Goal: Task Accomplishment & Management: Manage account settings

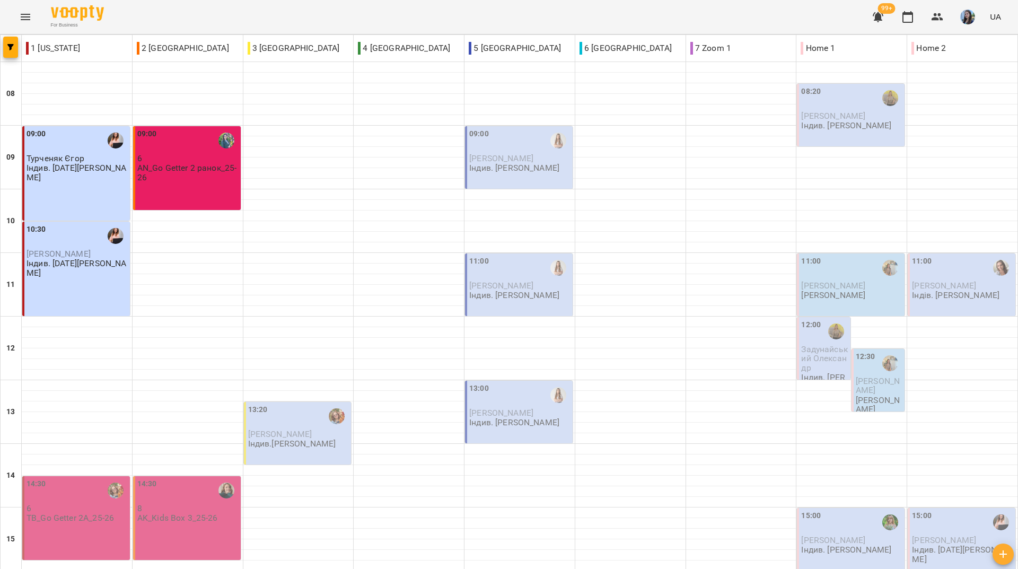
scroll to position [391, 0]
click at [543, 15] on div "For Business 99+ UA" at bounding box center [509, 17] width 1018 height 34
click at [445, 18] on div "For Business 99+ UA" at bounding box center [509, 17] width 1018 height 34
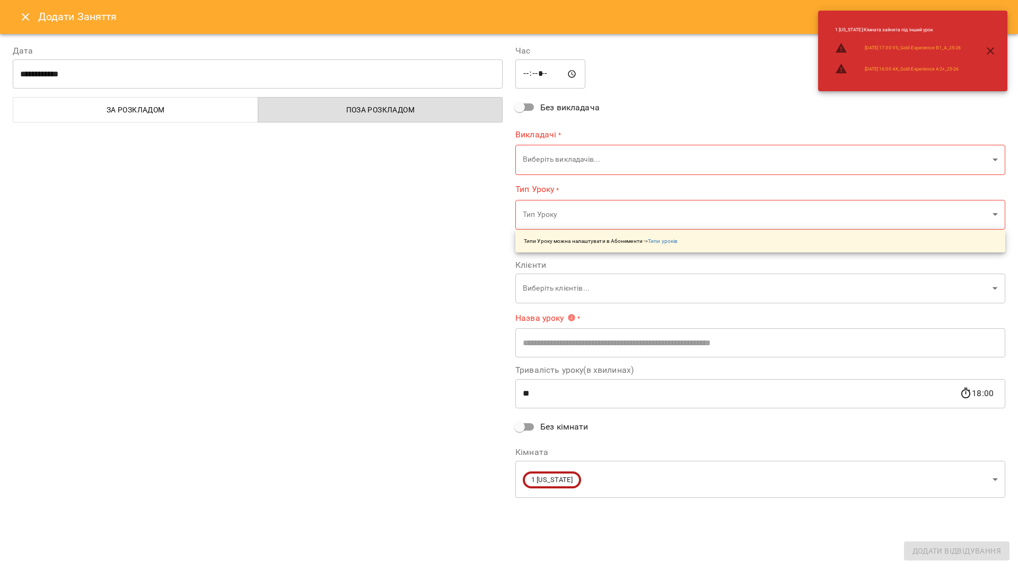
click at [646, 161] on body "For Business 99+ UA 1 New York 2 London 3 Toronto 4 Berlin 5 Paris 6 Sydney 7 Z…" at bounding box center [509, 480] width 1018 height 960
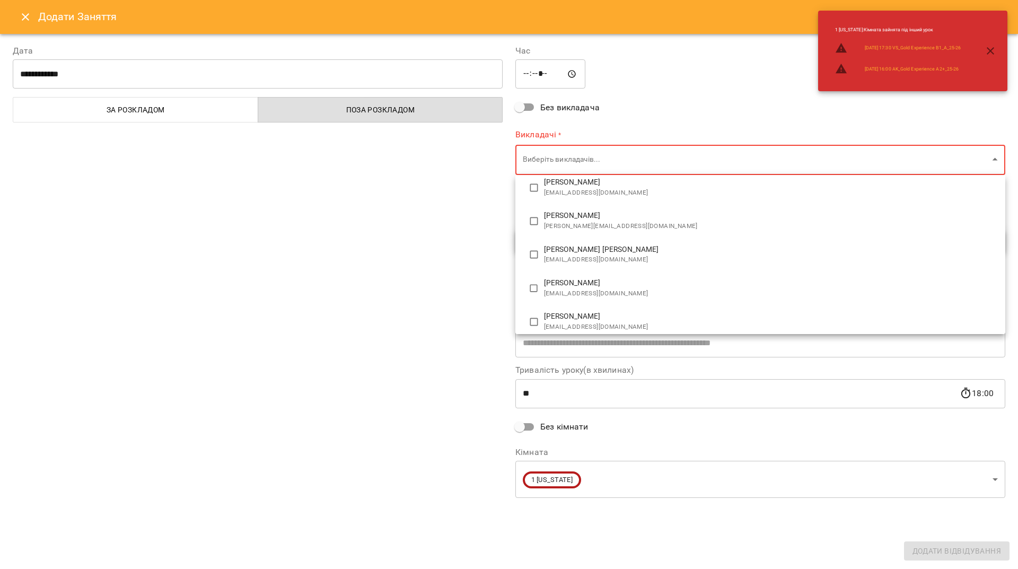
scroll to position [336, 0]
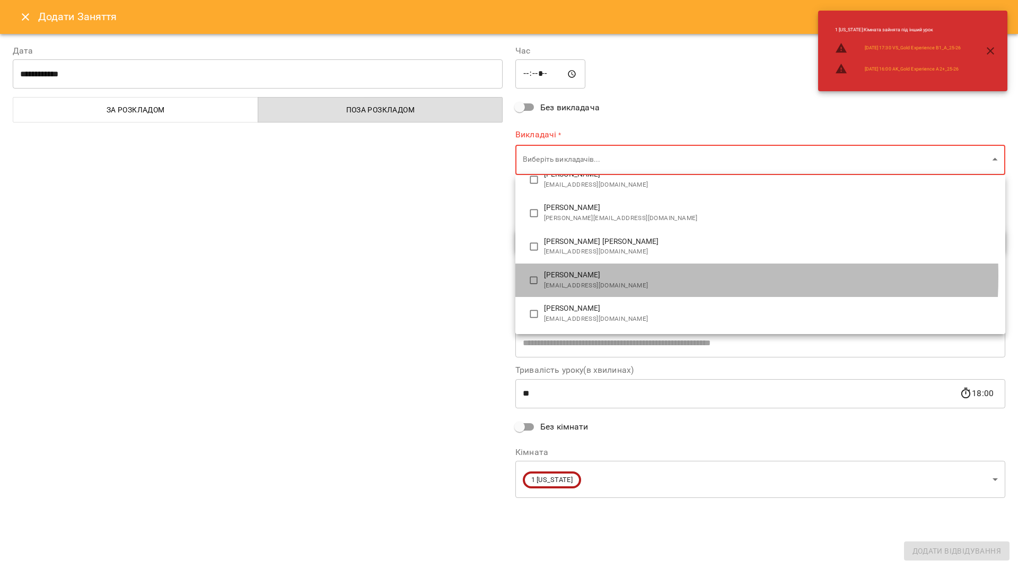
click at [566, 276] on span "Харченко Дар'я Вадимівна" at bounding box center [770, 275] width 453 height 11
type input "**********"
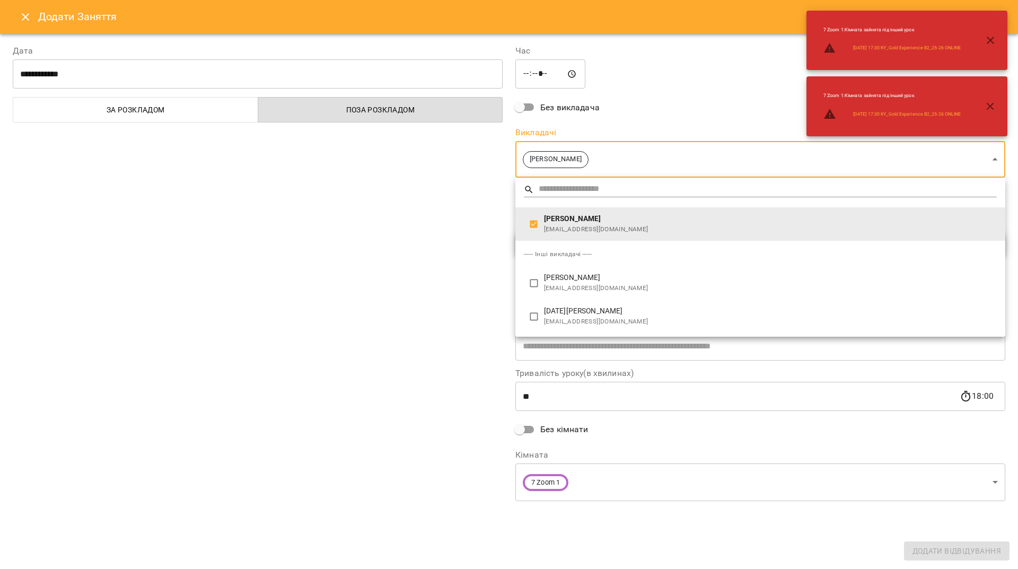
click at [569, 232] on span "dariakharchenko2016@gmail.com" at bounding box center [770, 229] width 453 height 11
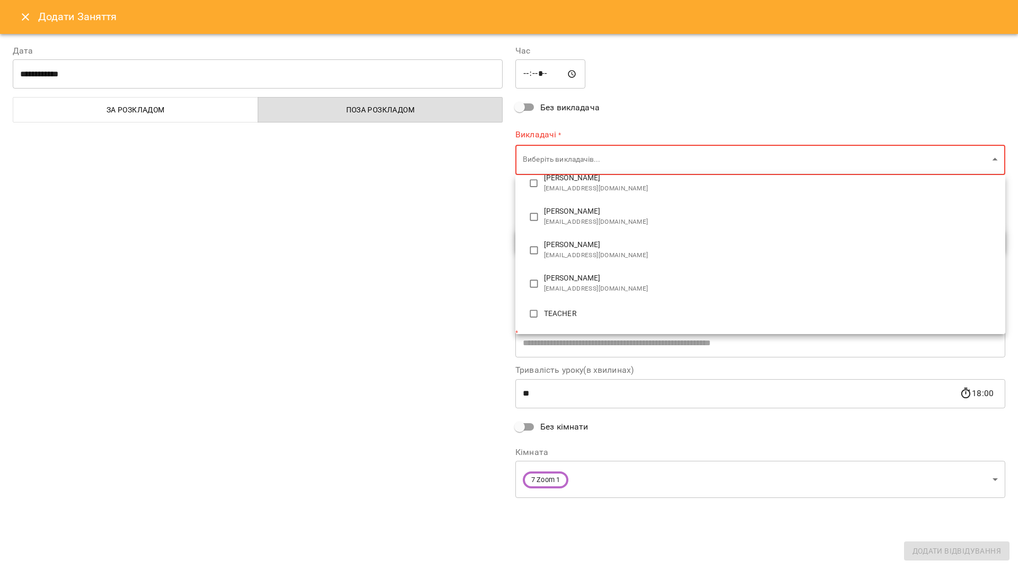
scroll to position [442, 0]
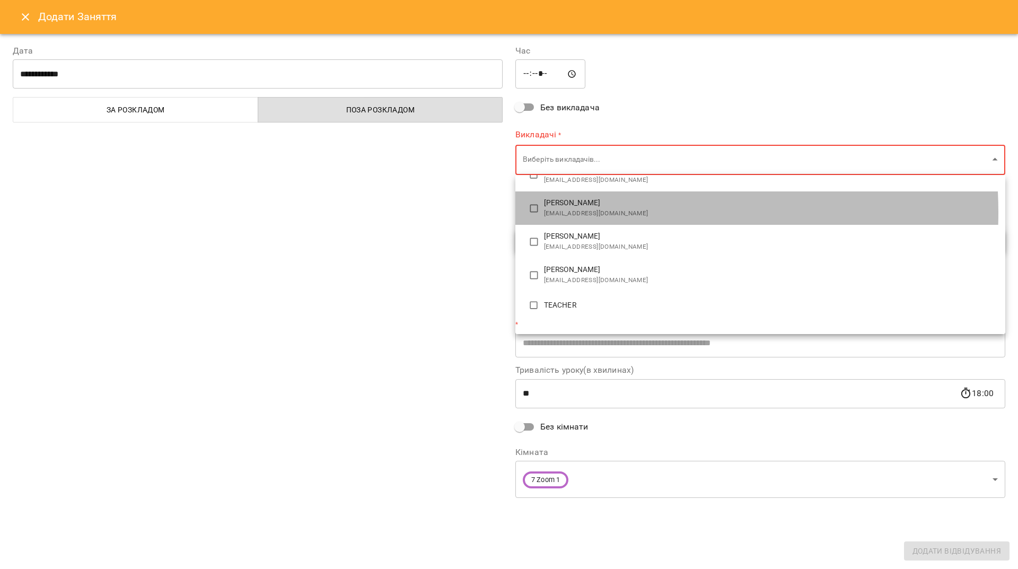
click at [583, 212] on span "yuliiakharchenko02@gmail.com" at bounding box center [770, 213] width 453 height 11
type input "*******"
type input "**"
type input "**********"
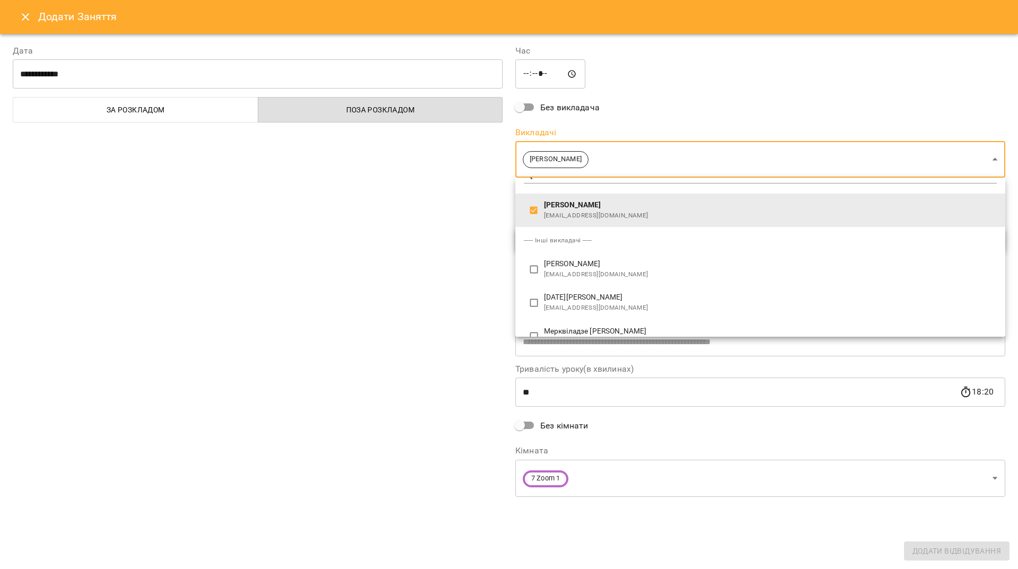
click at [427, 271] on div at bounding box center [509, 284] width 1018 height 569
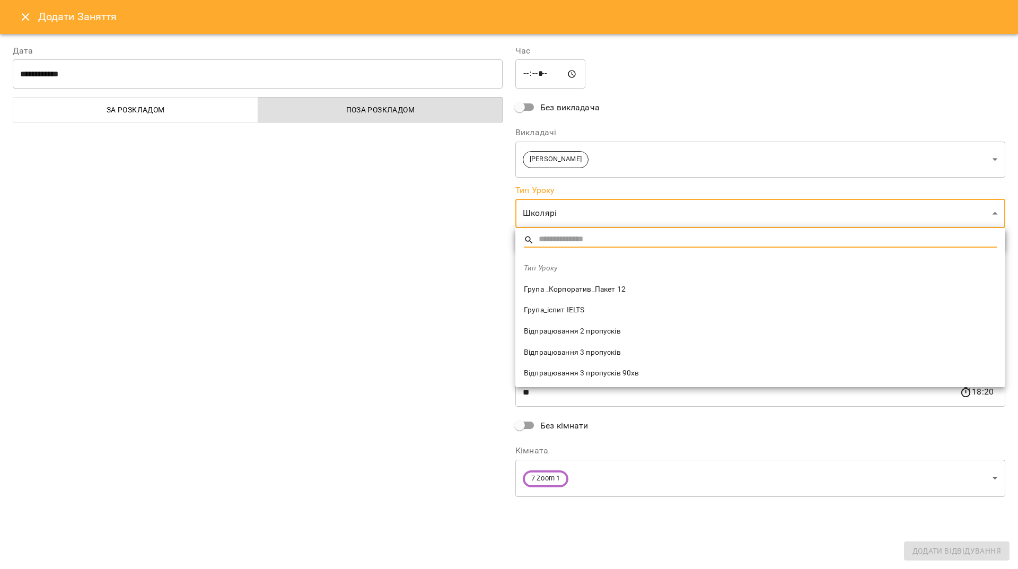
click at [602, 211] on body "For Business 99+ UA 1 New York 2 London 3 Toronto 4 Berlin 5 Paris 6 Sydney 7 Z…" at bounding box center [509, 480] width 1018 height 960
click at [601, 355] on span "Відпрацювання 3 пропусків" at bounding box center [760, 352] width 473 height 11
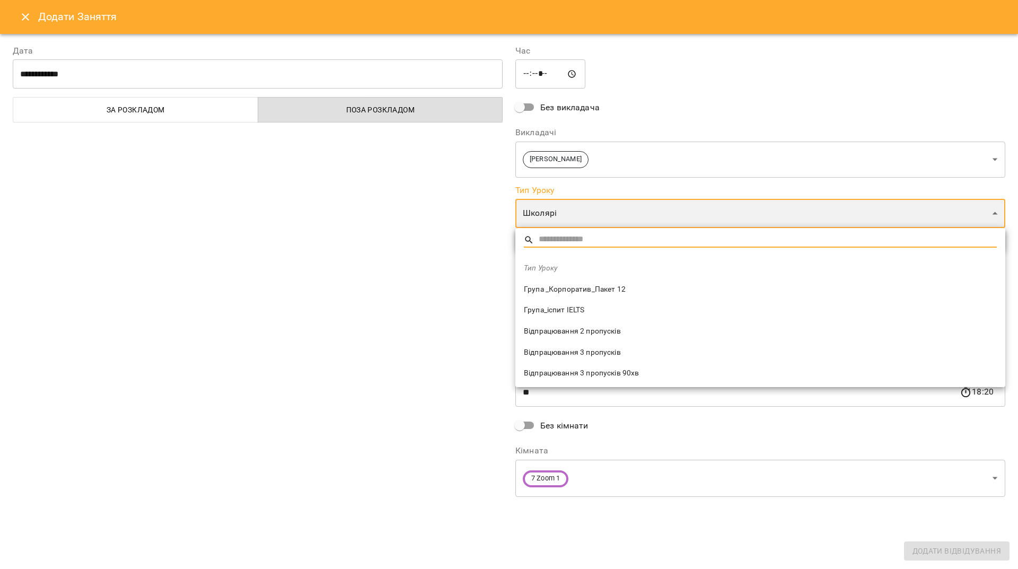
type input "**********"
type input "**"
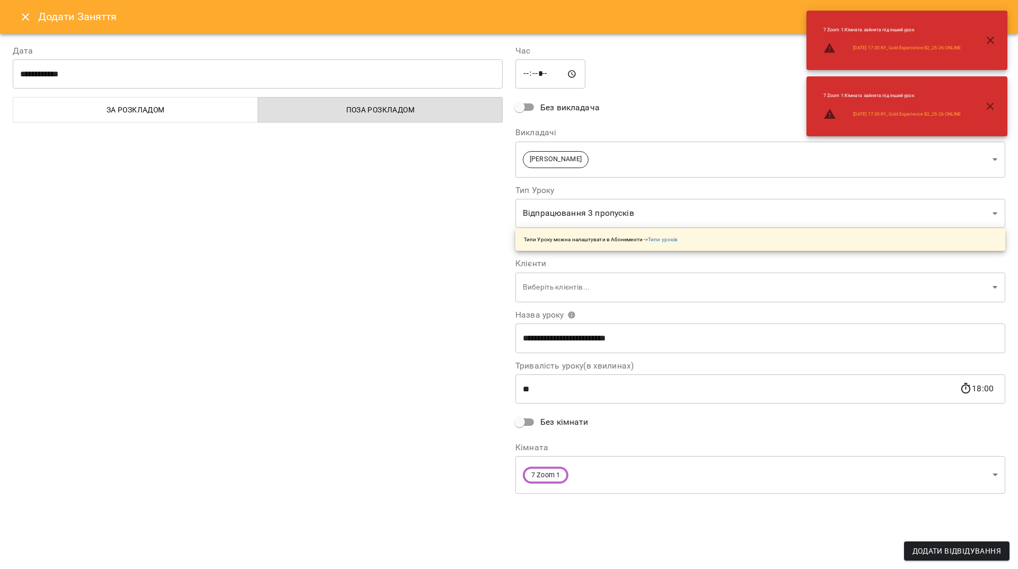
click at [386, 373] on div "**********" at bounding box center [257, 270] width 503 height 477
click at [570, 289] on body "For Business 99+ UA 1 New York 2 London 3 Toronto 4 Berlin 5 Paris 6 Sydney 7 Z…" at bounding box center [509, 480] width 1018 height 960
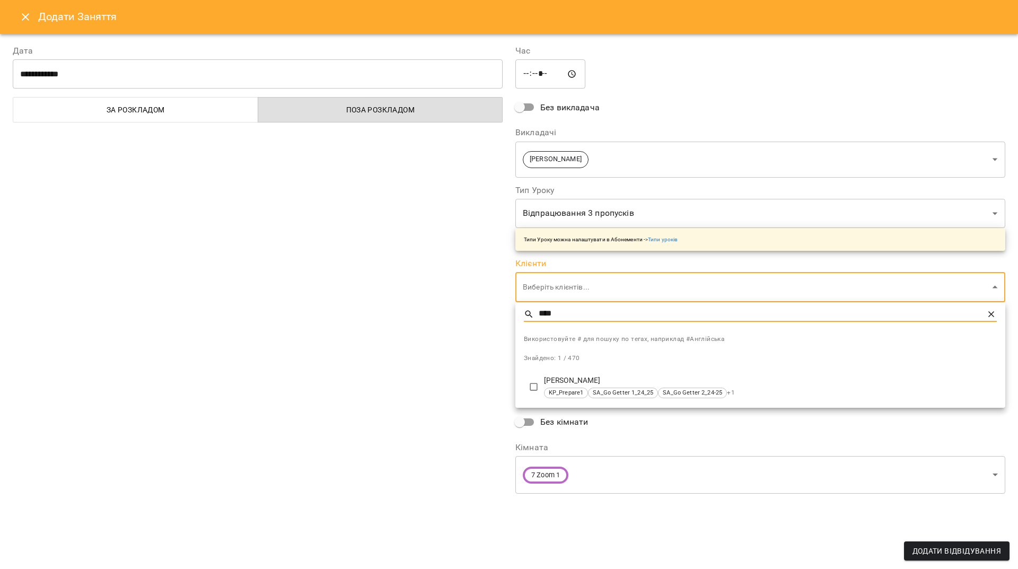
type input "****"
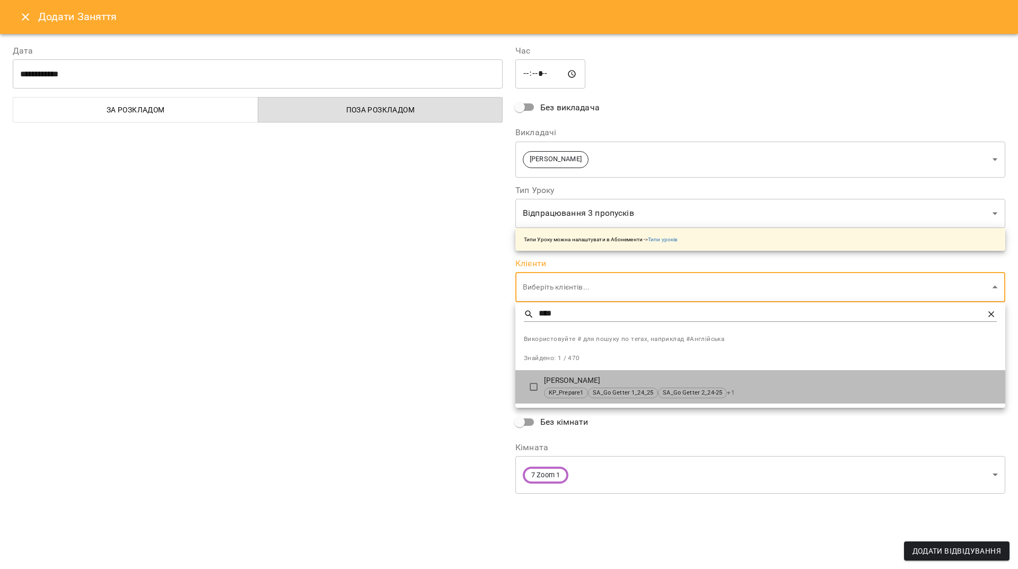
click at [573, 376] on p "Хлівненко Нікіта" at bounding box center [770, 381] width 453 height 11
type input "**********"
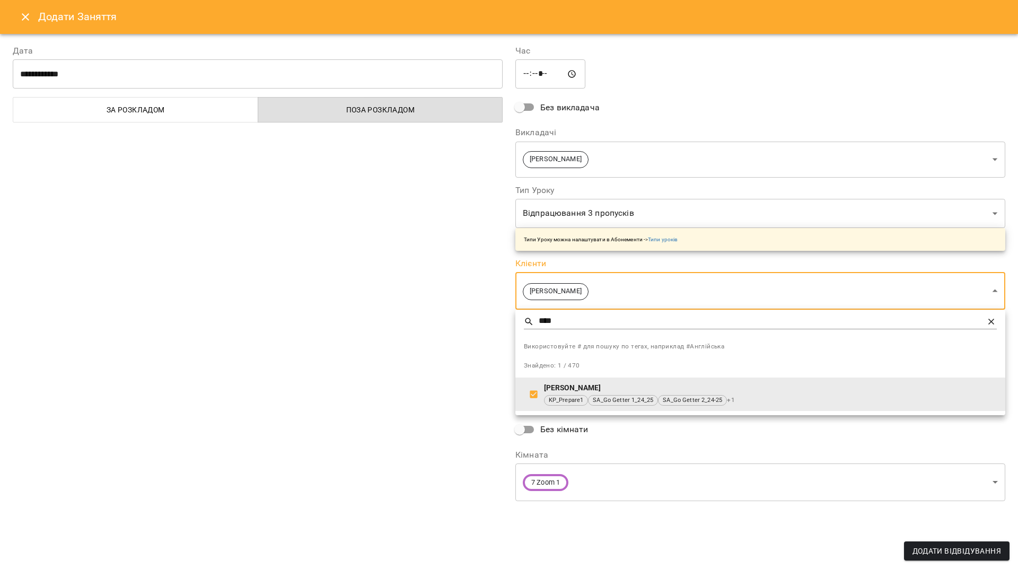
click at [389, 327] on div at bounding box center [509, 284] width 1018 height 569
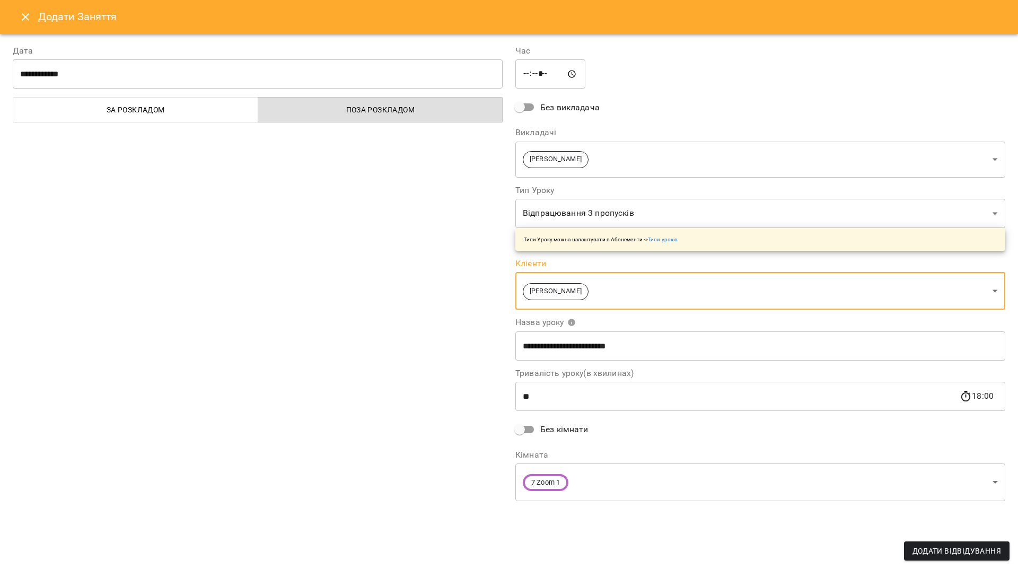
click at [586, 485] on body "For Business 99+ UA 1 New York 2 London 3 Toronto 4 Berlin 5 Paris 6 Sydney 7 Z…" at bounding box center [509, 480] width 1018 height 960
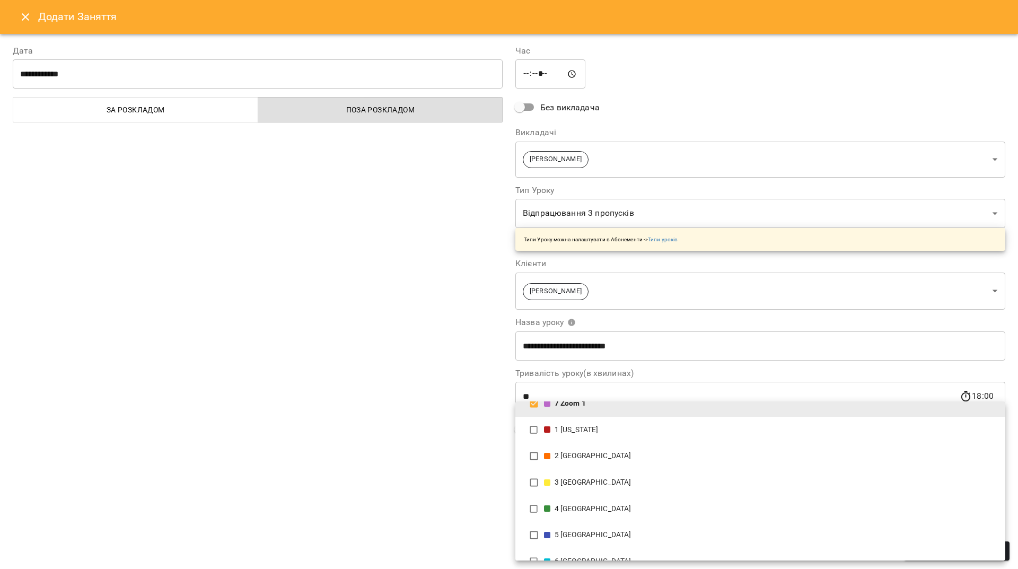
scroll to position [112, 0]
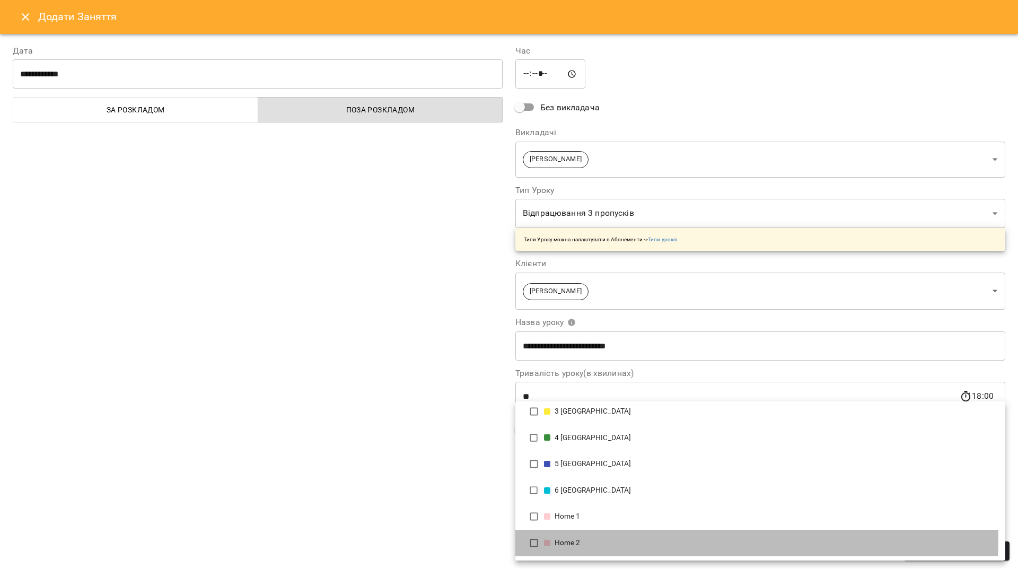
click at [567, 537] on li "Home 2" at bounding box center [761, 543] width 490 height 27
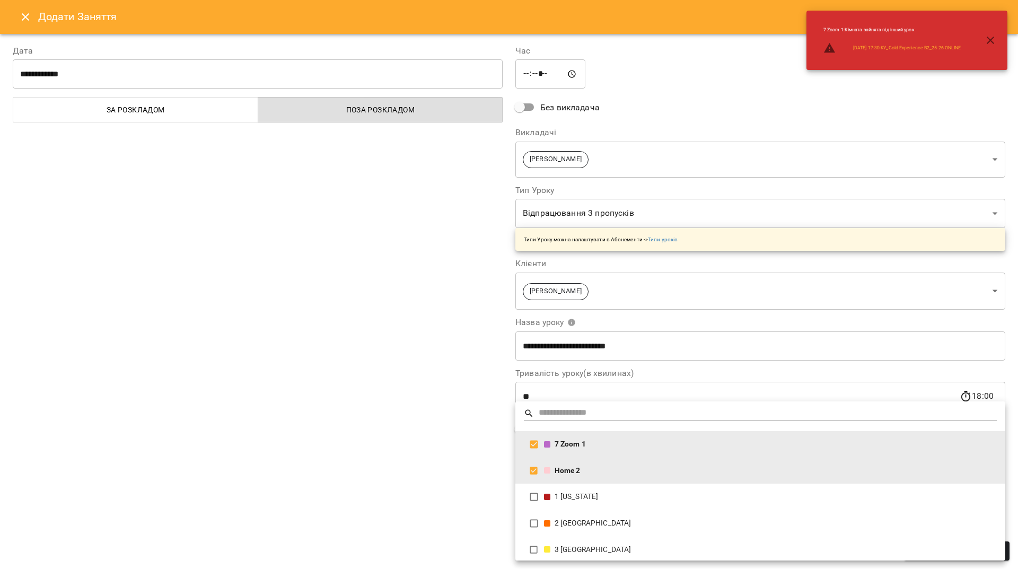
click at [578, 444] on div "7 Zoom 1" at bounding box center [770, 444] width 453 height 11
type input "**********"
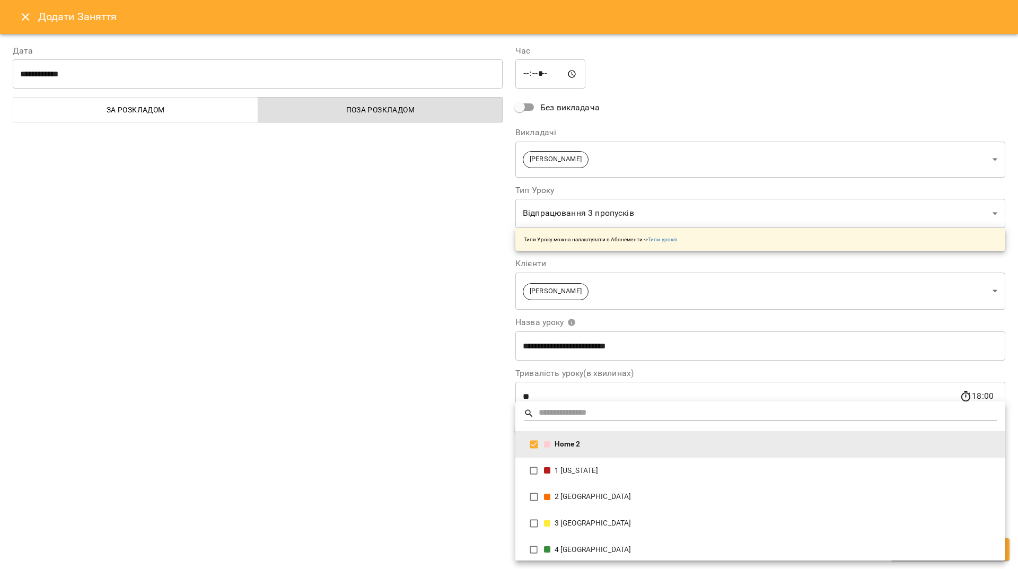
scroll to position [0, 0]
click at [386, 405] on div at bounding box center [509, 284] width 1018 height 569
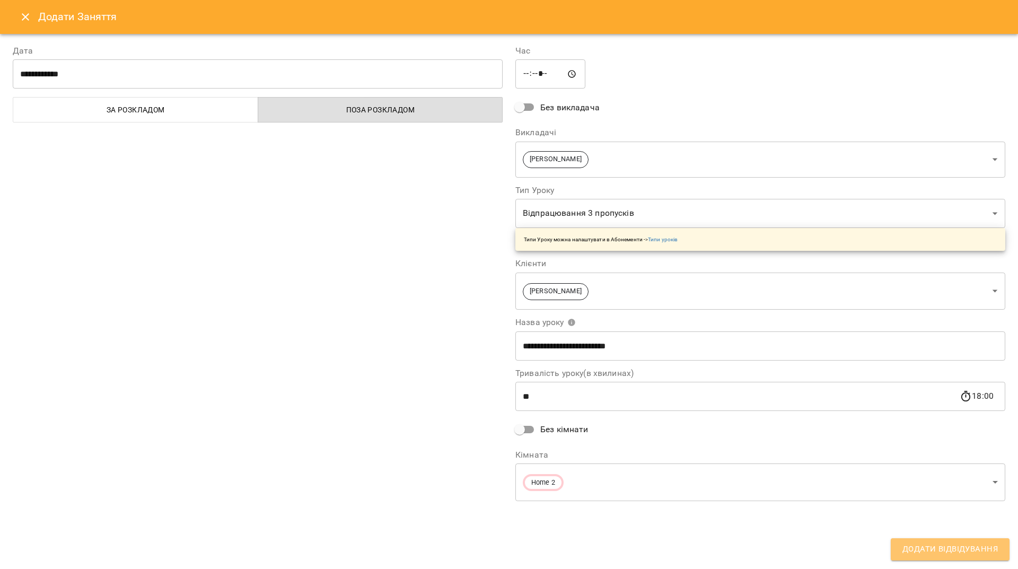
click at [979, 545] on span "Додати Відвідування" at bounding box center [950, 550] width 95 height 14
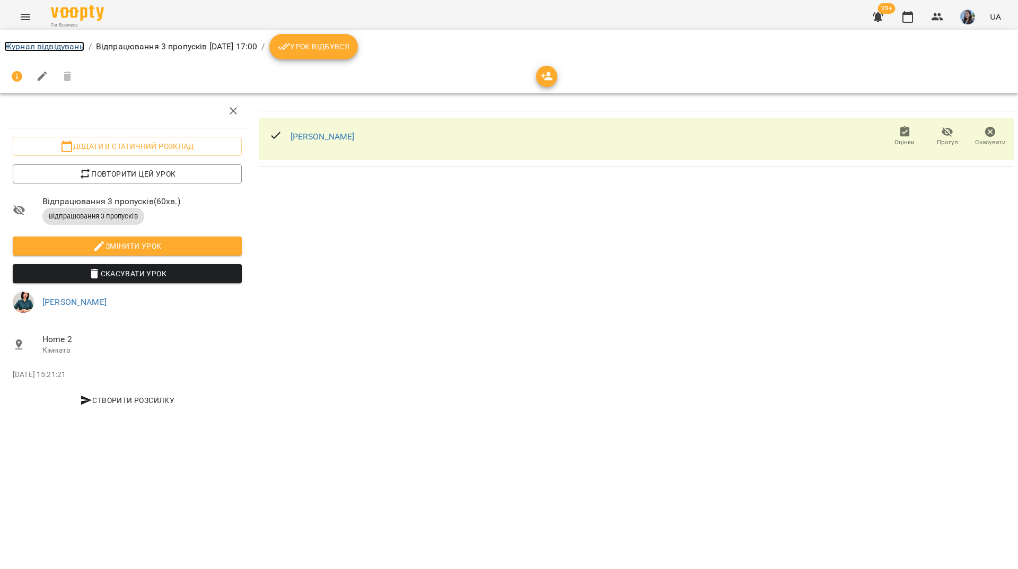
click at [29, 45] on link "Журнал відвідувань" at bounding box center [44, 46] width 80 height 10
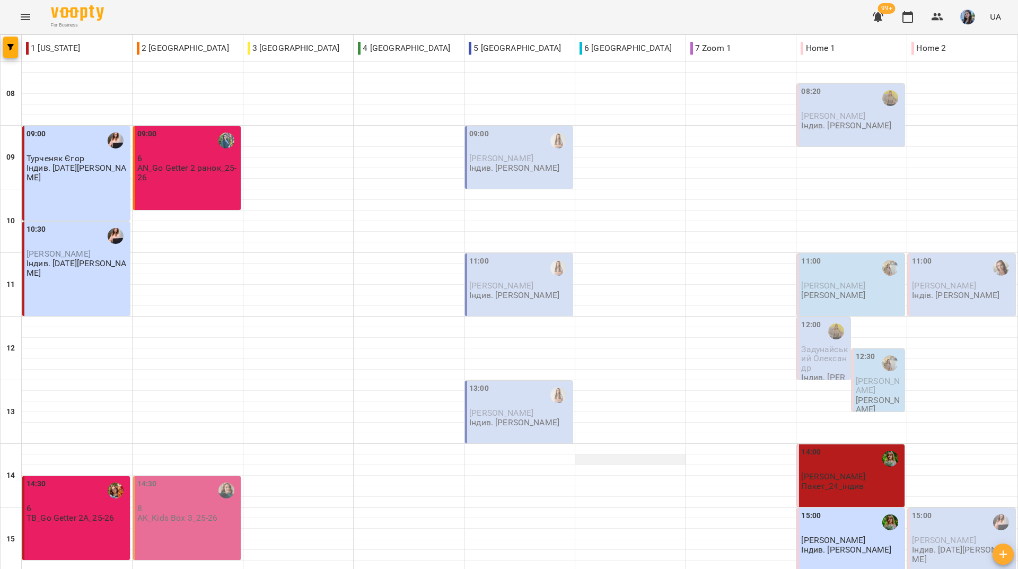
scroll to position [391, 0]
click at [403, 25] on div "For Business 99+ UA" at bounding box center [509, 17] width 1018 height 34
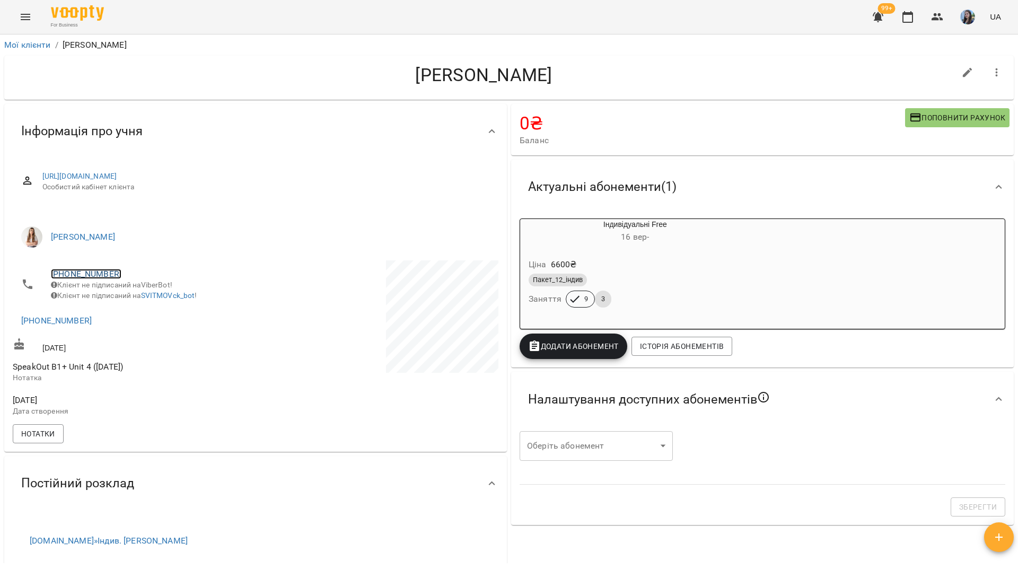
click at [74, 274] on link "+380965879783" at bounding box center [86, 274] width 71 height 10
click at [125, 303] on link at bounding box center [129, 294] width 33 height 22
click at [298, 30] on div "For Business 99+ UA" at bounding box center [509, 17] width 1018 height 34
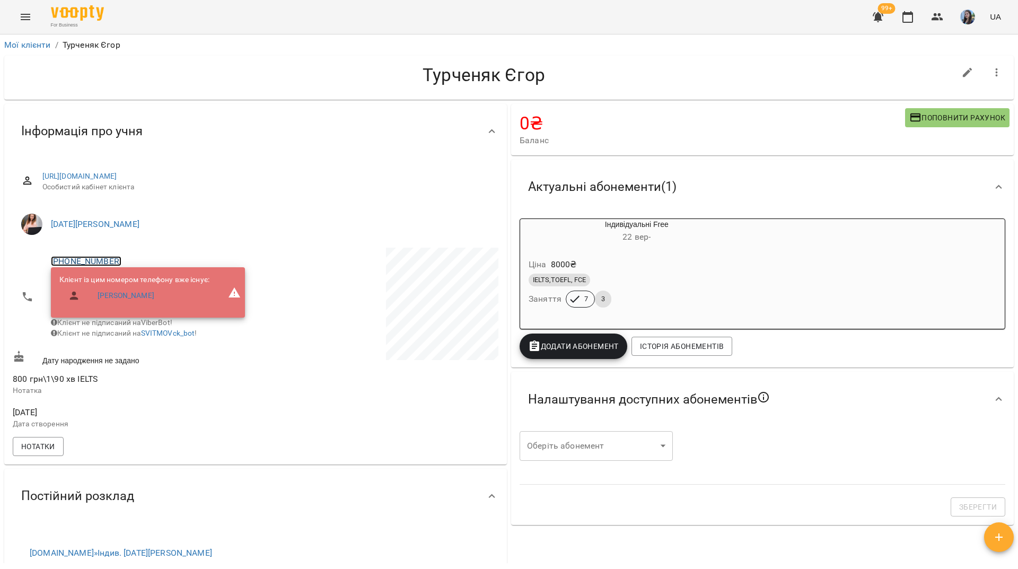
click at [107, 256] on link "+380674702817" at bounding box center [86, 261] width 71 height 10
click at [137, 278] on img at bounding box center [129, 282] width 16 height 16
click at [193, 89] on div "Турченяк Єгор" at bounding box center [484, 77] width 943 height 27
click at [144, 94] on div "Турченяк Єгор" at bounding box center [509, 78] width 1010 height 44
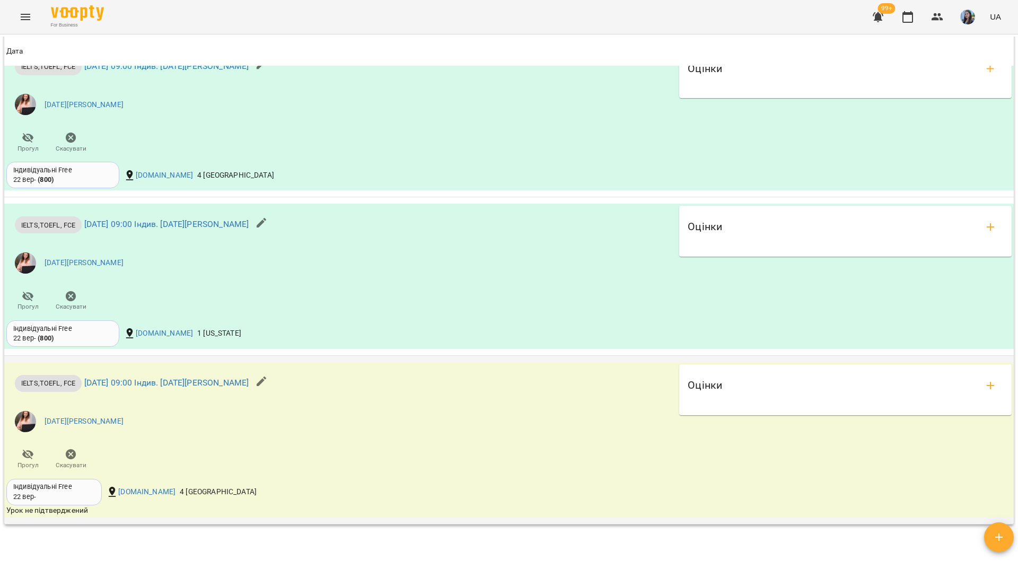
scroll to position [1008, 0]
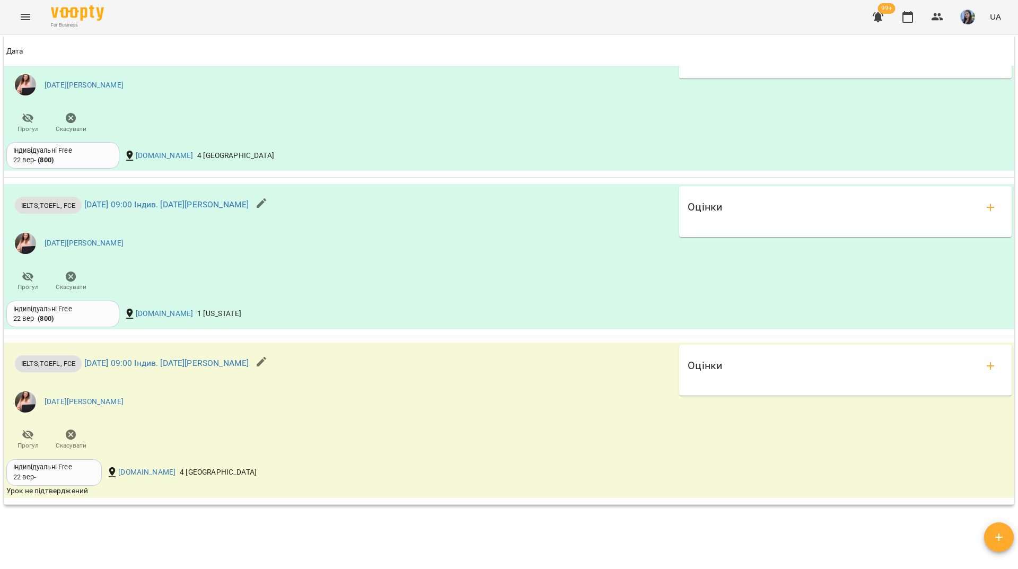
click at [311, 7] on div "For Business 99+ UA" at bounding box center [509, 17] width 1018 height 34
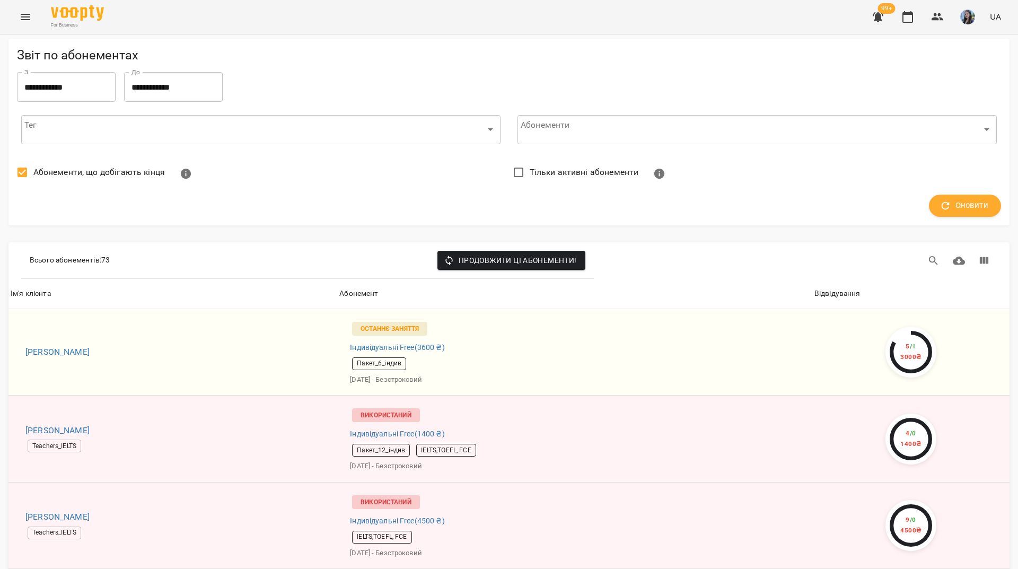
scroll to position [1549, 0]
click at [885, 16] on icon "button" at bounding box center [878, 17] width 13 height 13
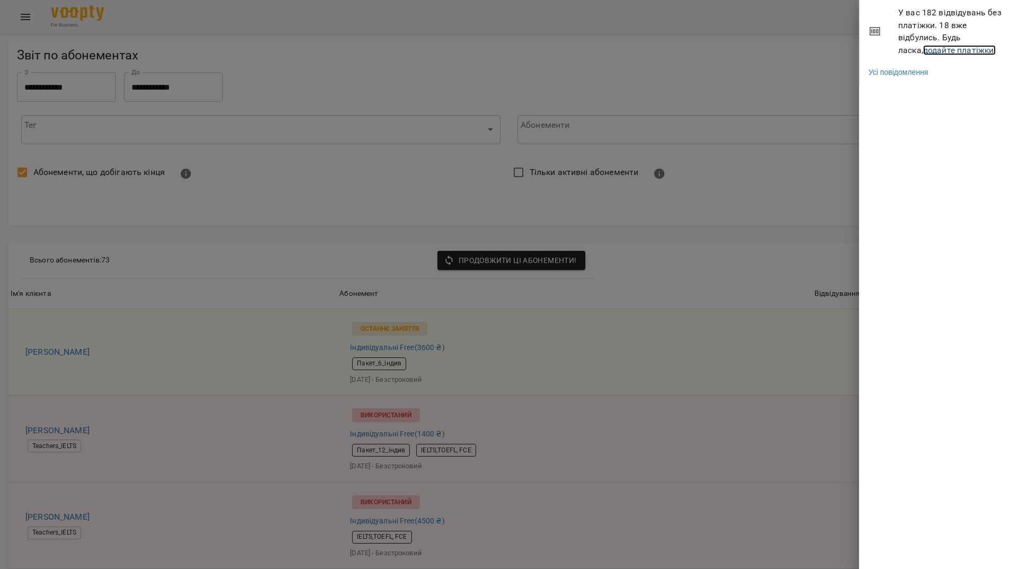
click at [955, 51] on link "додайте платіжки!" at bounding box center [959, 50] width 73 height 10
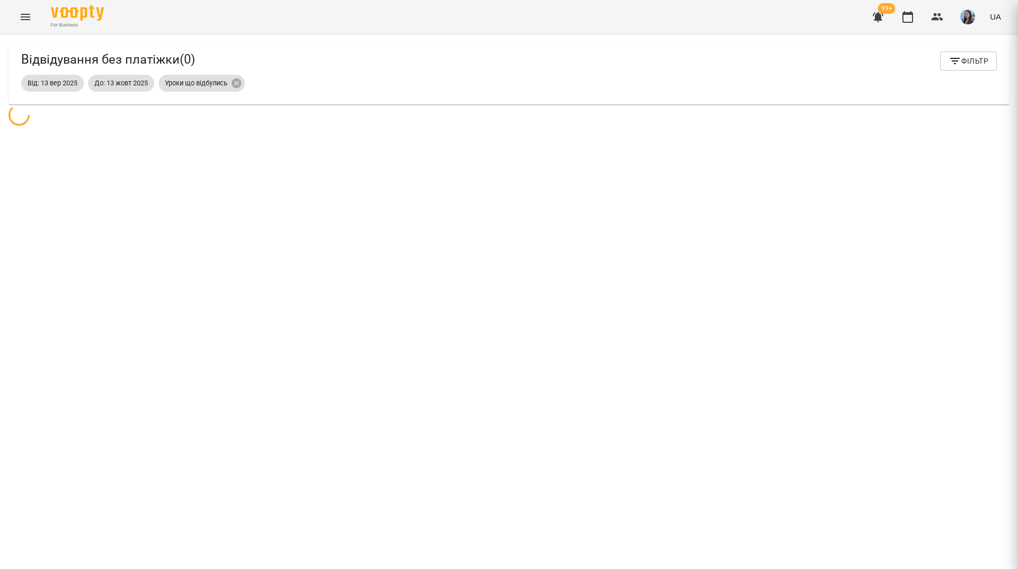
scroll to position [34, 0]
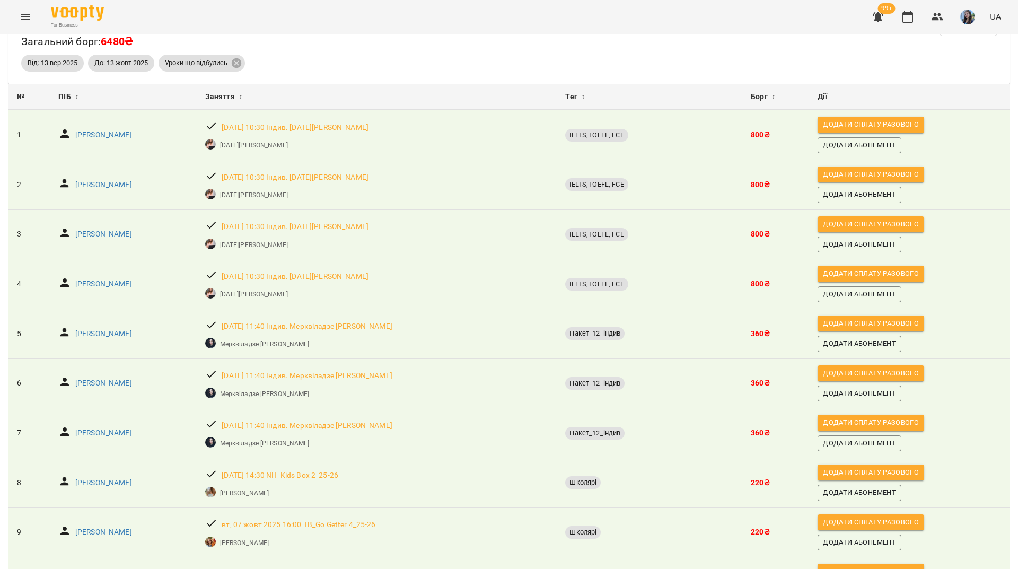
click at [398, 7] on div "For Business 99+ UA" at bounding box center [509, 17] width 1018 height 34
click at [915, 15] on button "button" at bounding box center [907, 16] width 25 height 25
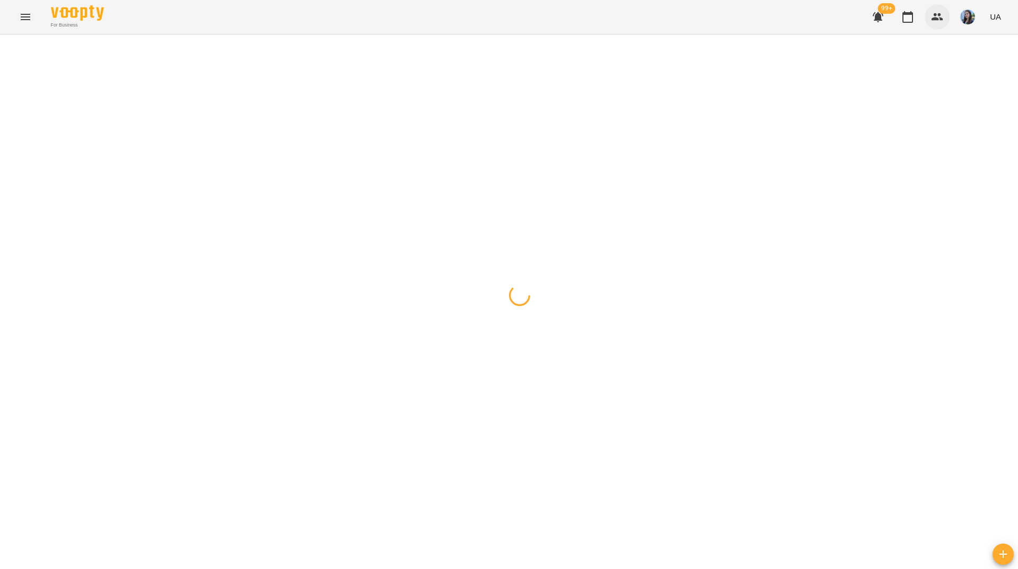
click at [934, 20] on icon "button" at bounding box center [938, 16] width 12 height 7
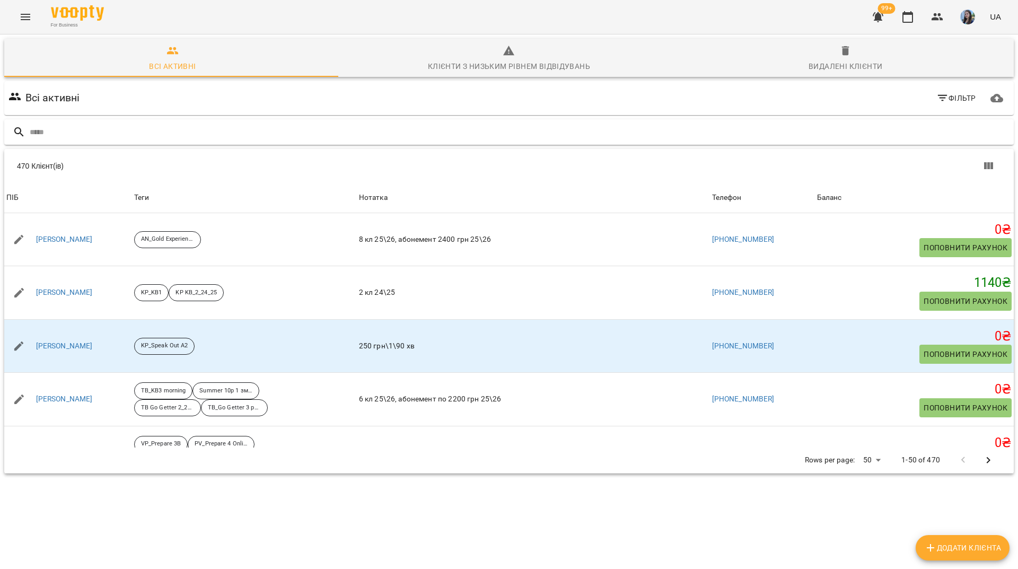
click at [261, 124] on input "text" at bounding box center [520, 133] width 980 height 18
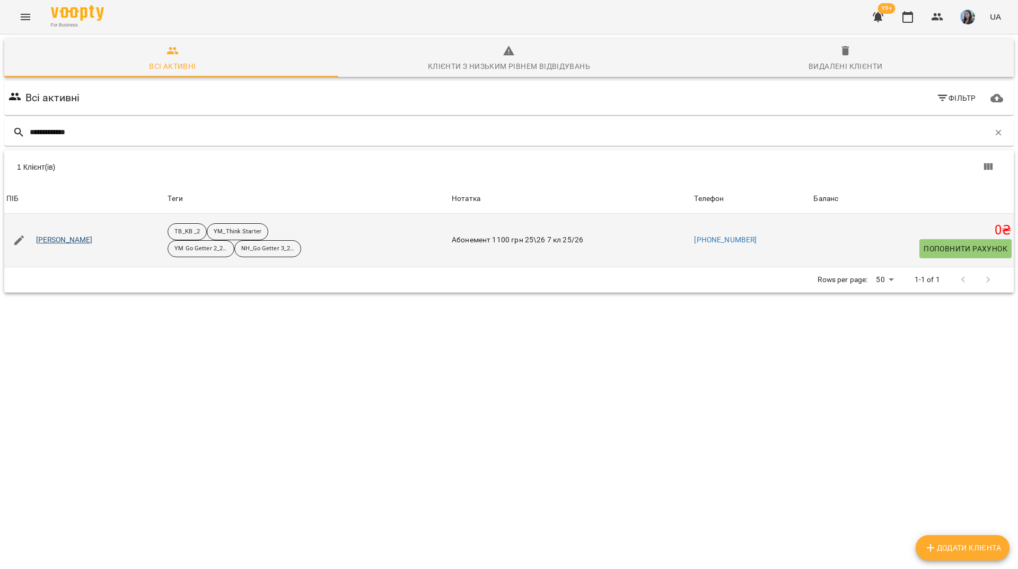
type input "**********"
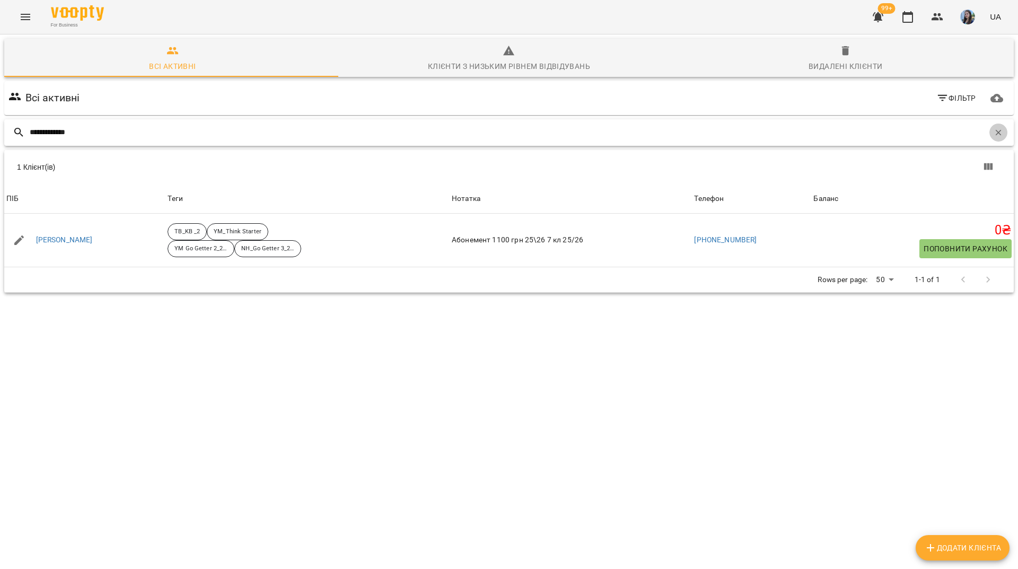
click at [996, 134] on icon "button" at bounding box center [999, 132] width 6 height 6
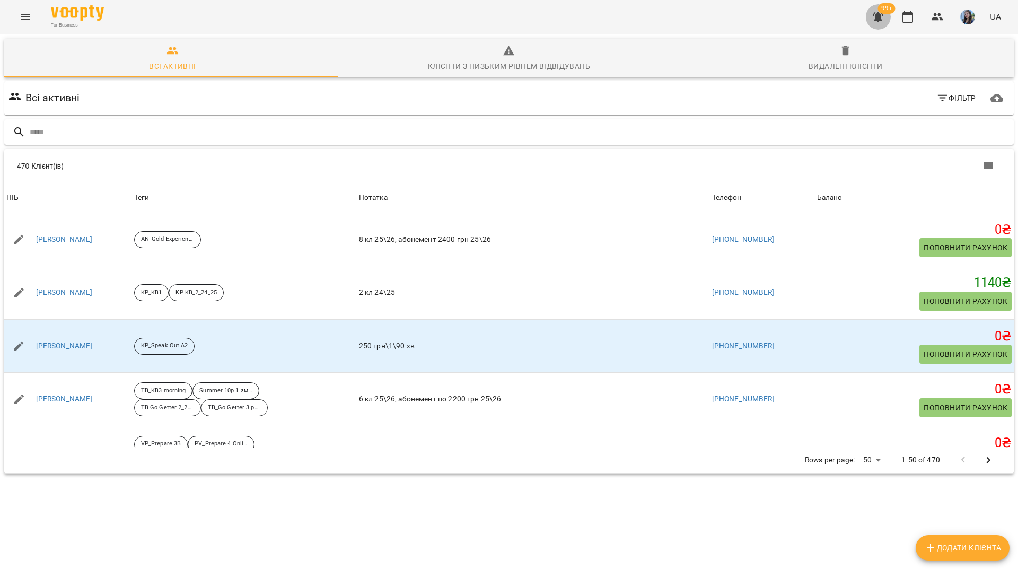
click at [882, 18] on icon "button" at bounding box center [878, 17] width 11 height 10
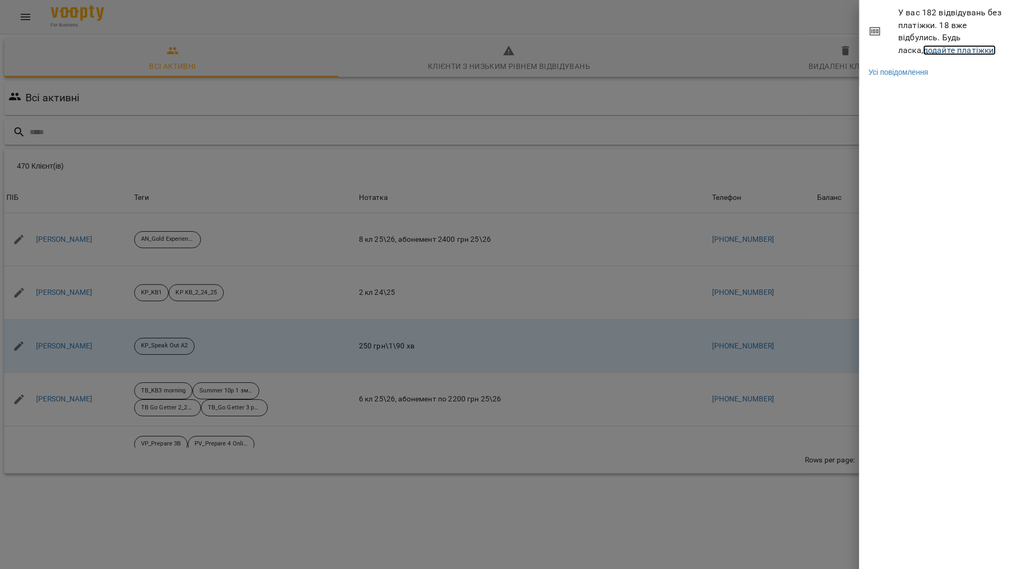
click at [953, 47] on link "додайте платіжки!" at bounding box center [959, 50] width 73 height 10
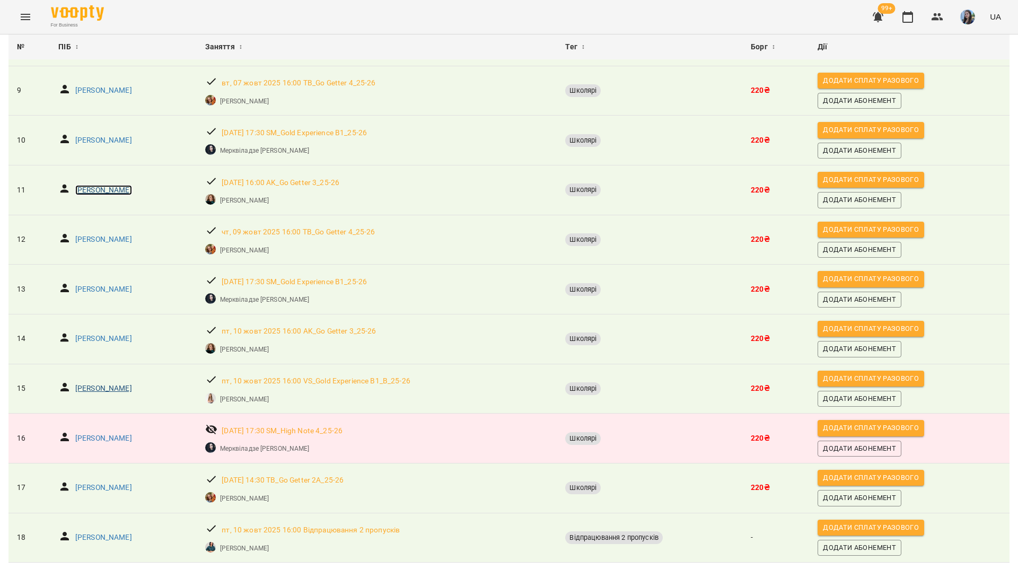
scroll to position [511, 0]
click at [940, 15] on icon "button" at bounding box center [938, 16] width 12 height 7
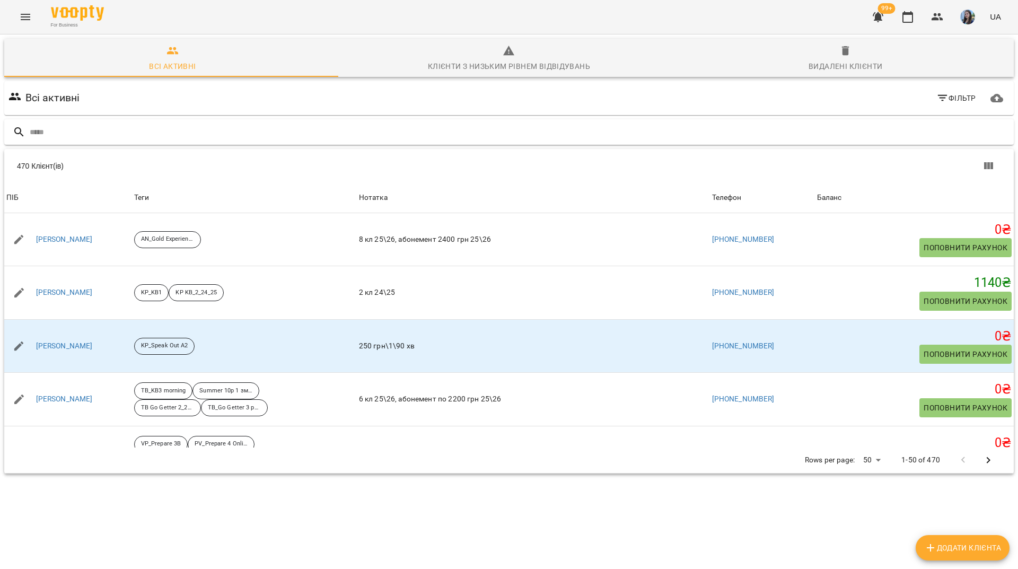
click at [409, 133] on input "text" at bounding box center [520, 133] width 980 height 18
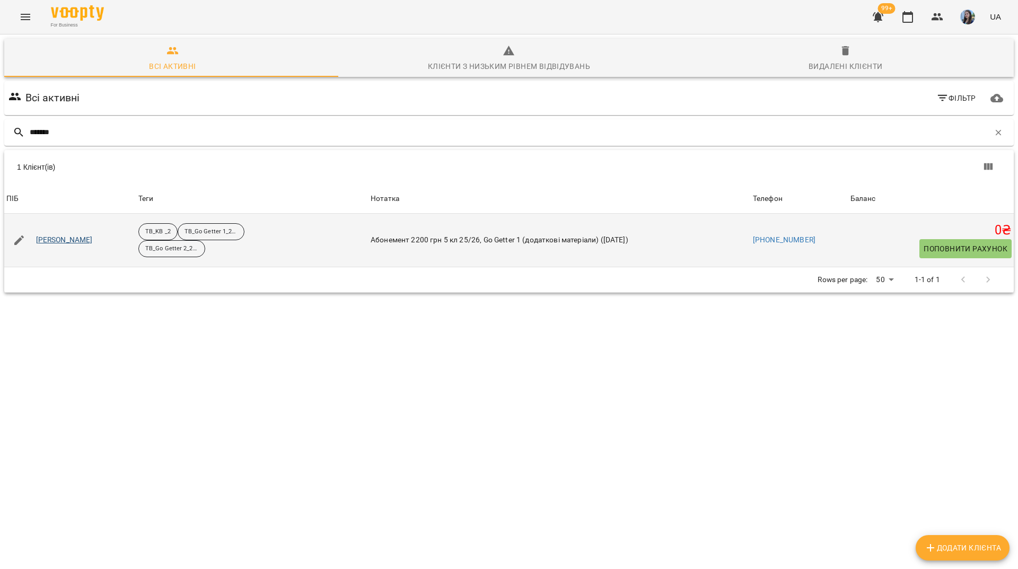
type input "*******"
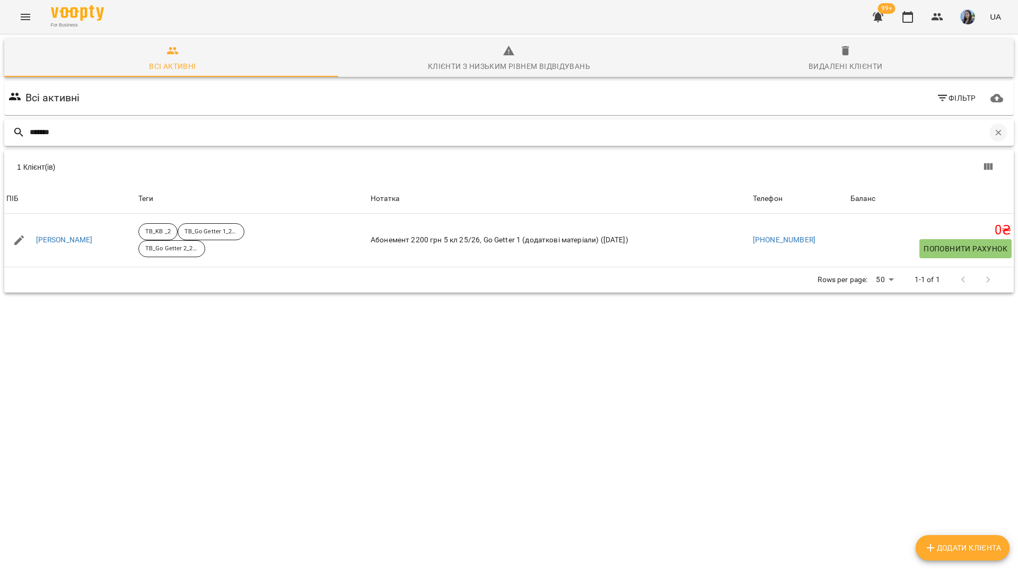
click at [994, 131] on icon "button" at bounding box center [999, 133] width 10 height 10
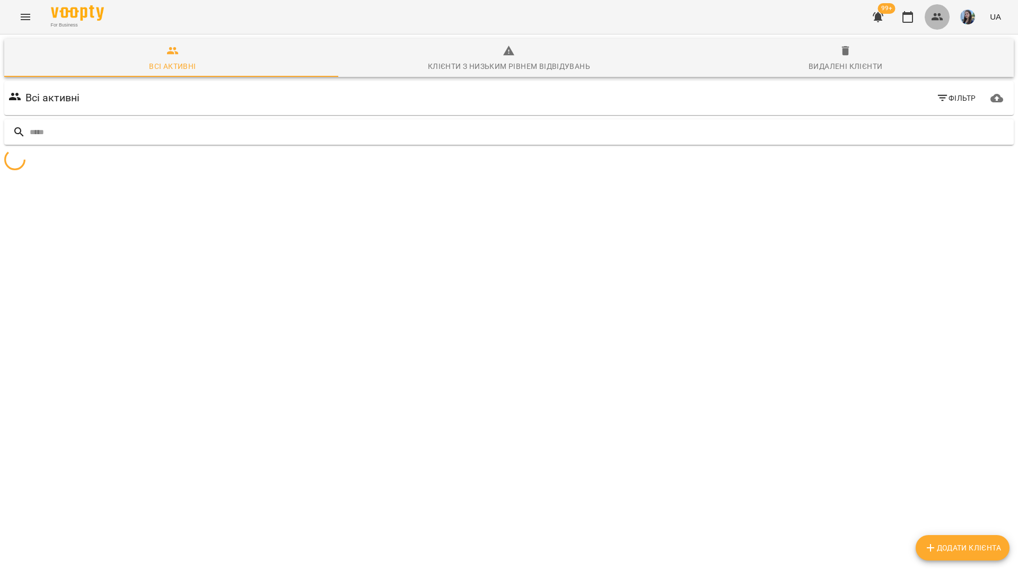
click at [944, 22] on icon "button" at bounding box center [937, 17] width 13 height 13
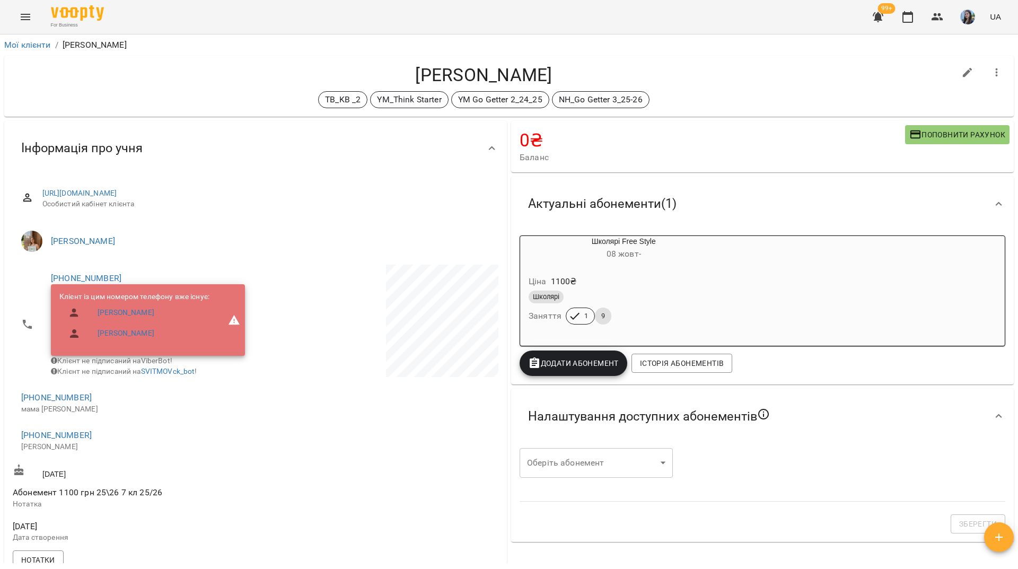
click at [316, 29] on div "For Business 99+ UA" at bounding box center [509, 17] width 1018 height 34
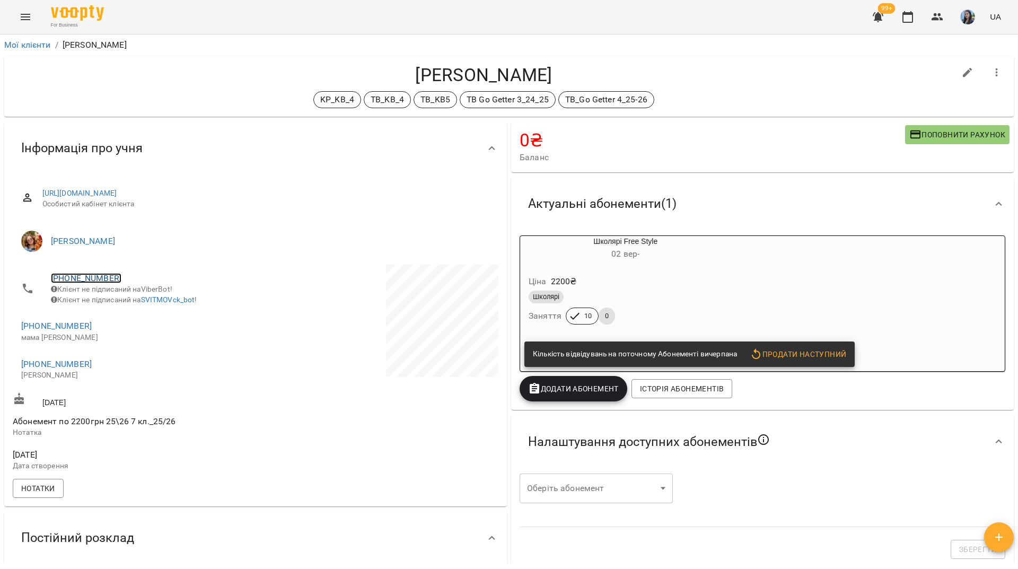
click at [98, 280] on link "[PHONE_NUMBER]" at bounding box center [86, 278] width 71 height 10
click at [134, 302] on img at bounding box center [129, 299] width 16 height 16
click at [243, 33] on div "For Business 99+ UA" at bounding box center [509, 17] width 1018 height 34
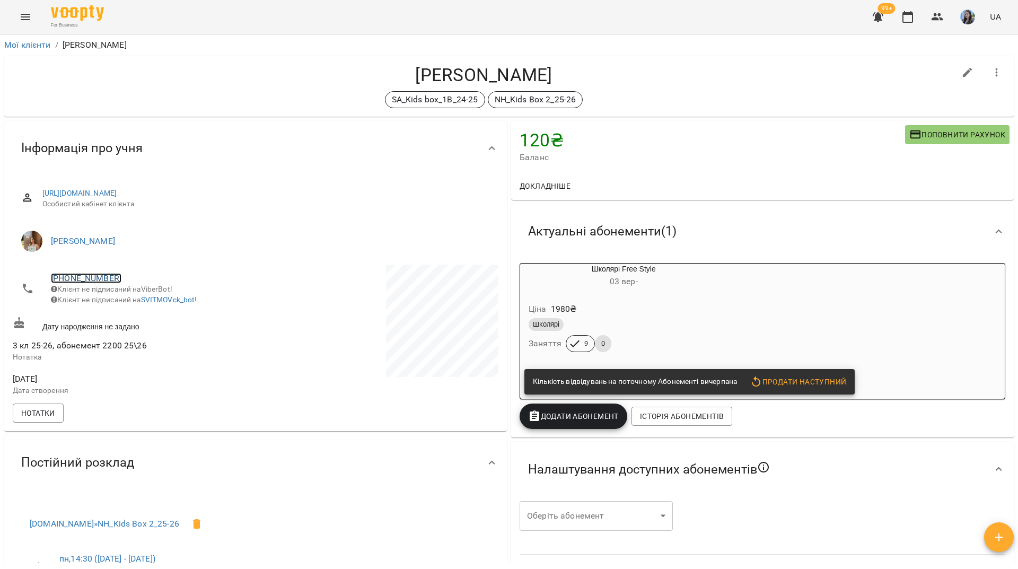
click at [82, 279] on link "+380633916744" at bounding box center [86, 278] width 71 height 10
click at [138, 300] on link at bounding box center [129, 298] width 33 height 22
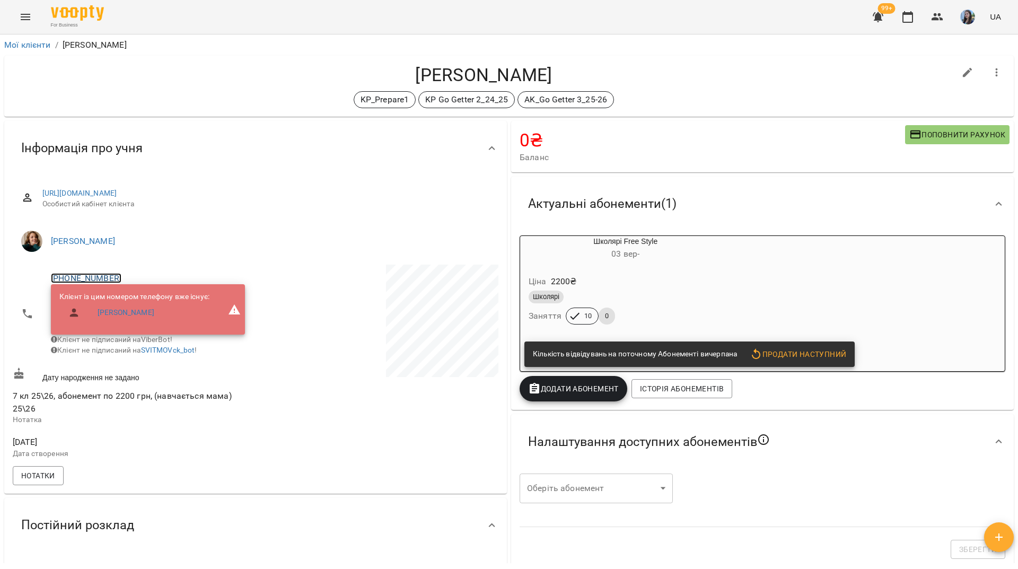
click at [104, 277] on link "[PHONE_NUMBER]" at bounding box center [86, 278] width 71 height 10
click at [132, 299] on img at bounding box center [129, 299] width 16 height 16
click at [222, 23] on div "For Business 99+ UA" at bounding box center [509, 17] width 1018 height 34
click at [95, 276] on link "+380971527672" at bounding box center [86, 278] width 71 height 10
click at [128, 298] on img at bounding box center [129, 299] width 16 height 16
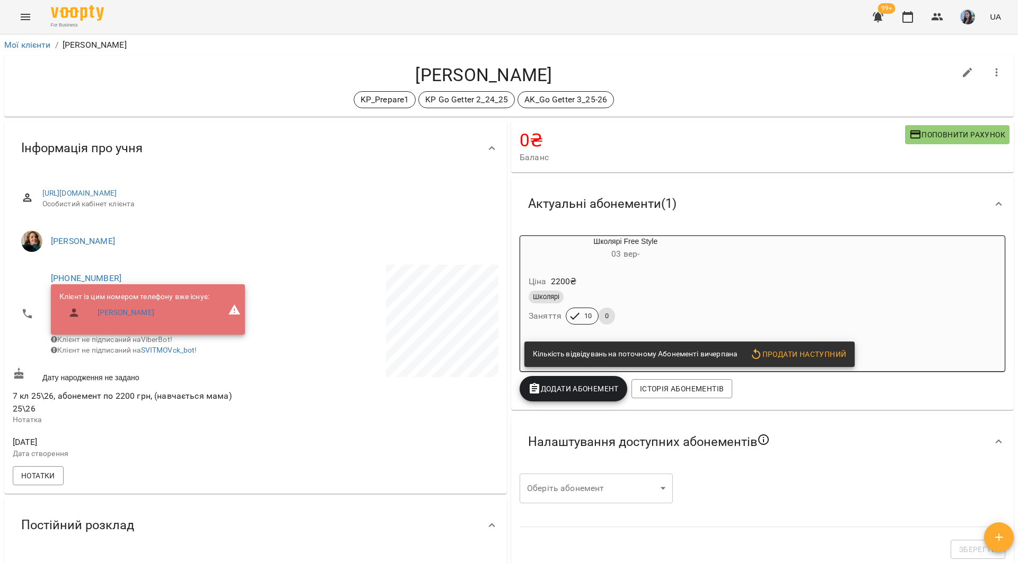
click at [239, 15] on div "For Business 99+ UA" at bounding box center [509, 17] width 1018 height 34
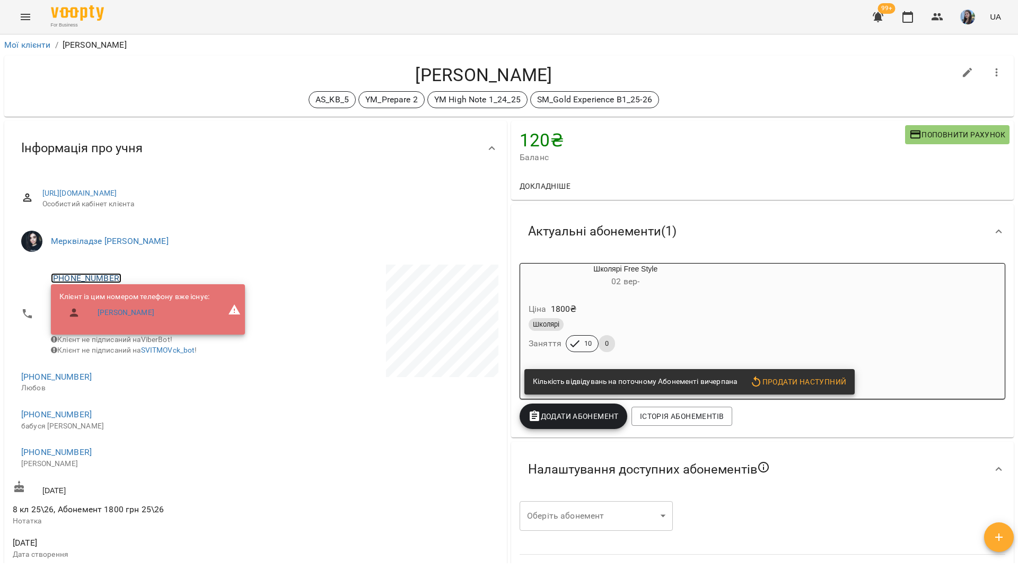
click at [112, 278] on link "+380504454125" at bounding box center [86, 278] width 71 height 10
click at [133, 289] on link at bounding box center [129, 298] width 33 height 22
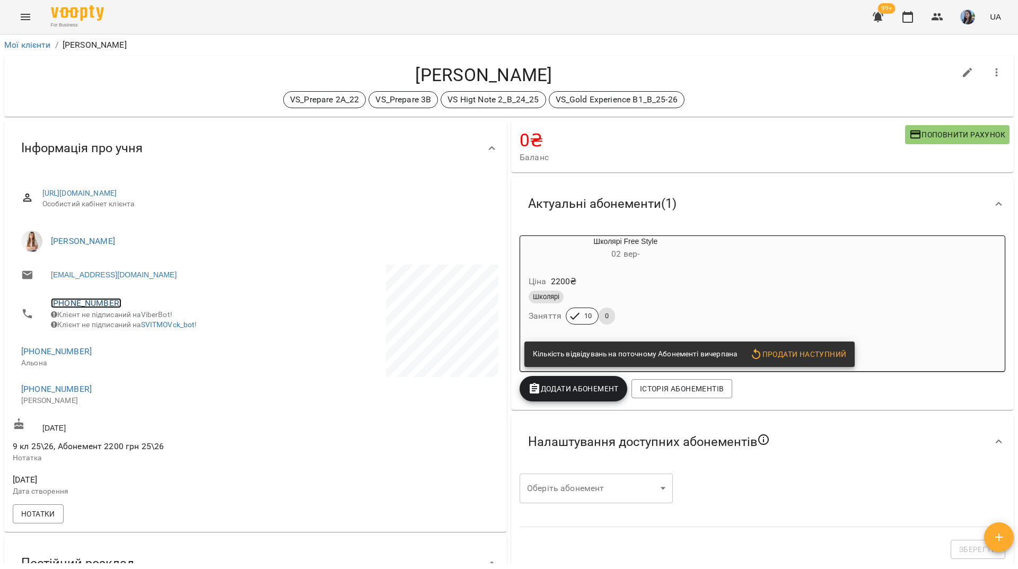
click at [107, 303] on link "+380971107246" at bounding box center [86, 303] width 71 height 10
click at [129, 324] on img at bounding box center [129, 324] width 16 height 16
click at [299, 29] on div "For Business 99+ UA" at bounding box center [509, 17] width 1018 height 34
click at [87, 300] on link "+380971107246" at bounding box center [86, 303] width 71 height 10
click at [139, 328] on link at bounding box center [129, 324] width 33 height 22
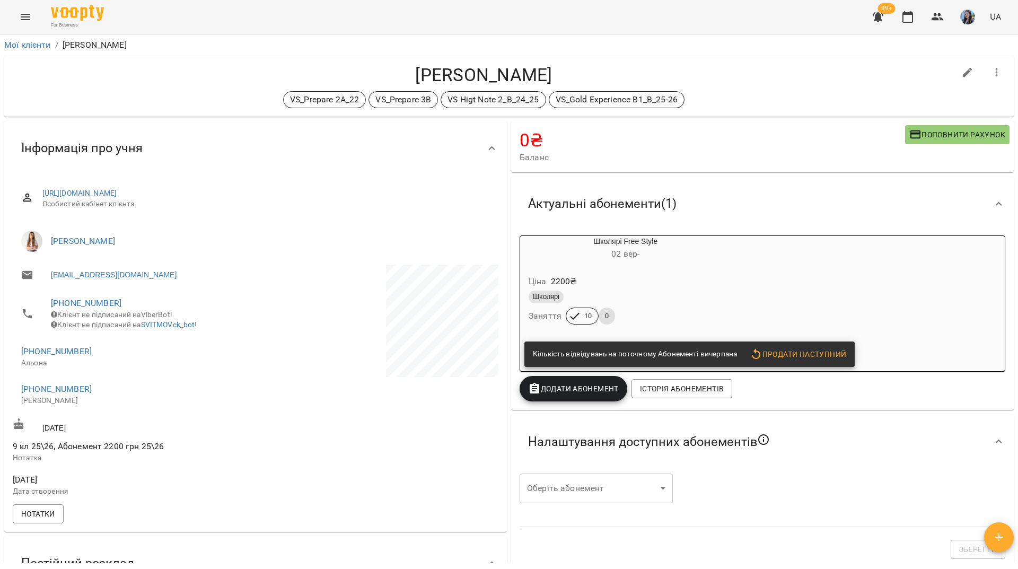
click at [205, 28] on div "For Business 99+ UA" at bounding box center [509, 17] width 1018 height 34
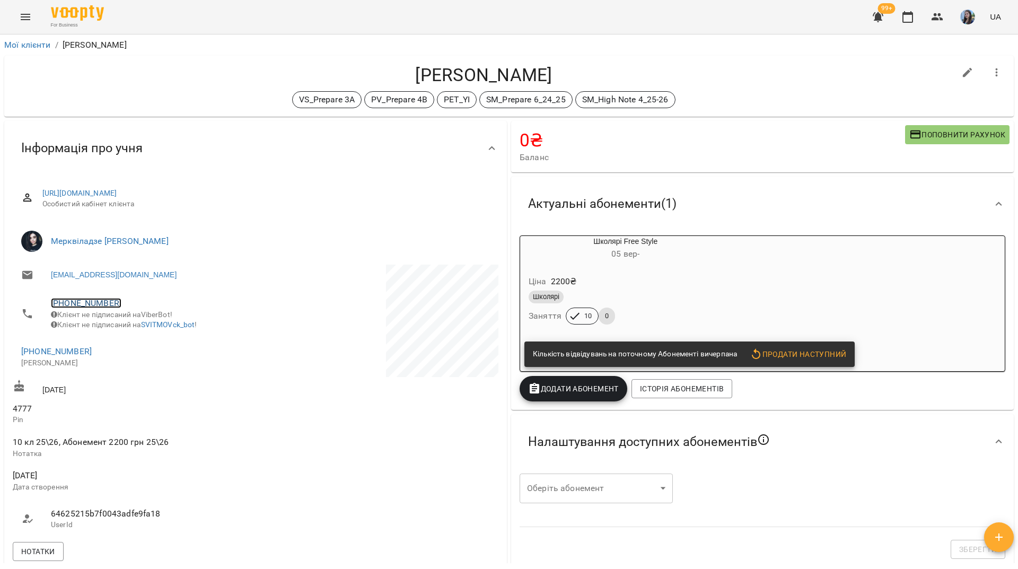
click at [92, 308] on link "[PHONE_NUMBER]" at bounding box center [86, 303] width 71 height 10
click at [132, 329] on img at bounding box center [129, 324] width 16 height 16
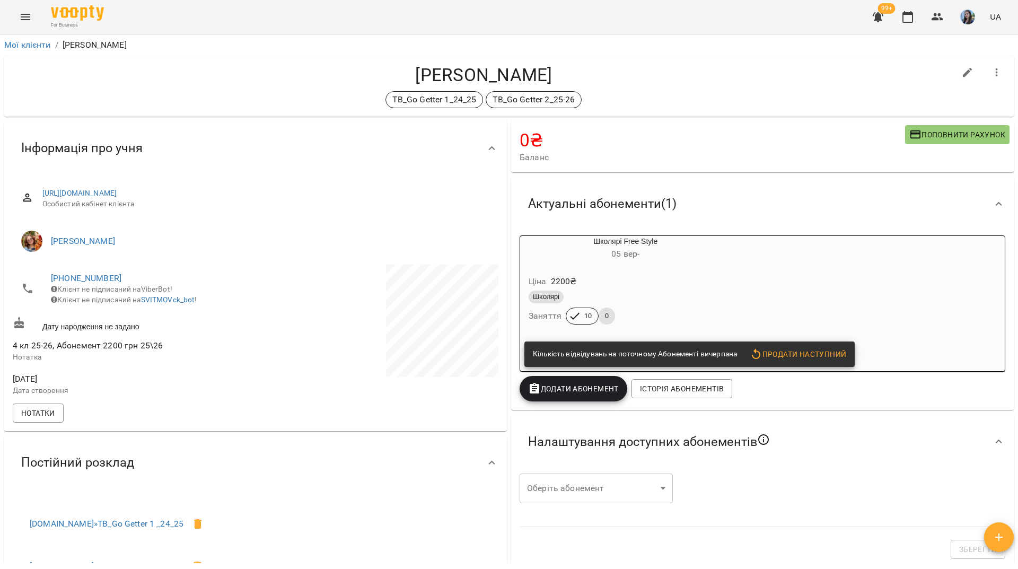
click at [274, 15] on div "For Business 99+ UA" at bounding box center [509, 17] width 1018 height 34
click at [108, 274] on link "[PHONE_NUMBER]" at bounding box center [86, 278] width 71 height 10
click at [139, 299] on link at bounding box center [129, 298] width 33 height 22
click at [159, 85] on h4 "[PERSON_NAME]" at bounding box center [484, 75] width 943 height 22
click at [399, 14] on div "For Business 99+ UA" at bounding box center [509, 17] width 1018 height 34
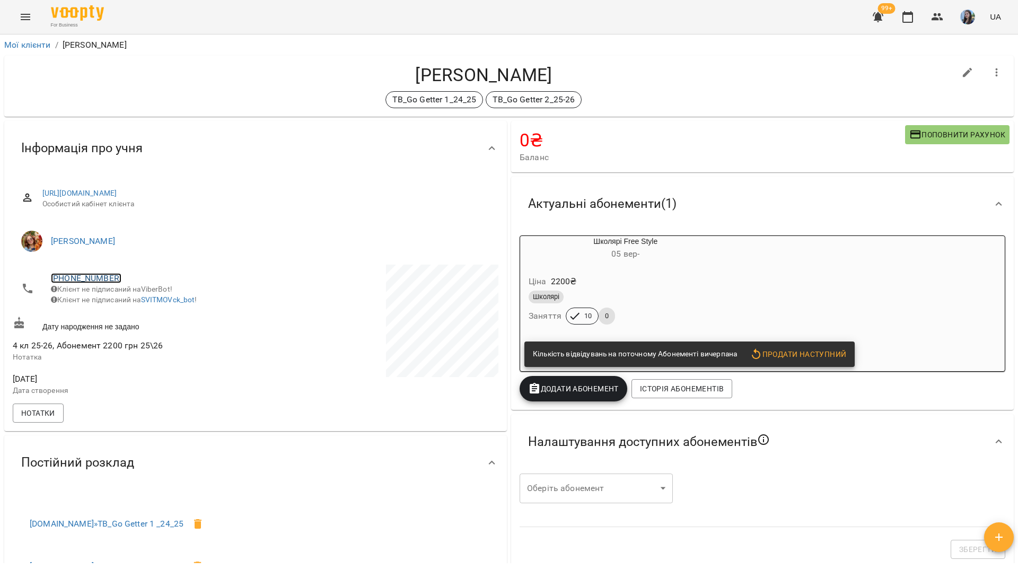
click at [103, 279] on link "+380500561098" at bounding box center [86, 278] width 71 height 10
click at [131, 296] on img at bounding box center [129, 299] width 16 height 16
click at [97, 281] on link "+380500561098" at bounding box center [86, 278] width 71 height 10
click at [132, 299] on img at bounding box center [129, 299] width 16 height 16
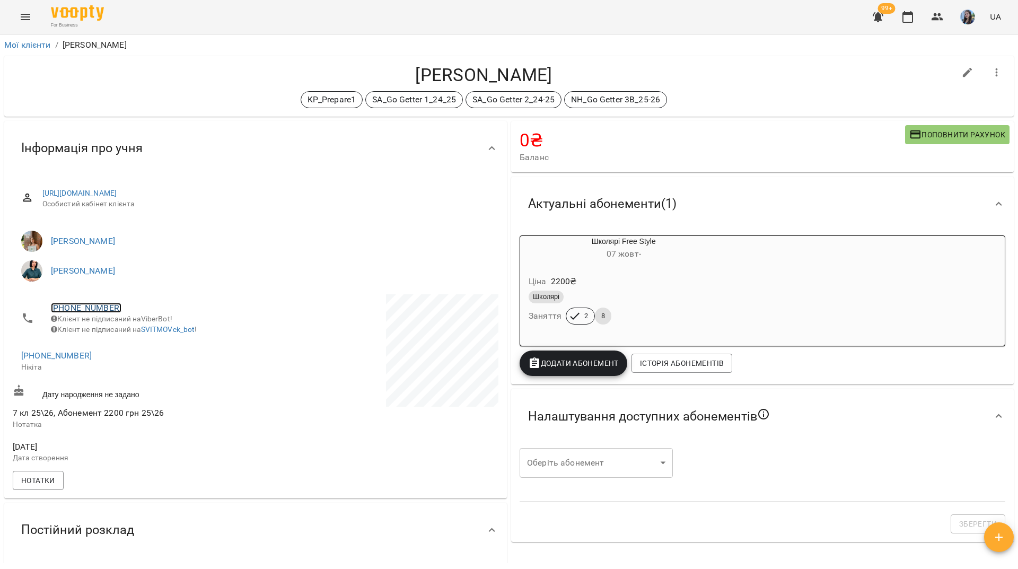
click at [106, 306] on link "+380931044410" at bounding box center [86, 308] width 71 height 10
click at [220, 71] on div at bounding box center [509, 284] width 1018 height 569
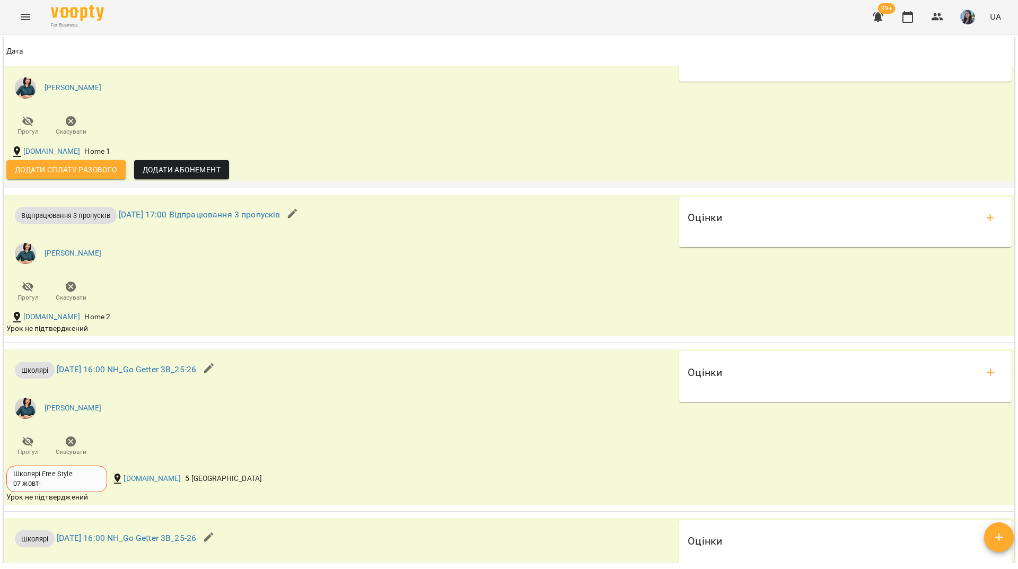
scroll to position [1061, 0]
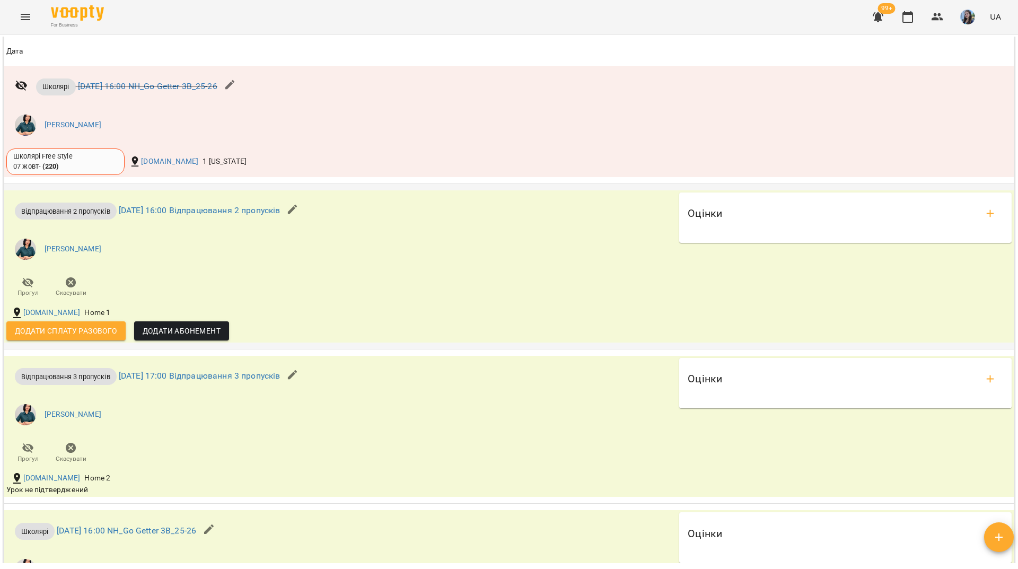
click at [94, 337] on span "Додати сплату разового" at bounding box center [66, 331] width 102 height 13
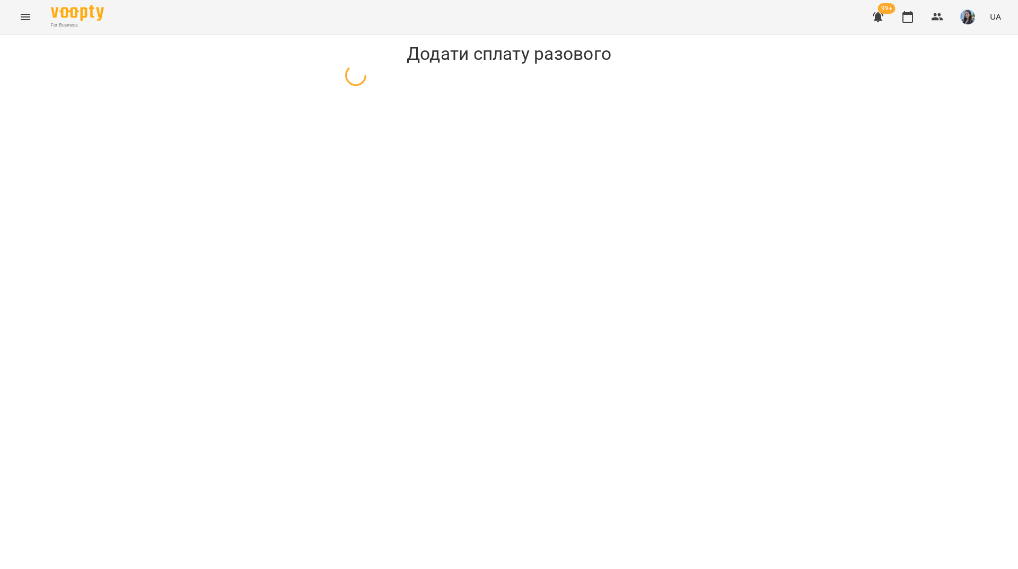
select select "**********"
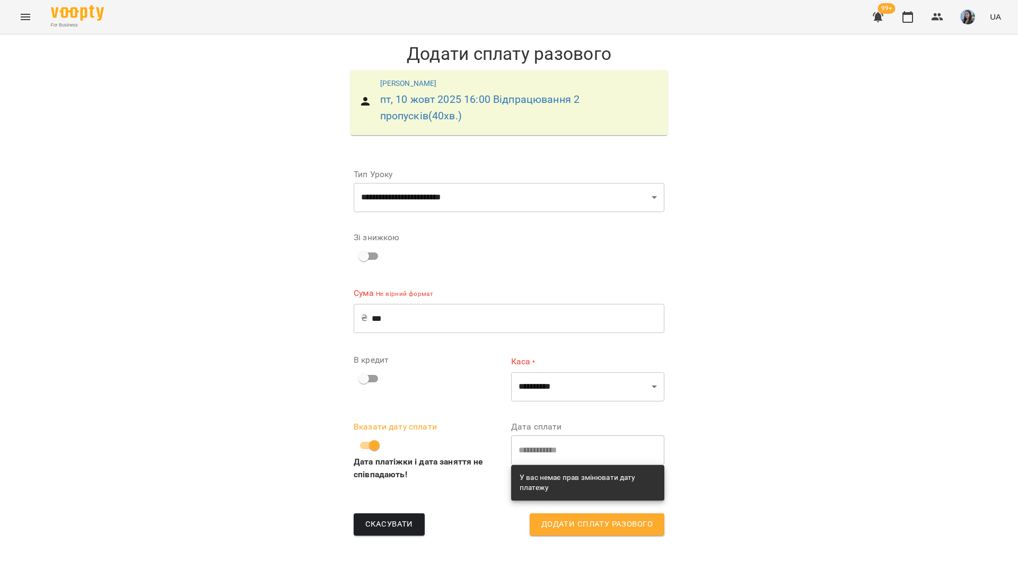
click at [392, 317] on input "***" at bounding box center [518, 318] width 293 height 30
type input "*"
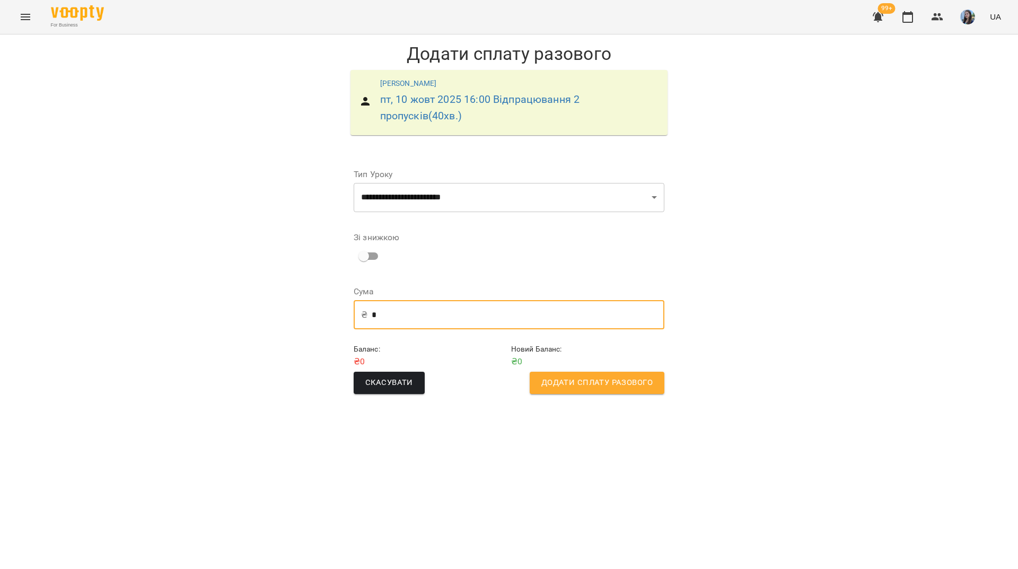
type input "*"
click at [583, 378] on span "Додати сплату разового" at bounding box center [597, 383] width 111 height 14
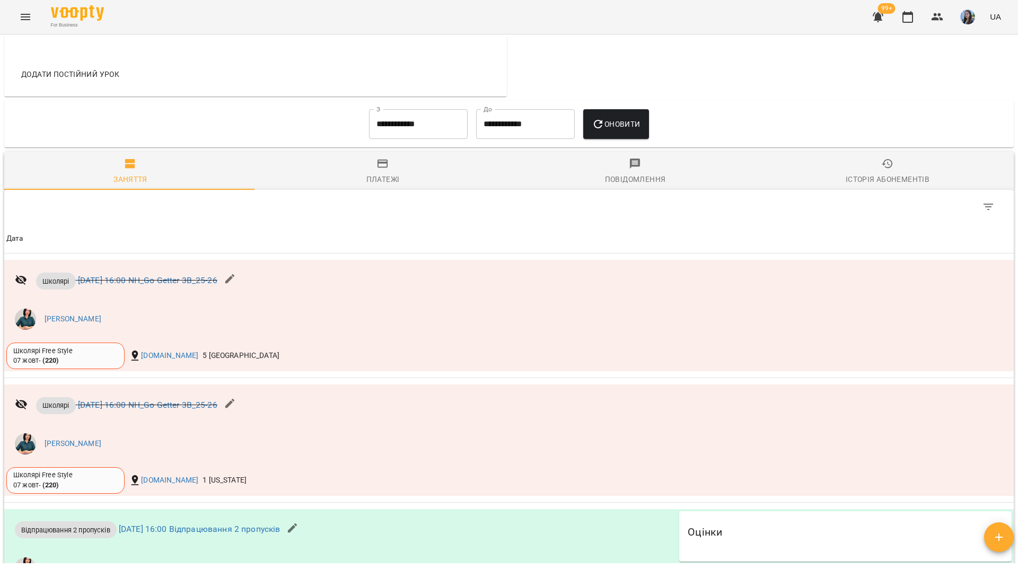
scroll to position [612, 0]
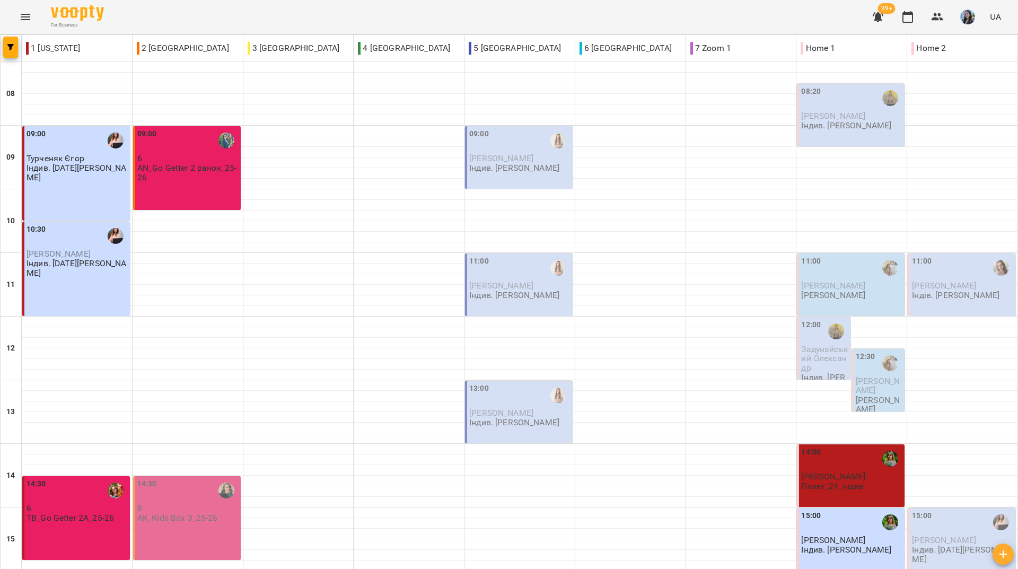
scroll to position [391, 0]
click at [309, 15] on div "For Business 99+ UA" at bounding box center [509, 17] width 1018 height 34
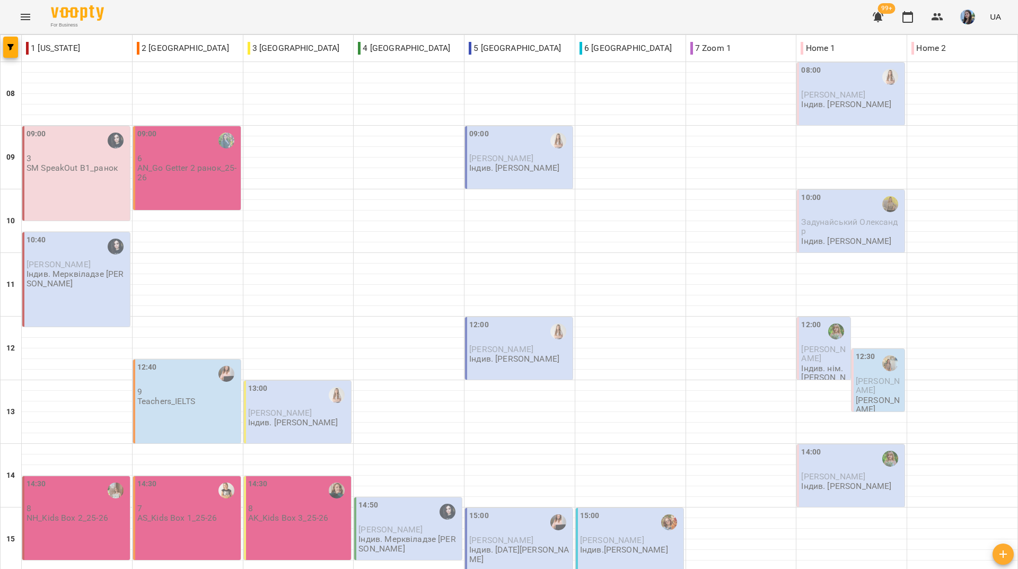
click at [399, 21] on div "For Business 99+ UA" at bounding box center [509, 17] width 1018 height 34
click at [615, 444] on div at bounding box center [630, 449] width 110 height 11
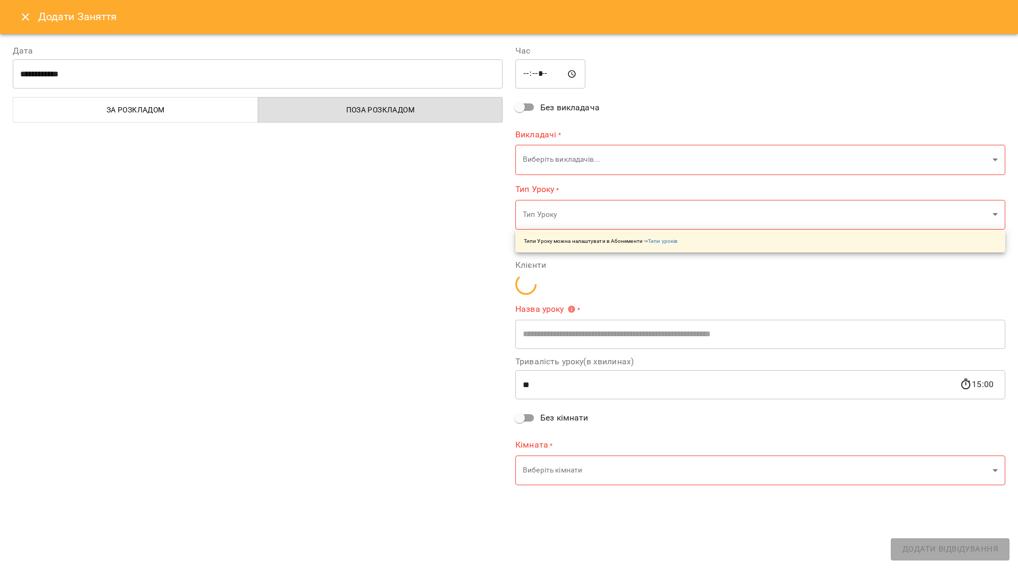
type input "**********"
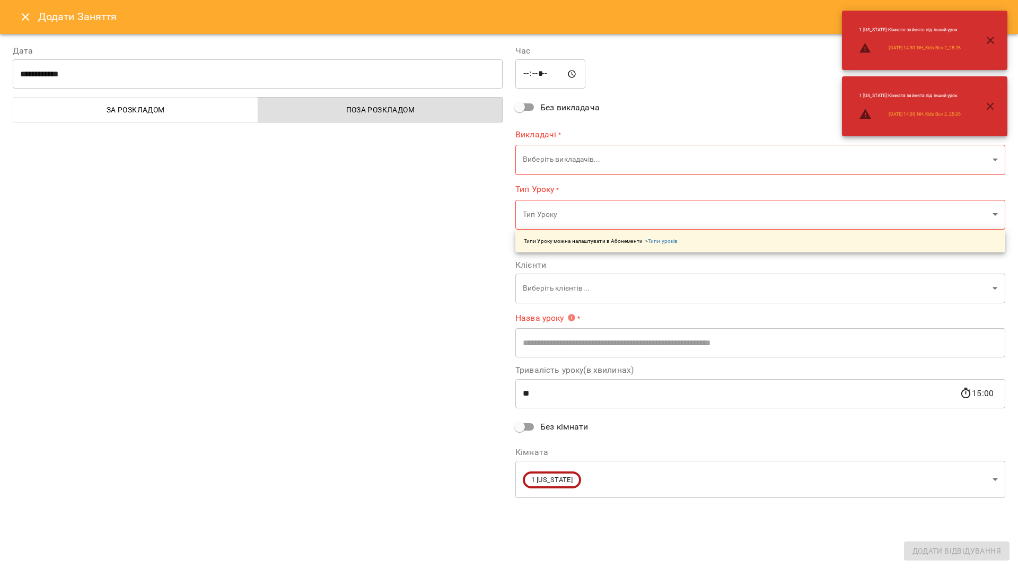
click at [564, 159] on body "For Business 99+ UA 1 New York 2 London 3 Toronto 4 Berlin 5 Paris 6 Sydney 7 Z…" at bounding box center [509, 480] width 1018 height 960
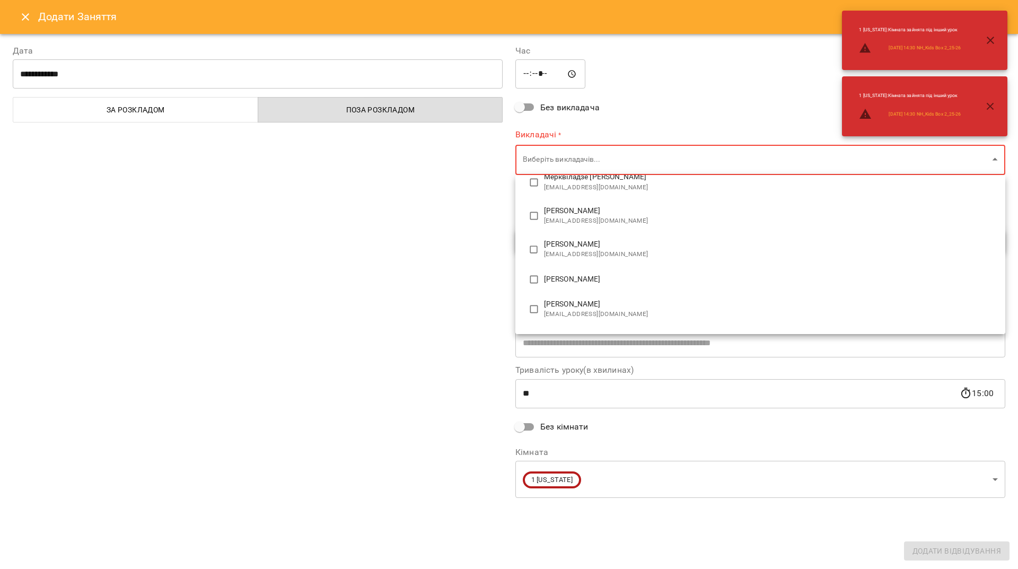
scroll to position [53, 0]
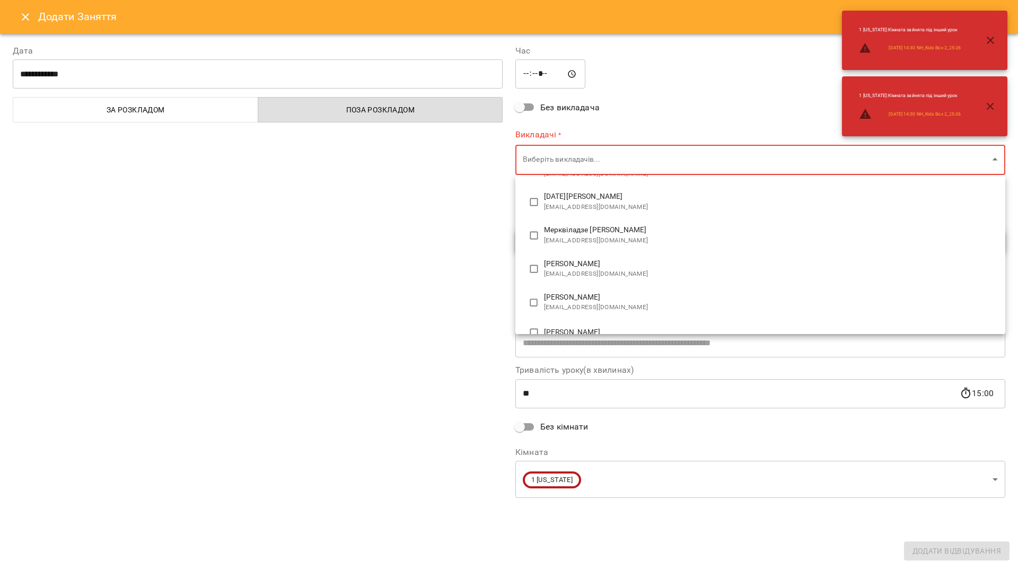
click at [570, 261] on span "Божко Тетяна Олексіївна" at bounding box center [770, 264] width 453 height 11
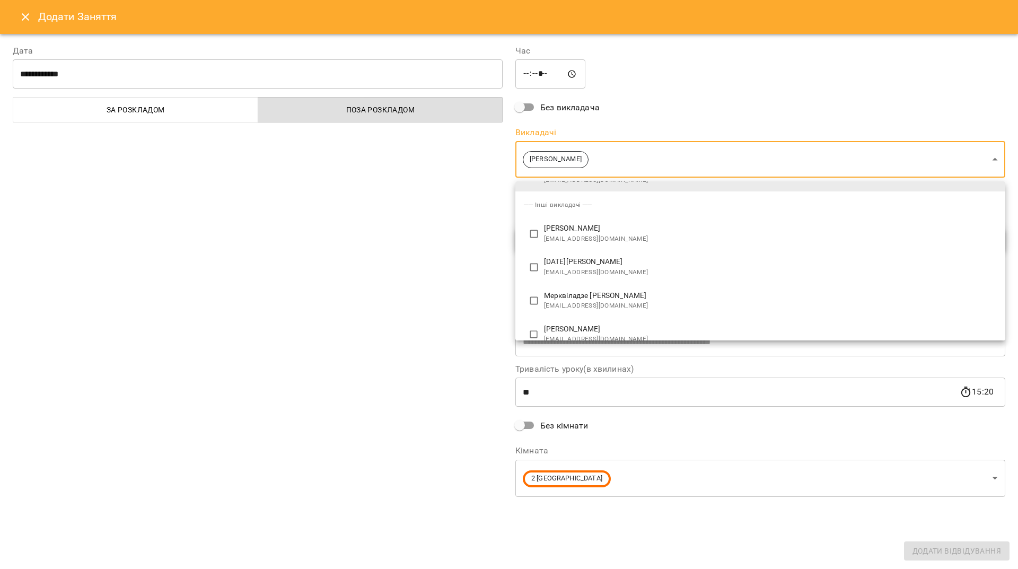
type input "*******"
type input "**"
type input "**********"
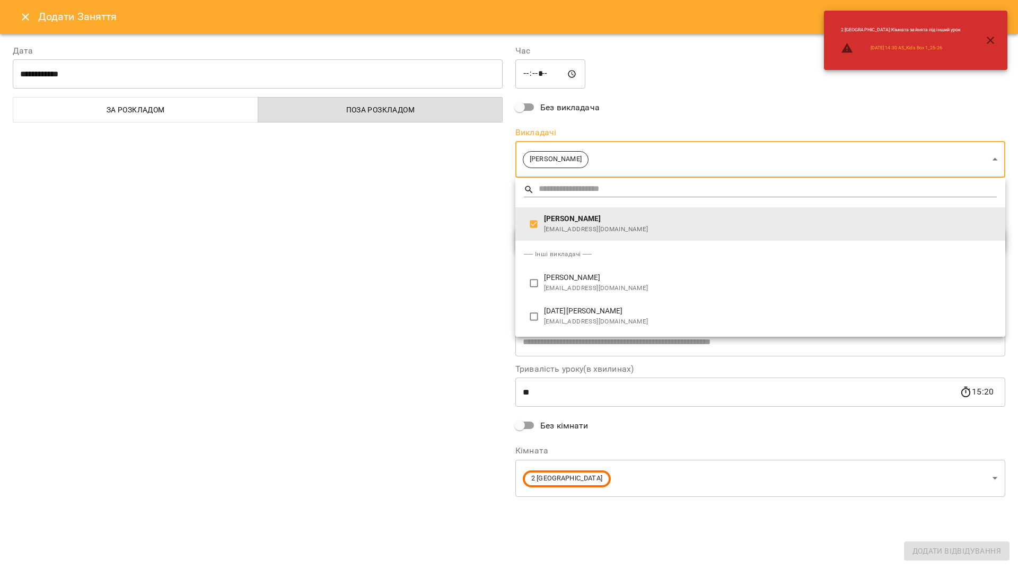
click at [411, 270] on div at bounding box center [509, 284] width 1018 height 569
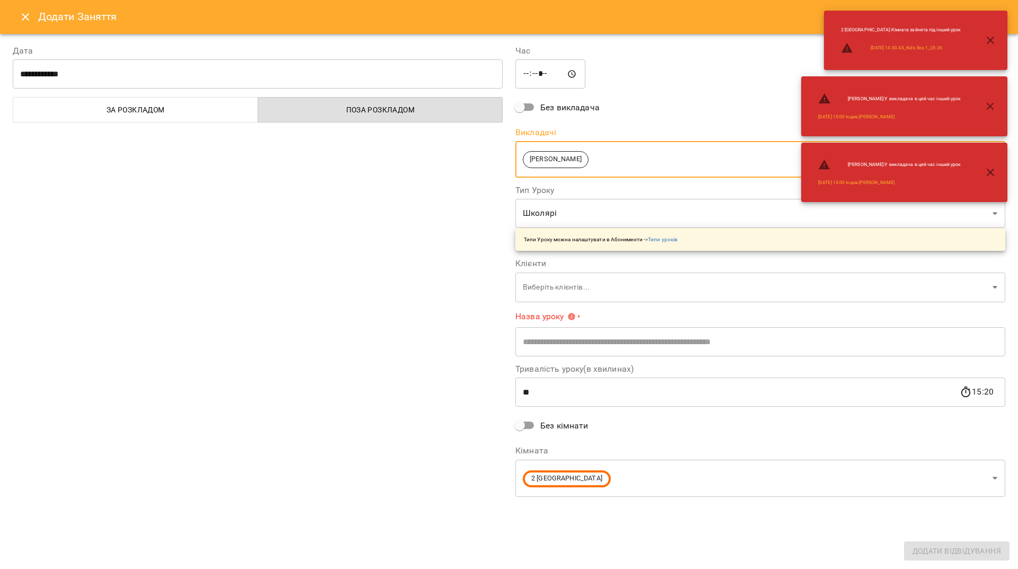
click at [580, 221] on body "For Business 99+ UA 1 New York 2 London 3 Toronto 4 Berlin 5 Paris 6 Sydney 7 Z…" at bounding box center [509, 480] width 1018 height 960
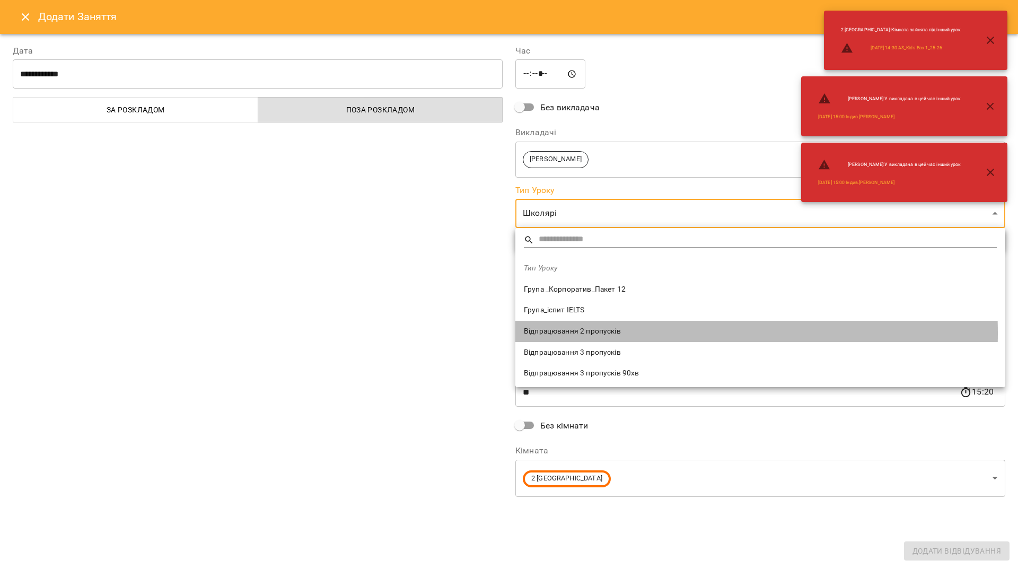
drag, startPoint x: 597, startPoint y: 333, endPoint x: 424, endPoint y: 319, distance: 174.0
click at [597, 331] on span "Відпрацювання 2 пропусків" at bounding box center [760, 331] width 473 height 11
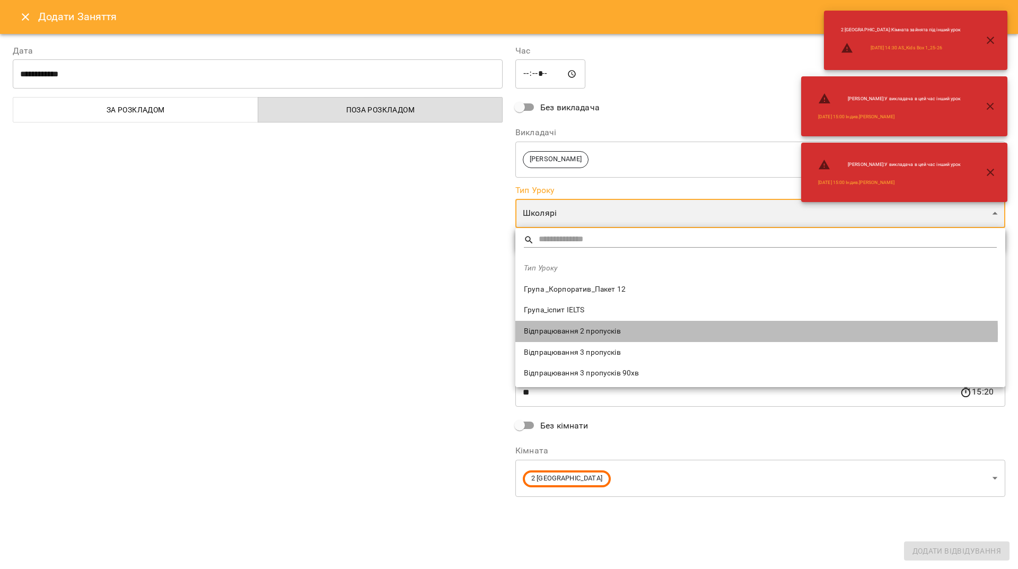
type input "**********"
type input "**"
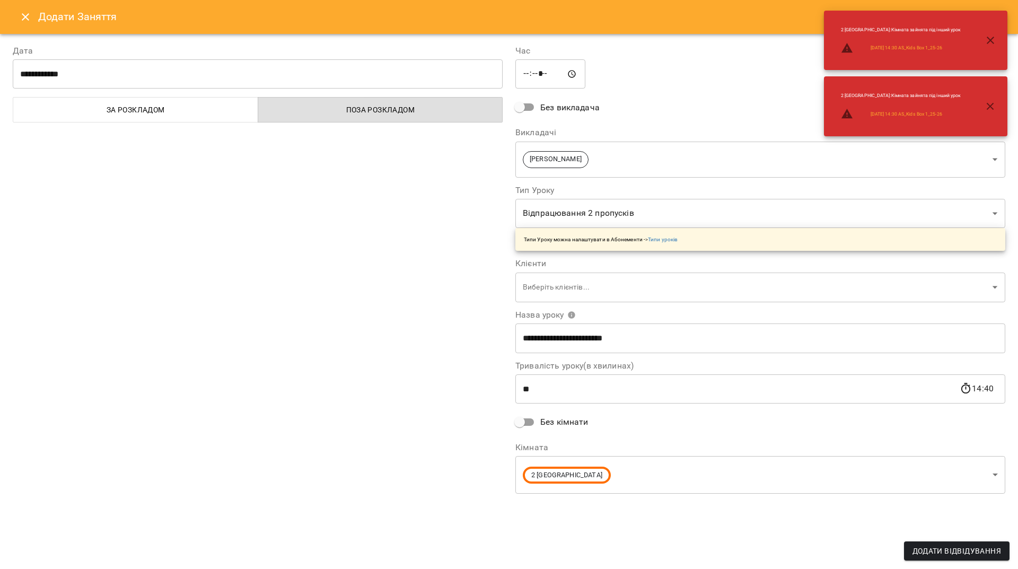
click at [543, 290] on body "For Business 99+ UA 1 New York 2 London 3 Toronto 4 Berlin 5 Paris 6 Sydney 7 Z…" at bounding box center [509, 480] width 1018 height 960
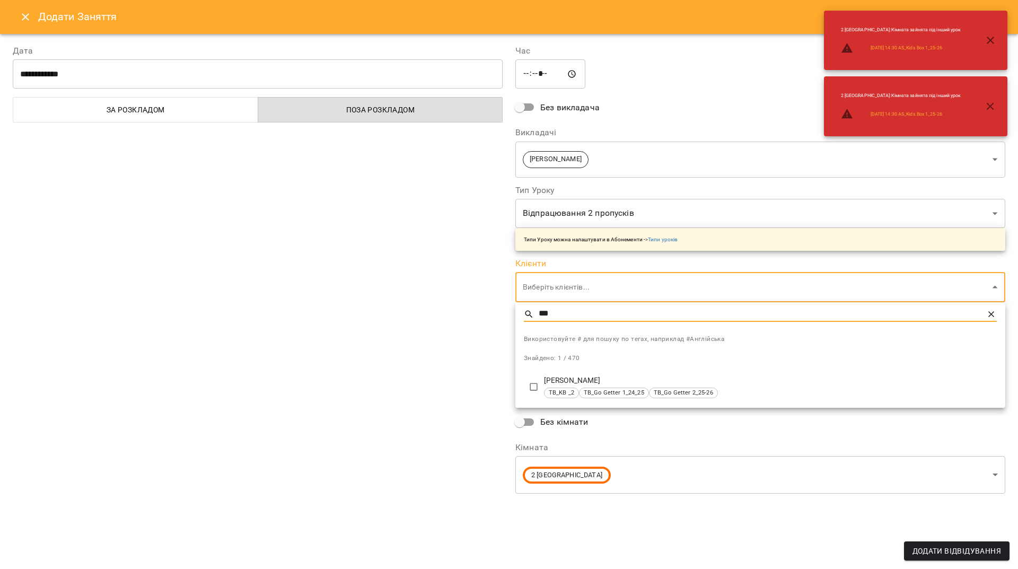
type input "***"
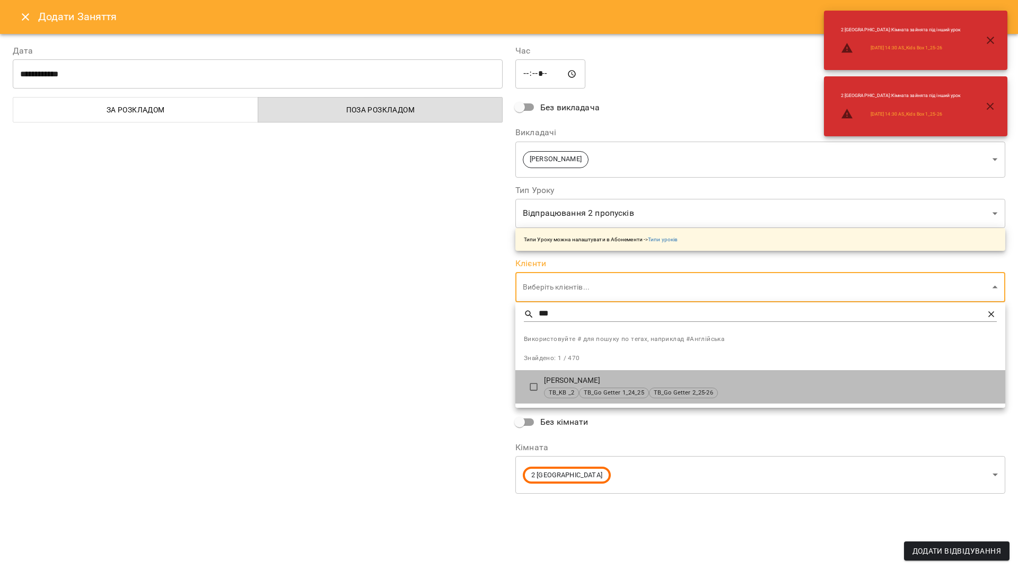
click at [582, 376] on p "Шулежко Уляна Михайлівна" at bounding box center [770, 381] width 453 height 11
type input "**********"
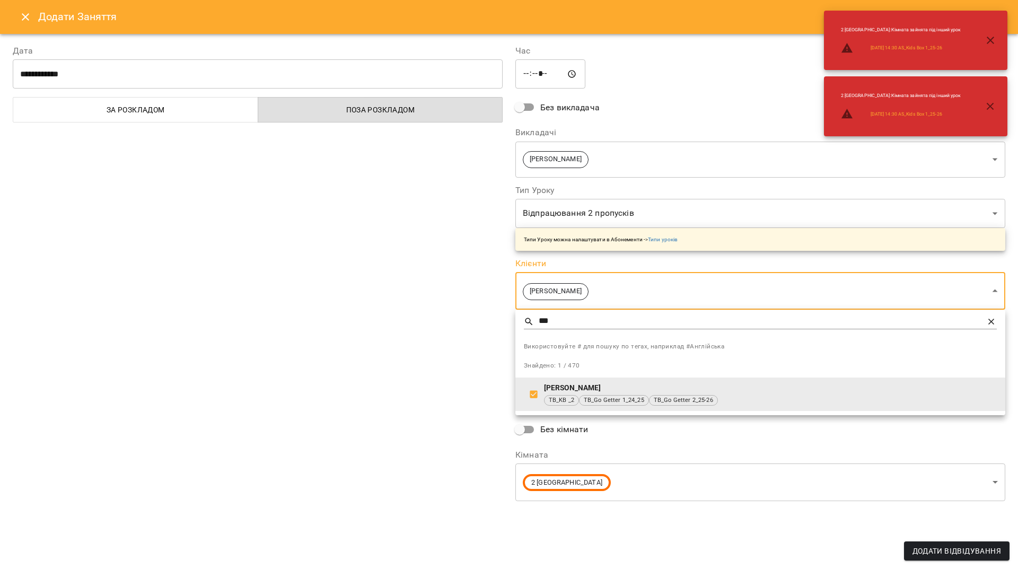
click at [315, 364] on div at bounding box center [509, 284] width 1018 height 569
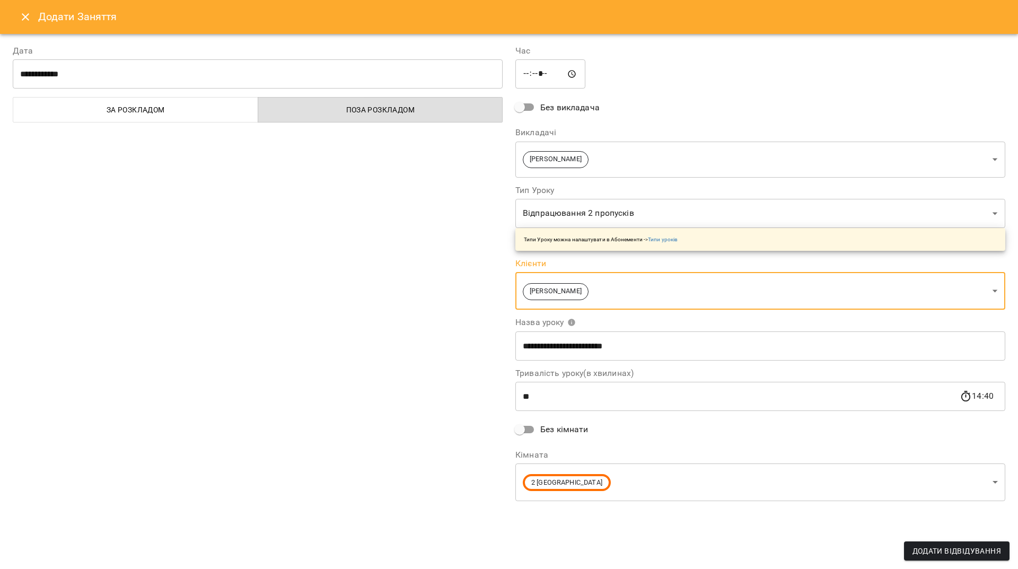
click at [648, 481] on body "For Business 99+ UA 1 New York 2 London 3 Toronto 4 Berlin 5 Paris 6 Sydney 7 Z…" at bounding box center [509, 480] width 1018 height 960
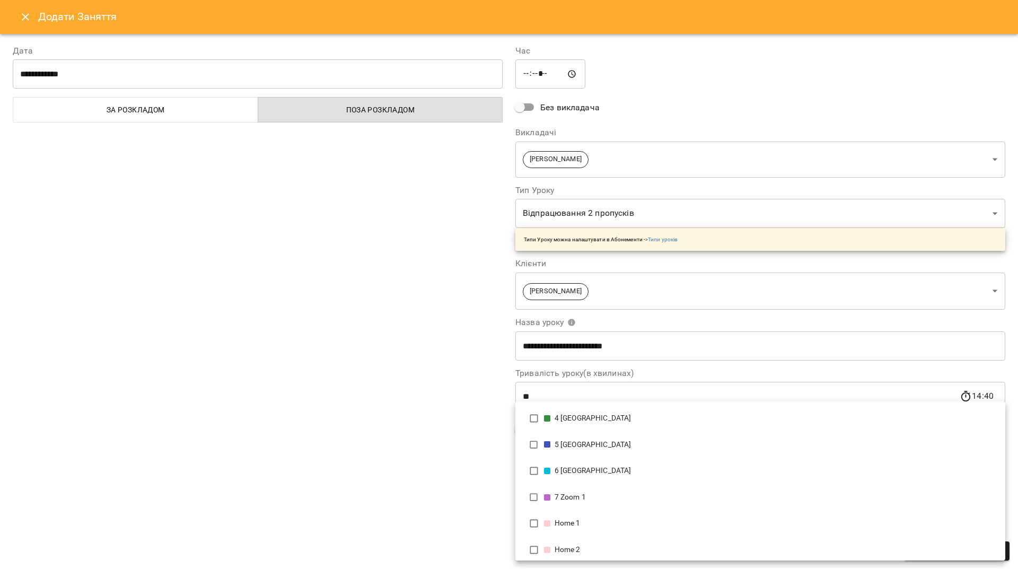
scroll to position [112, 0]
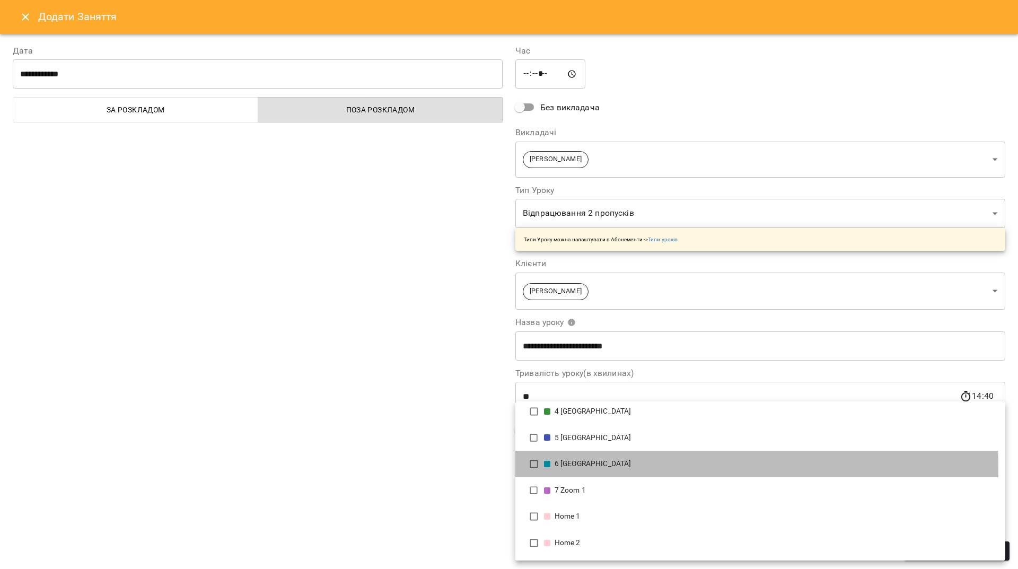
click at [562, 469] on li "6 Sydney" at bounding box center [761, 464] width 490 height 27
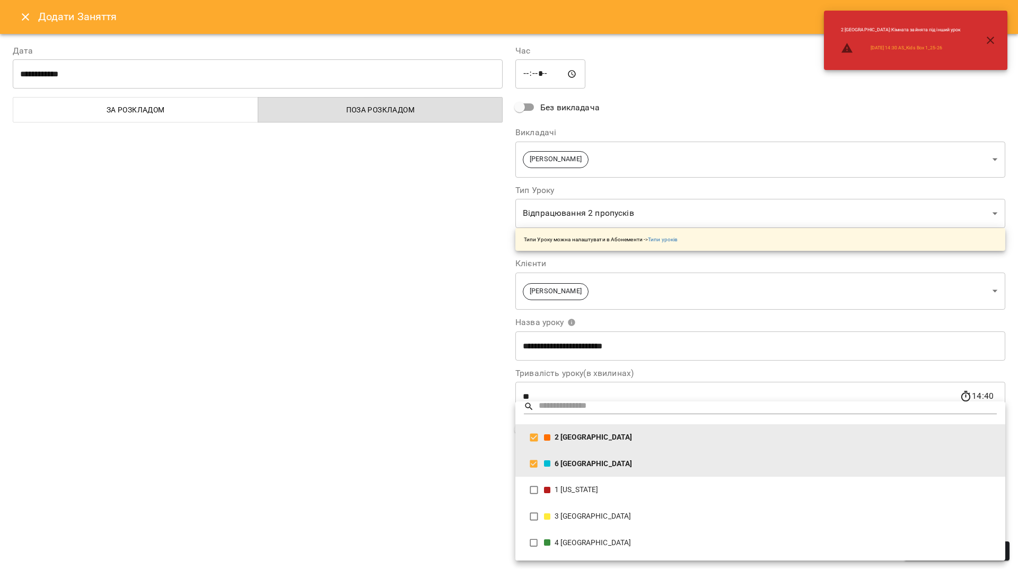
scroll to position [0, 0]
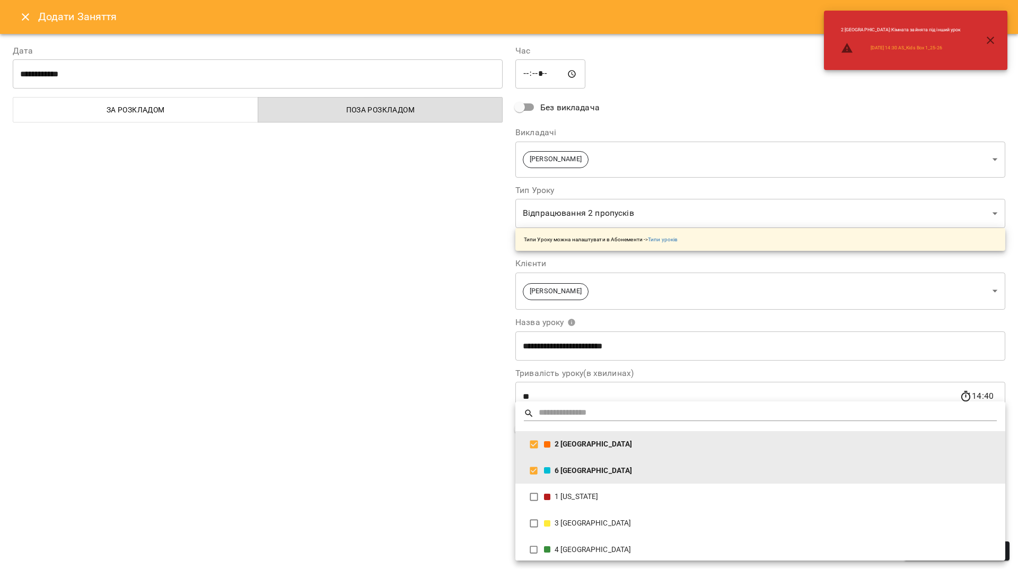
click at [563, 451] on li "2 London" at bounding box center [761, 444] width 490 height 27
type input "**********"
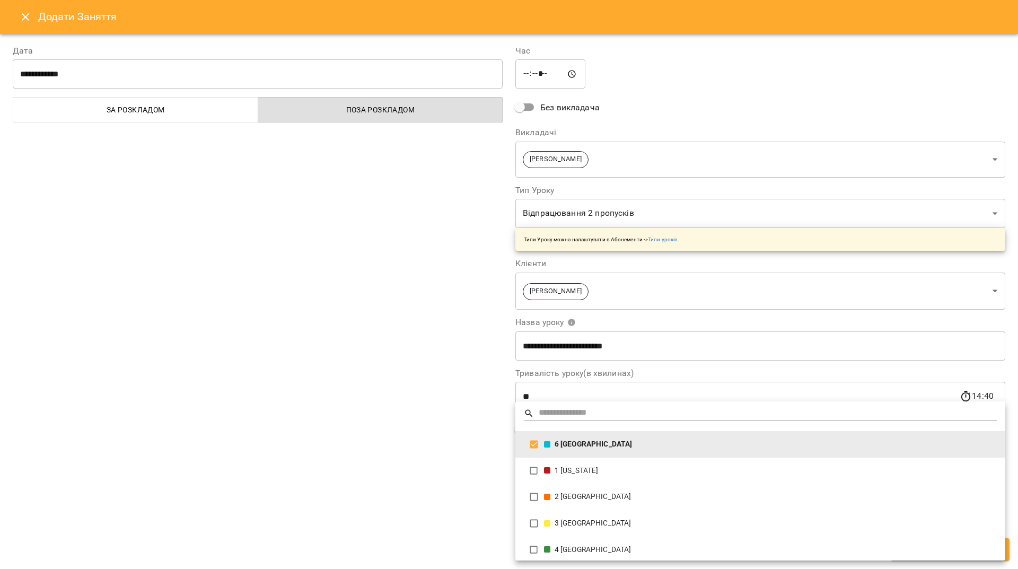
click at [394, 446] on div at bounding box center [509, 284] width 1018 height 569
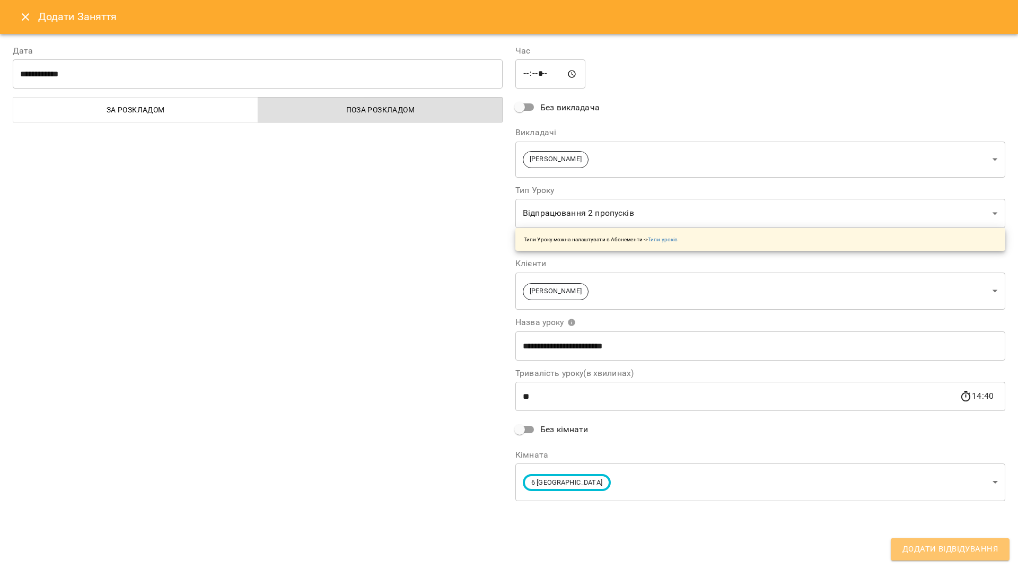
click at [904, 547] on span "Додати Відвідування" at bounding box center [950, 550] width 95 height 14
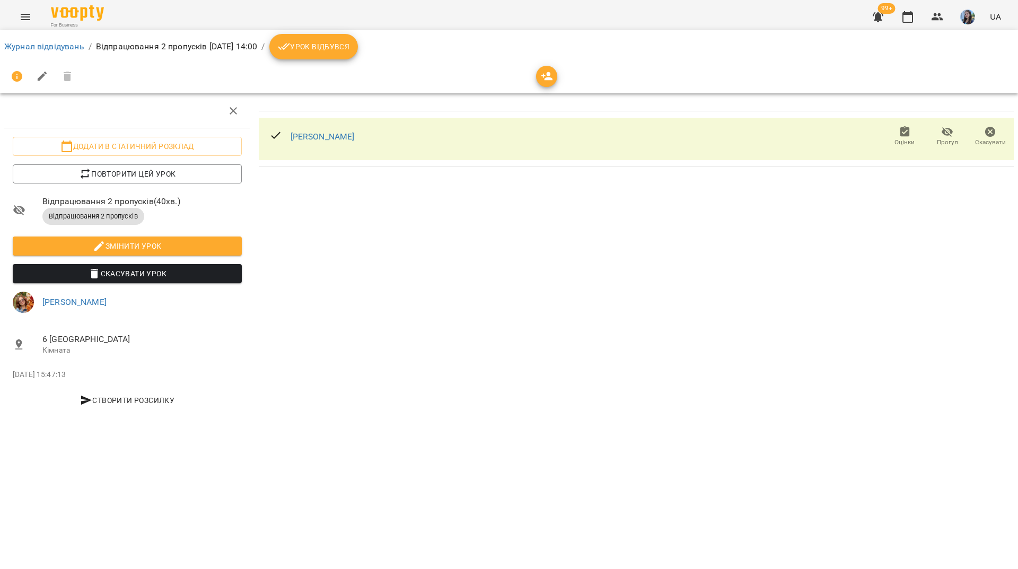
click at [52, 39] on ol "Журнал відвідувань / Відпрацювання 2 пропусків ср, 15 жовт 2025 14:00 / Урок ві…" at bounding box center [509, 46] width 1010 height 25
click at [63, 46] on link "Журнал відвідувань" at bounding box center [44, 46] width 80 height 10
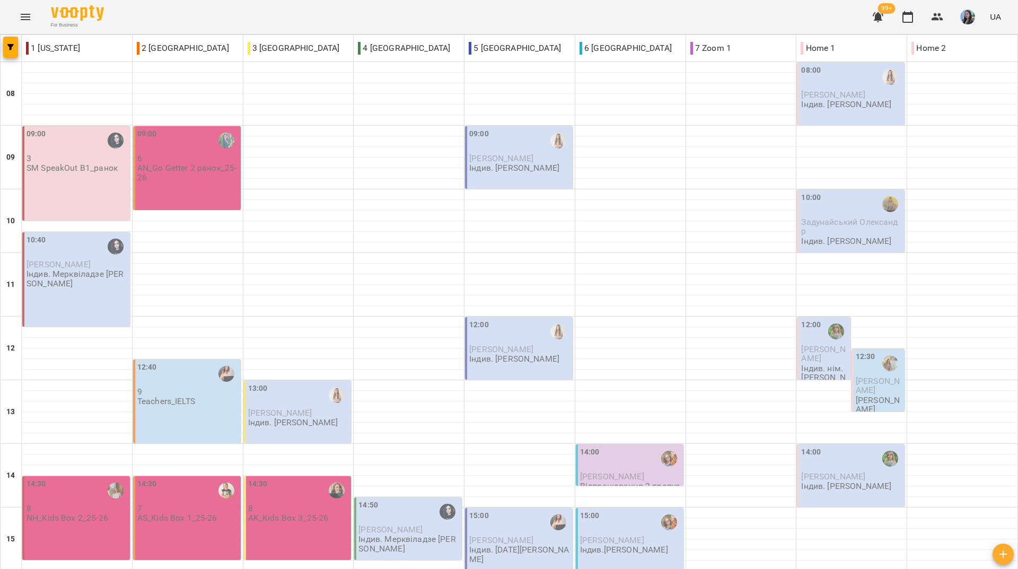
scroll to position [391, 0]
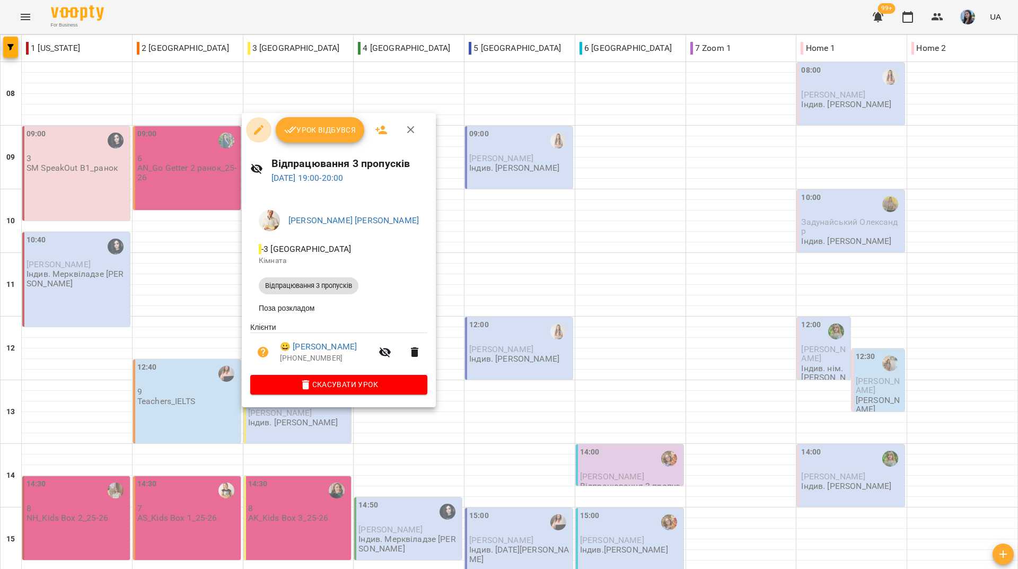
click at [255, 132] on icon "button" at bounding box center [259, 130] width 10 height 10
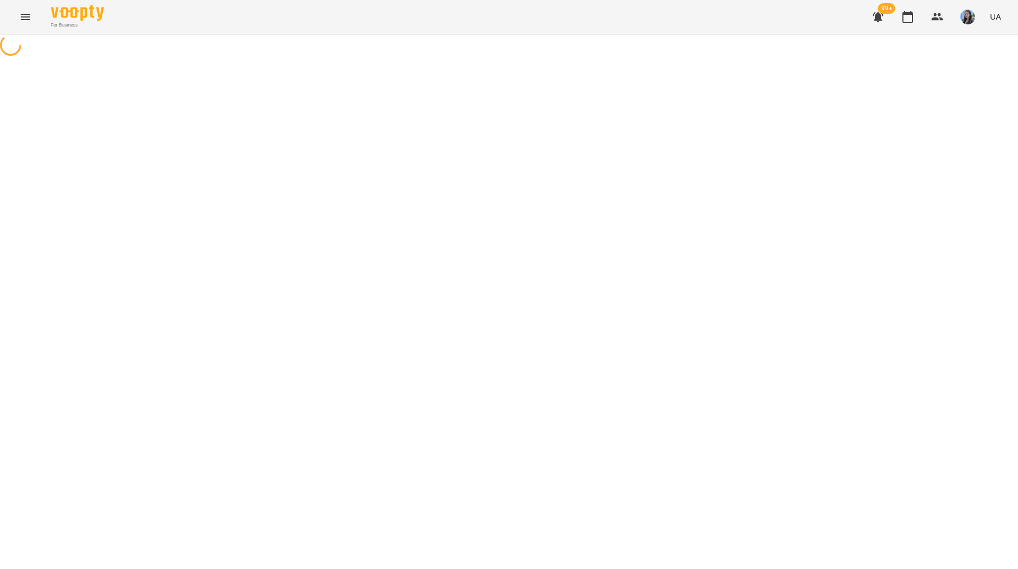
select select "**********"
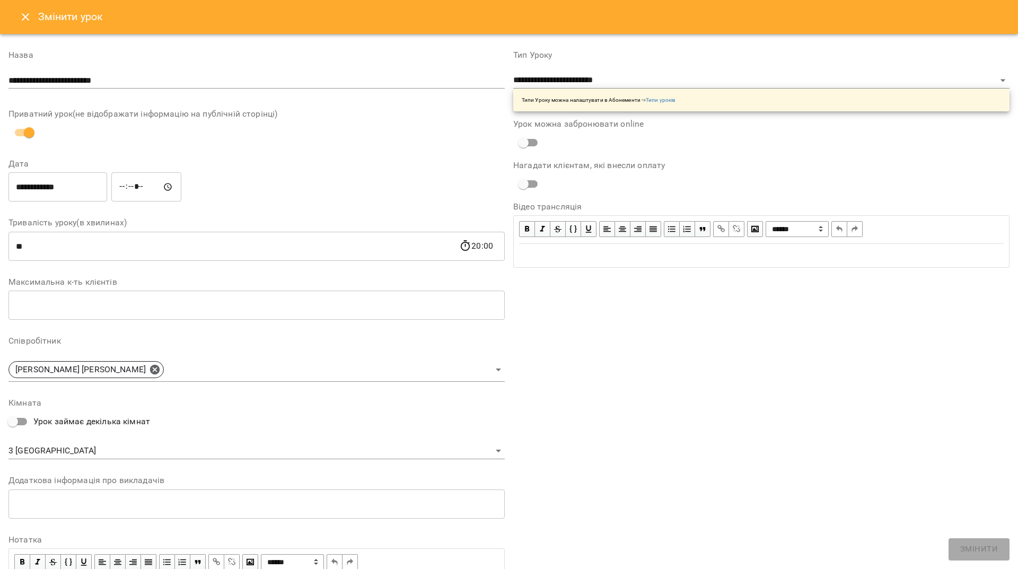
click at [183, 407] on div "**********" at bounding box center [256, 325] width 496 height 567
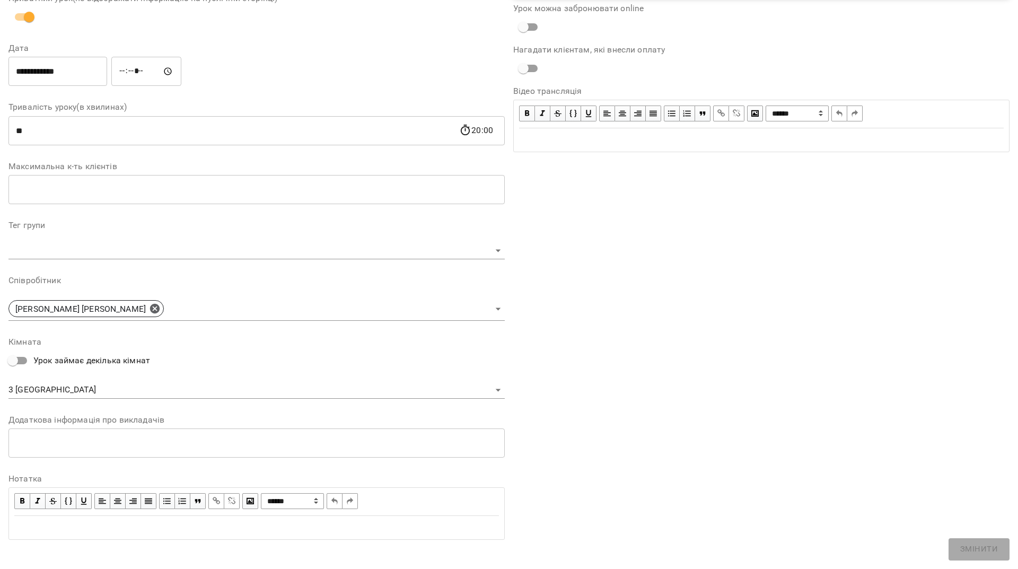
scroll to position [125, 0]
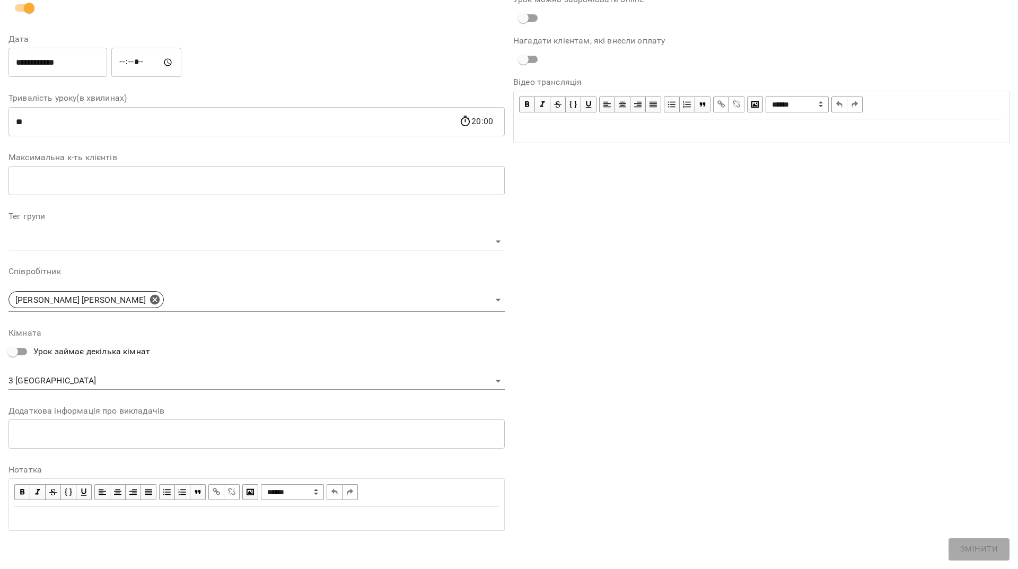
click at [246, 380] on body "**********" at bounding box center [509, 211] width 1018 height 423
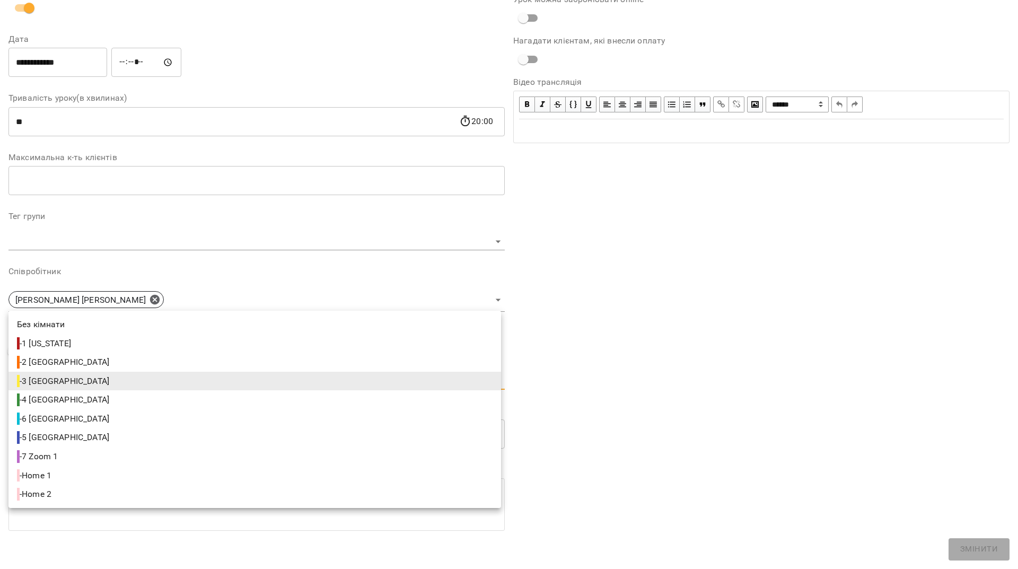
click at [58, 404] on span "- 4 Berlin" at bounding box center [64, 400] width 94 height 13
type input "**********"
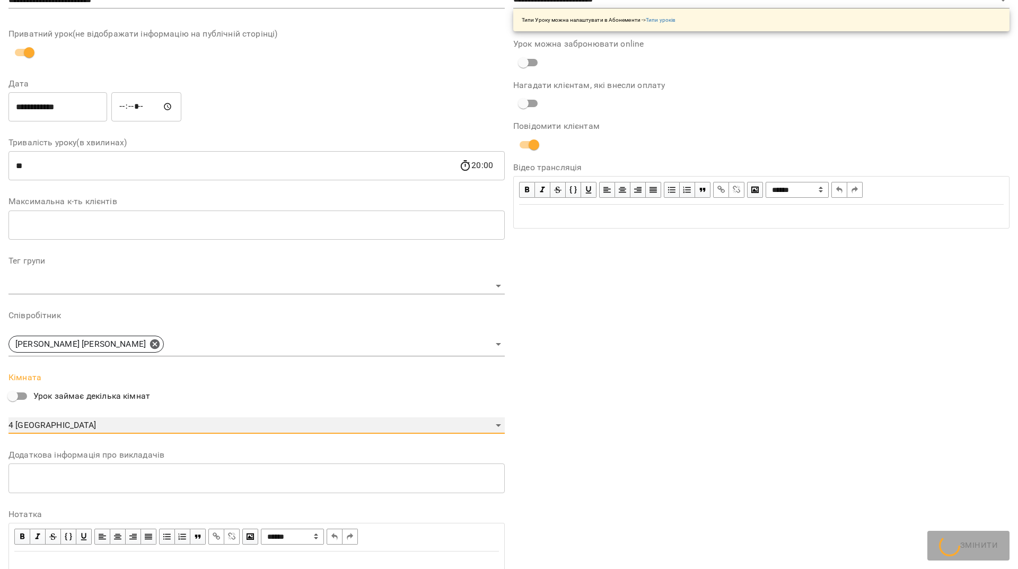
scroll to position [169, 0]
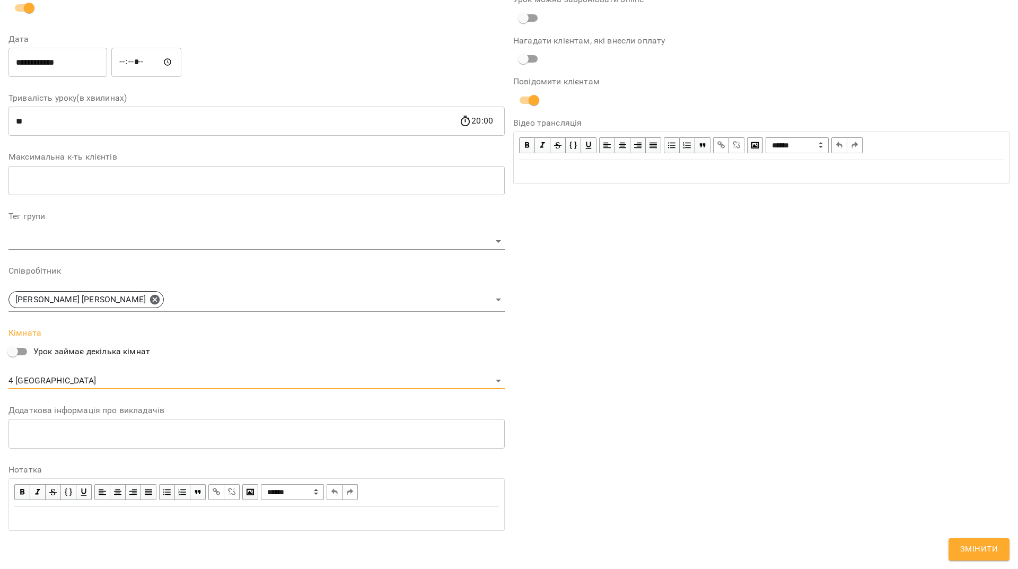
click at [994, 540] on button "Змінити" at bounding box center [979, 549] width 61 height 22
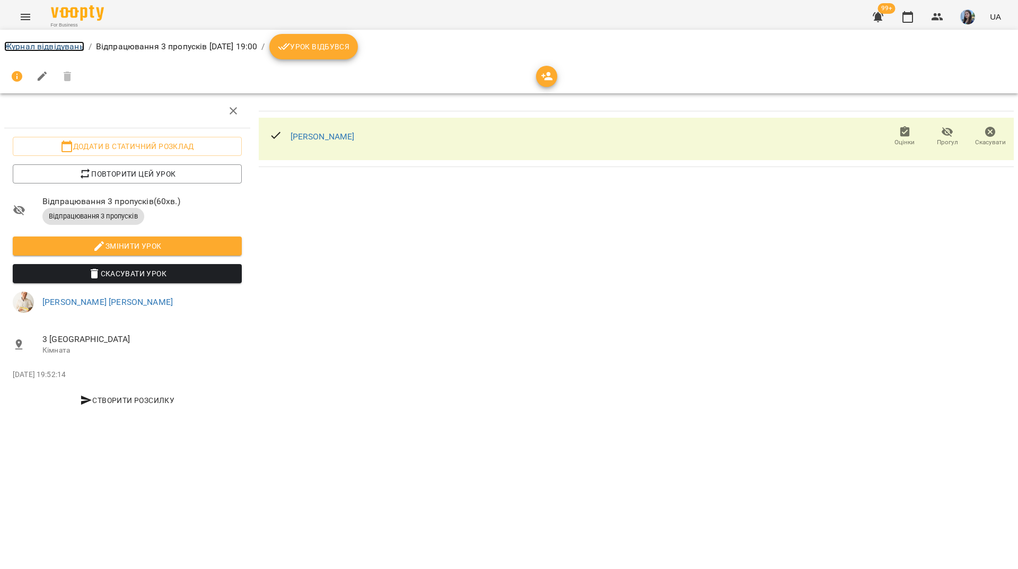
click at [64, 43] on link "Журнал відвідувань" at bounding box center [44, 46] width 80 height 10
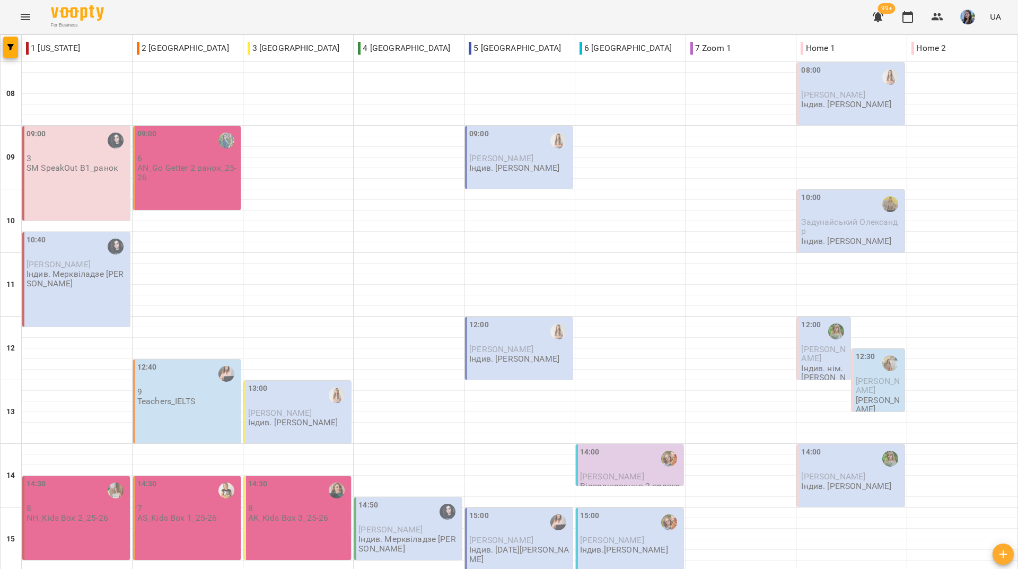
scroll to position [285, 0]
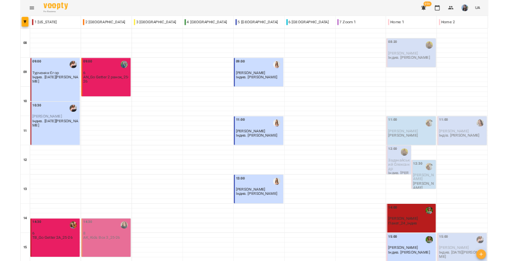
scroll to position [391, 0]
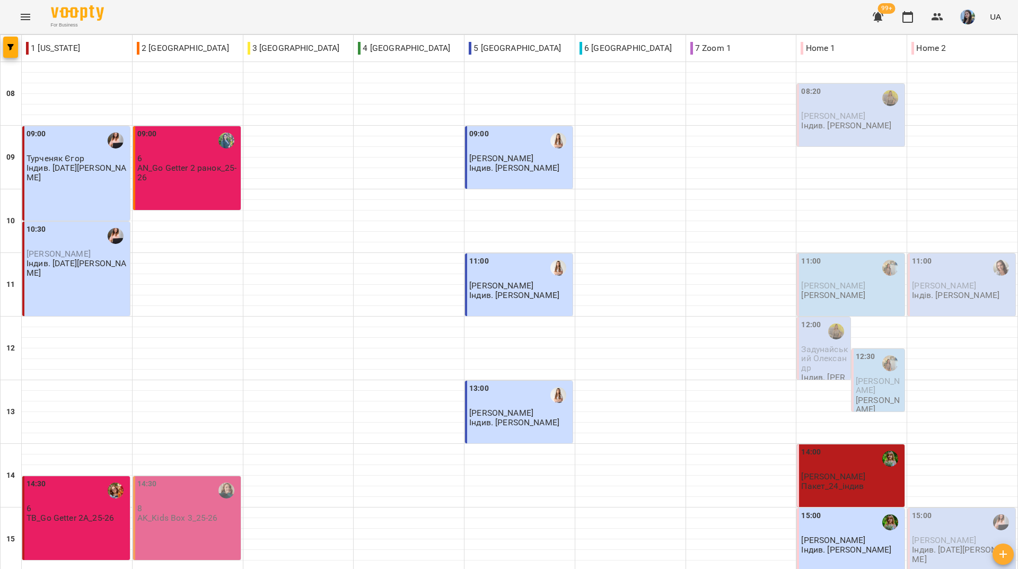
click at [423, 9] on div "For Business 99+ UA" at bounding box center [509, 17] width 1018 height 34
click at [345, 10] on div "For Business 99+ UA" at bounding box center [509, 17] width 1018 height 34
click at [426, 8] on div "For Business 99+ UA" at bounding box center [509, 17] width 1018 height 34
click at [625, 29] on div "For Business 99+ UA" at bounding box center [509, 17] width 1018 height 34
click at [222, 11] on div "For Business 99+ UA" at bounding box center [509, 17] width 1018 height 34
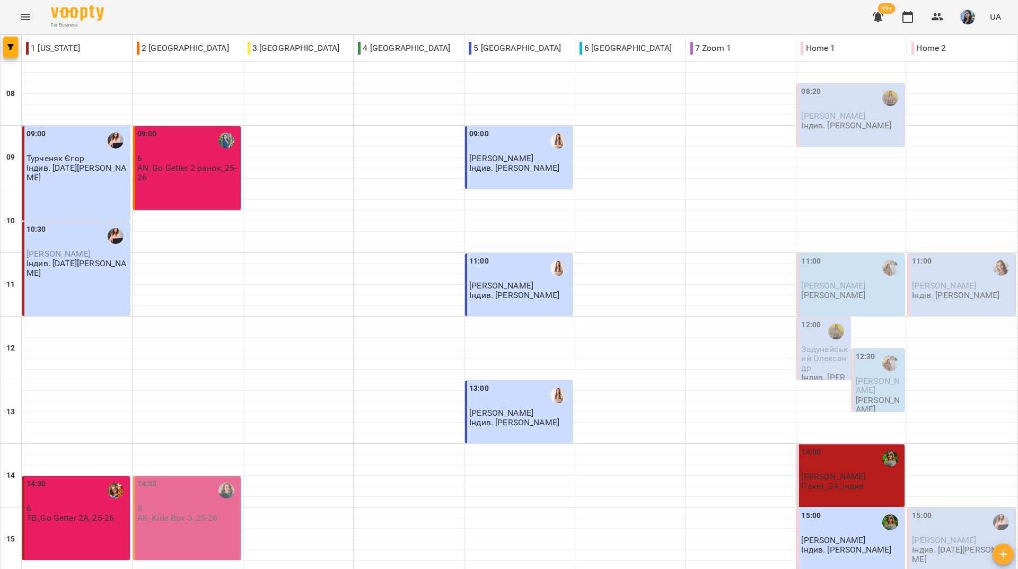
click at [289, 21] on div "For Business 99+ UA" at bounding box center [509, 17] width 1018 height 34
click at [453, 14] on div "For Business 99+ UA" at bounding box center [509, 17] width 1018 height 34
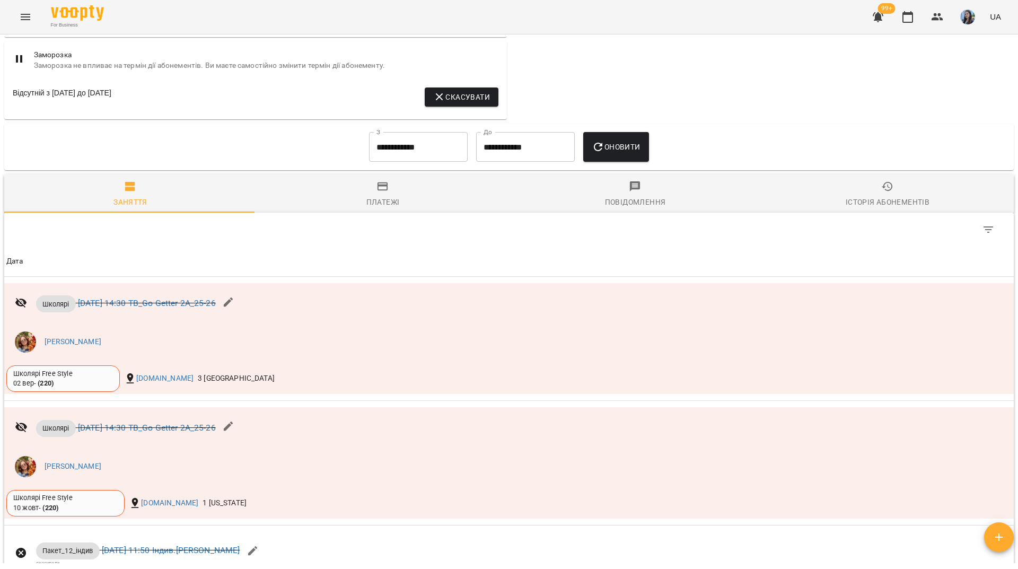
scroll to position [849, 0]
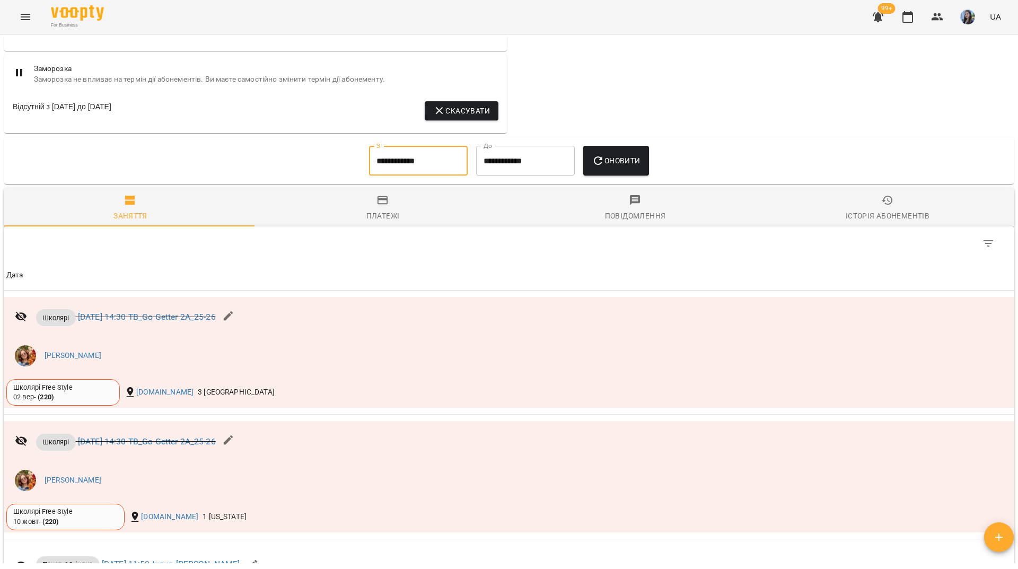
click at [440, 170] on input "**********" at bounding box center [418, 161] width 99 height 30
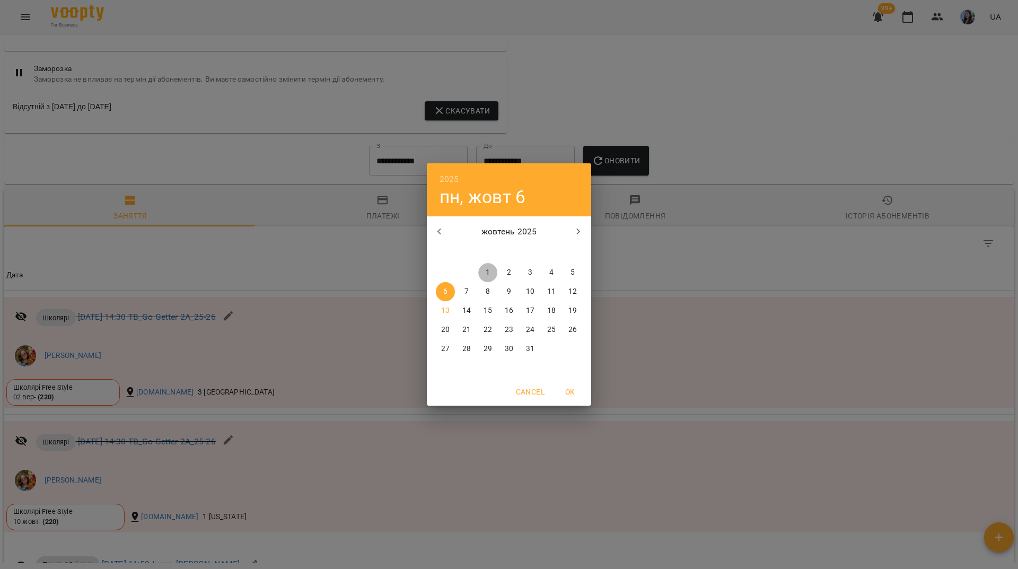
click at [483, 281] on button "1" at bounding box center [487, 272] width 19 height 19
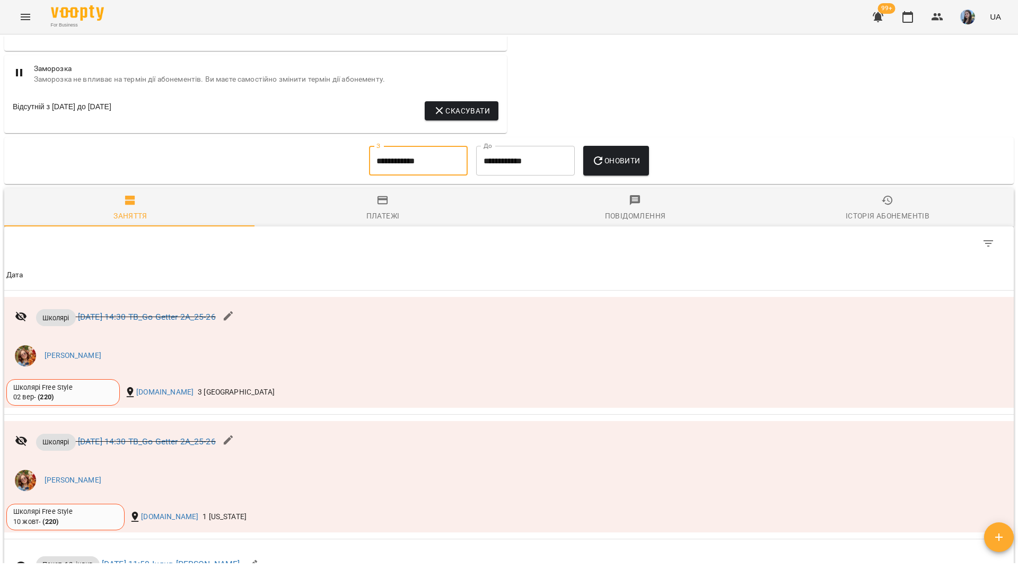
click at [603, 165] on icon "button" at bounding box center [598, 160] width 8 height 8
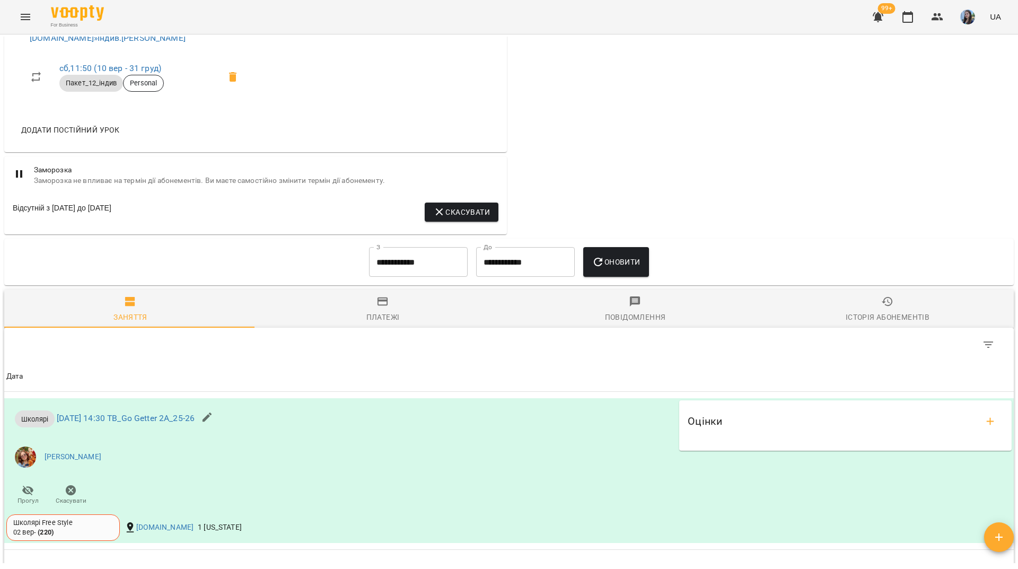
scroll to position [743, 0]
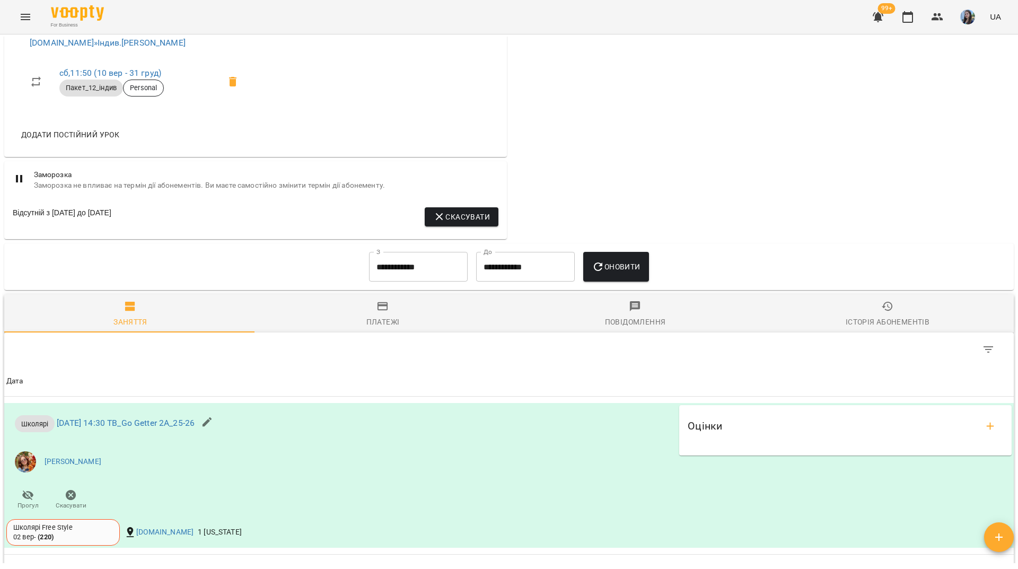
click at [430, 272] on input "**********" at bounding box center [418, 267] width 99 height 30
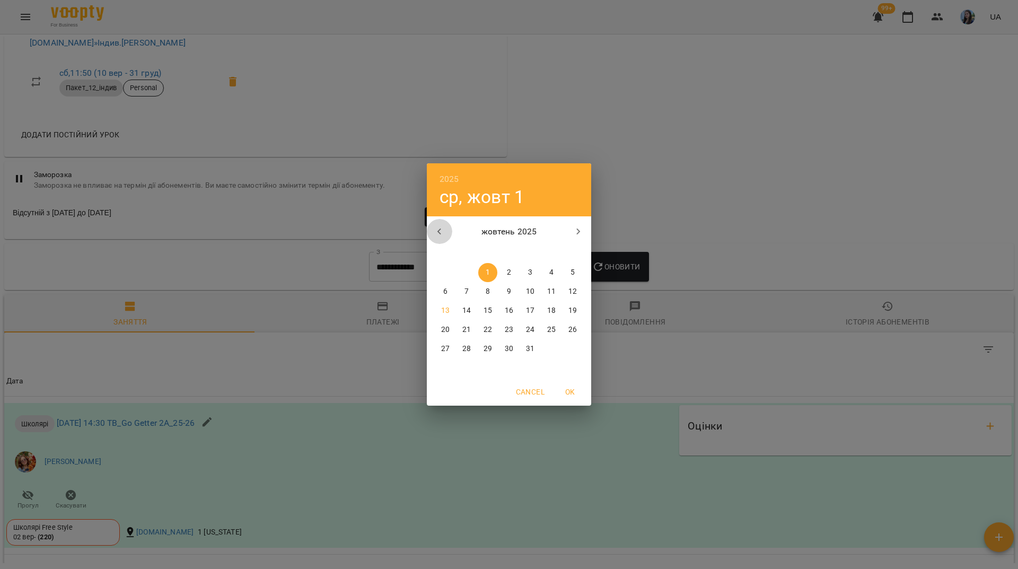
click at [429, 228] on button "button" at bounding box center [439, 231] width 25 height 25
click at [452, 273] on span "1" at bounding box center [445, 272] width 19 height 11
type input "**********"
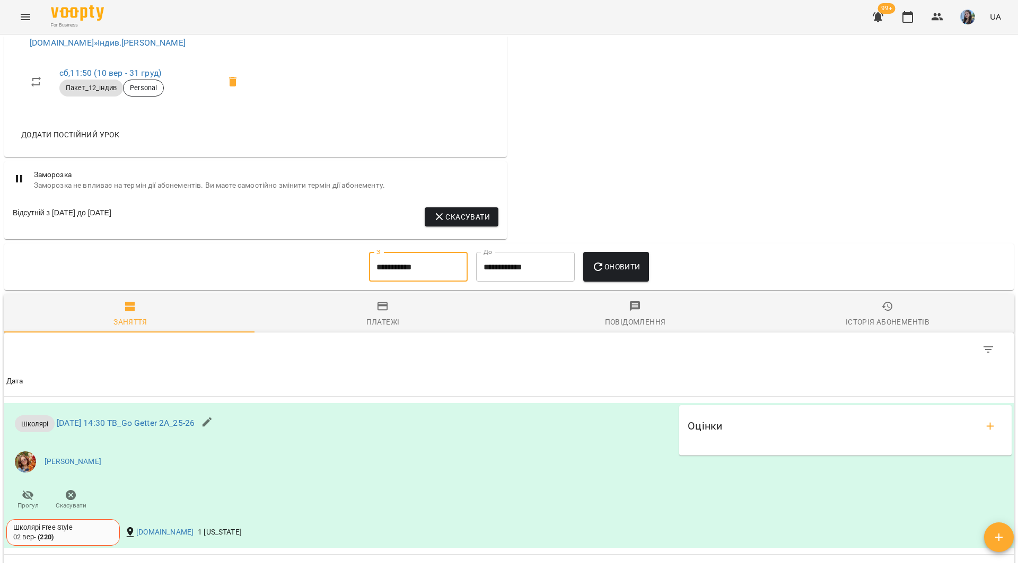
click at [606, 265] on button "Оновити" at bounding box center [615, 267] width 65 height 30
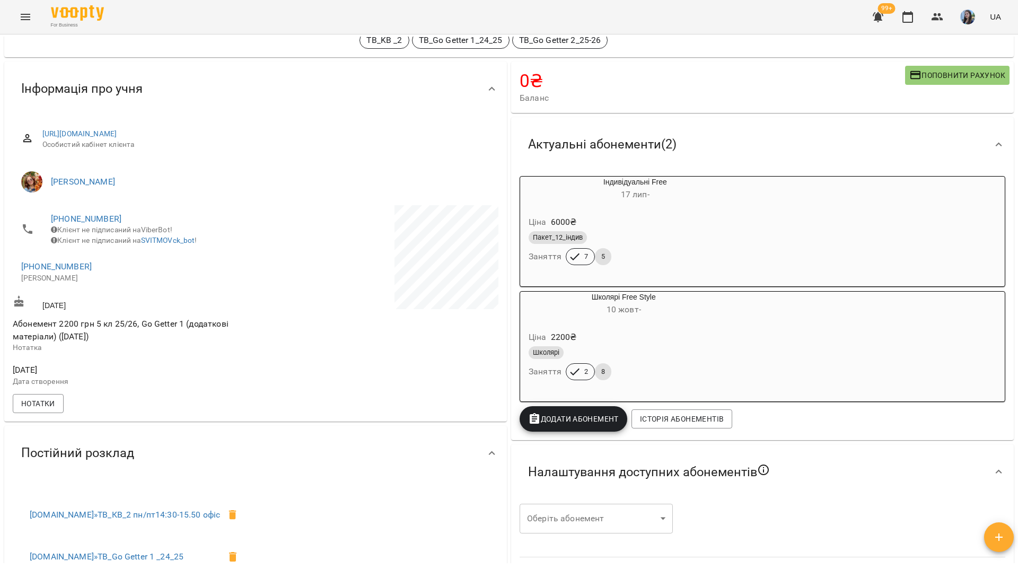
scroll to position [0, 0]
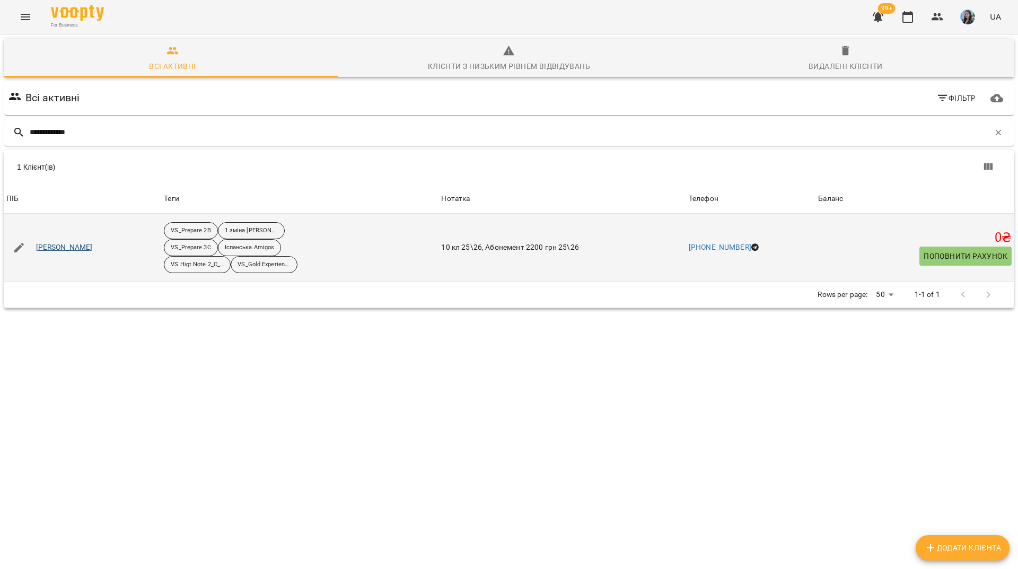
type input "**********"
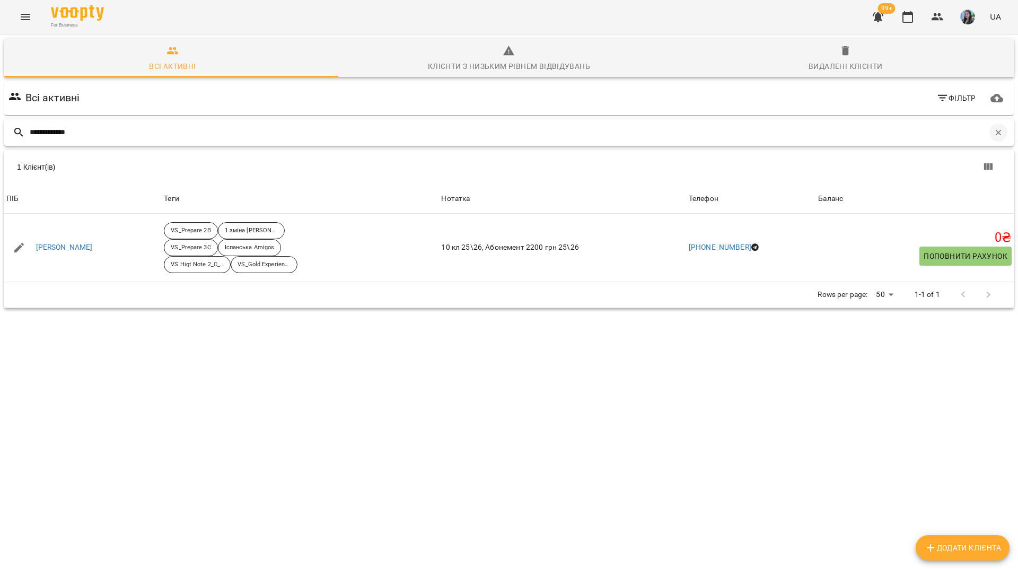
click at [994, 133] on icon "button" at bounding box center [999, 133] width 10 height 10
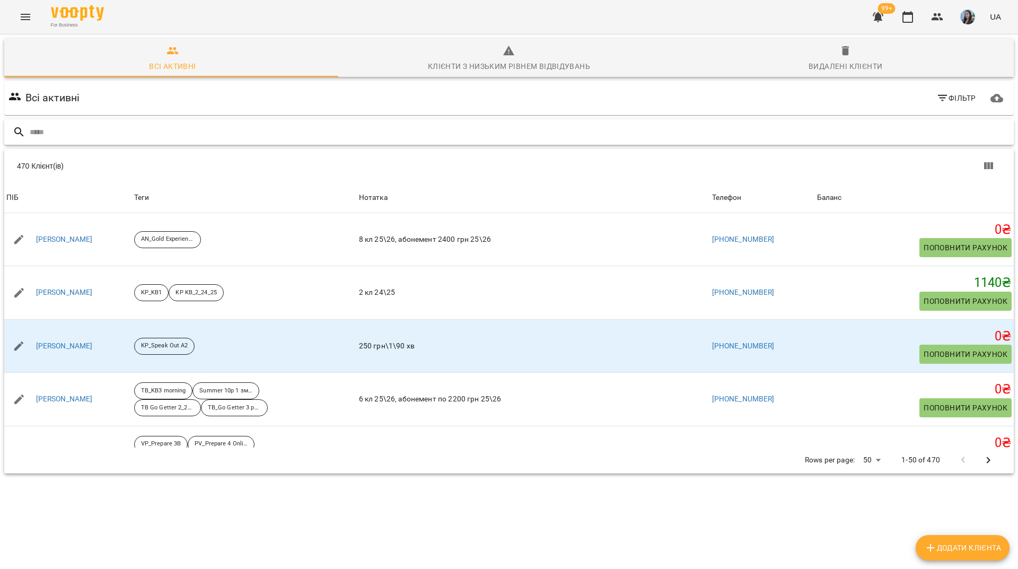
click at [257, 133] on input "text" at bounding box center [520, 133] width 980 height 18
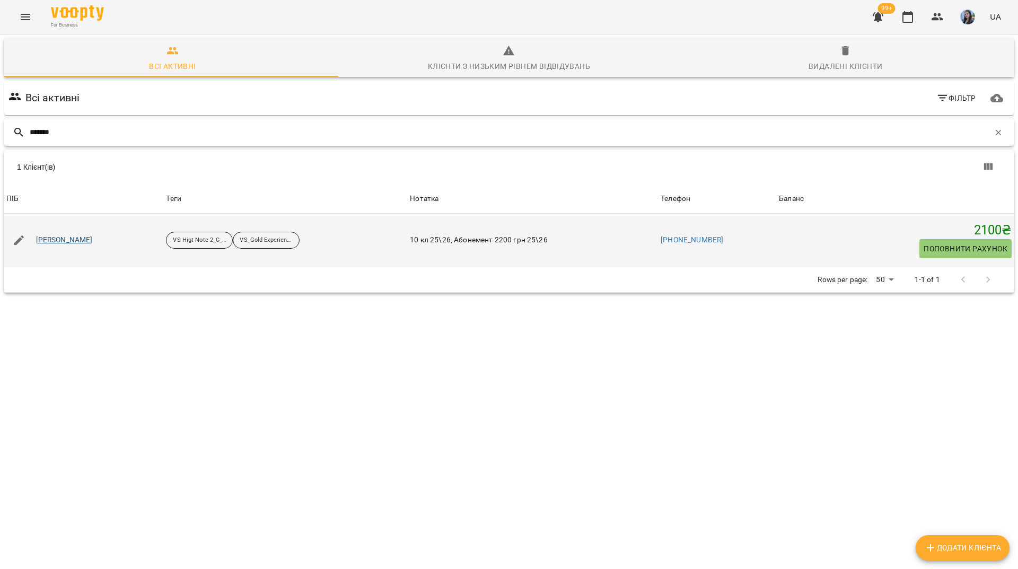
type input "******"
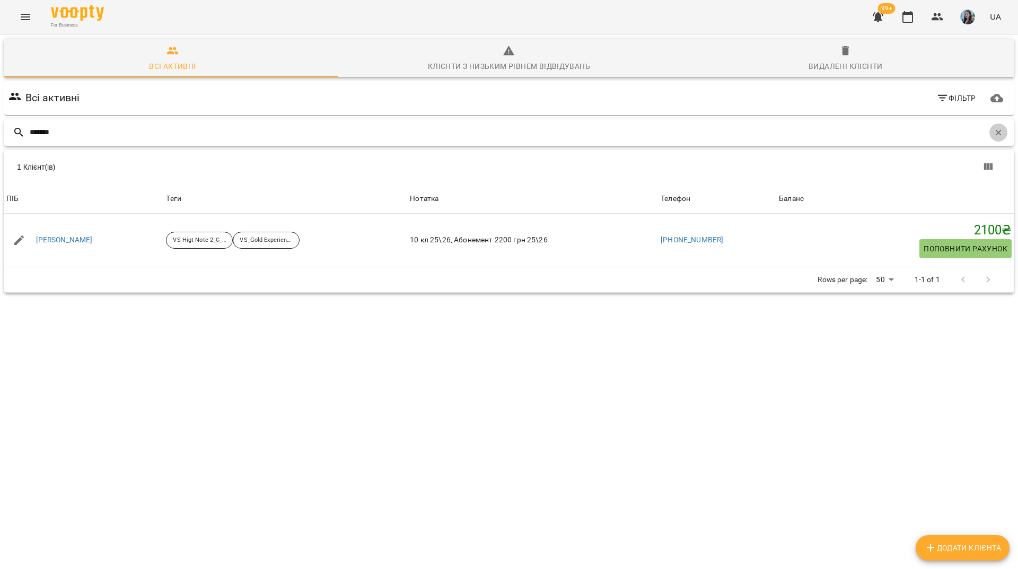
click at [997, 128] on button "button" at bounding box center [999, 133] width 18 height 18
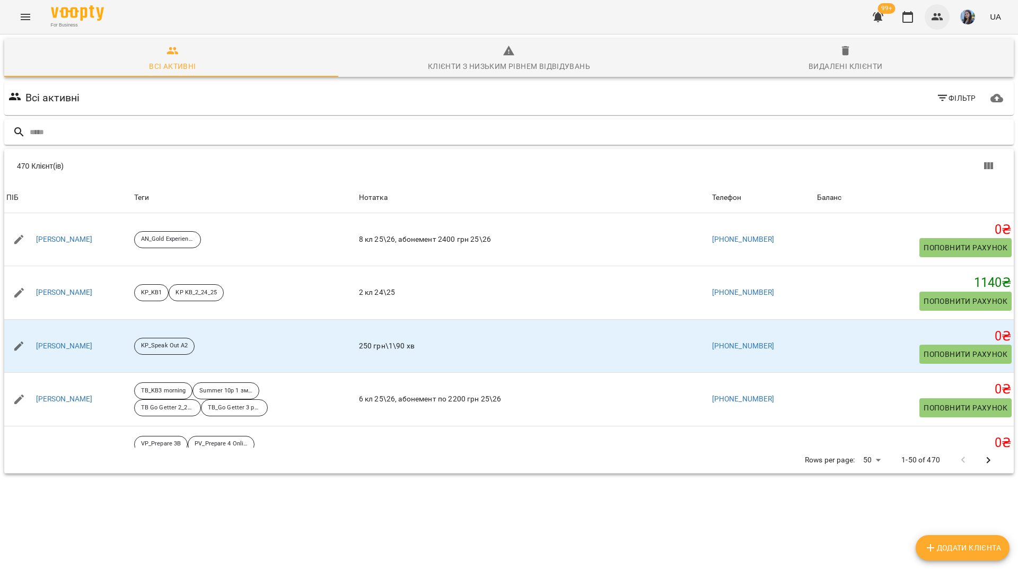
click at [930, 18] on button "button" at bounding box center [937, 16] width 25 height 25
click at [242, 127] on input "text" at bounding box center [520, 133] width 980 height 18
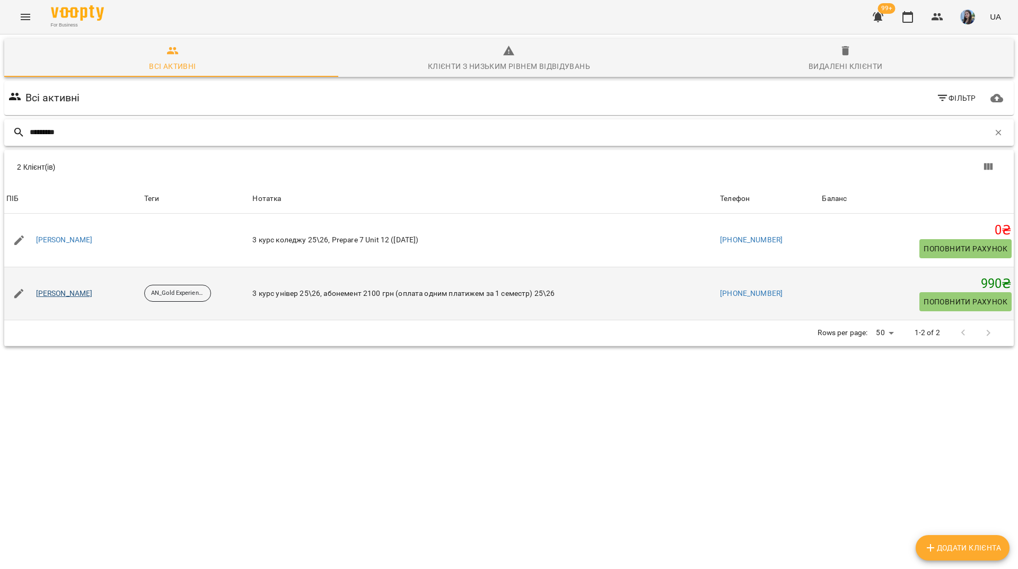
type input "********"
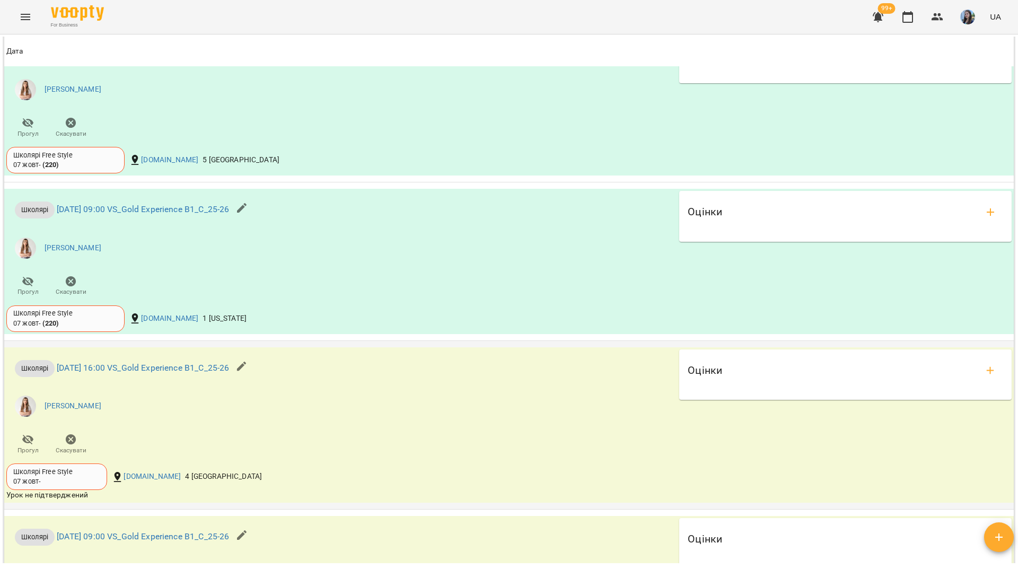
scroll to position [1273, 0]
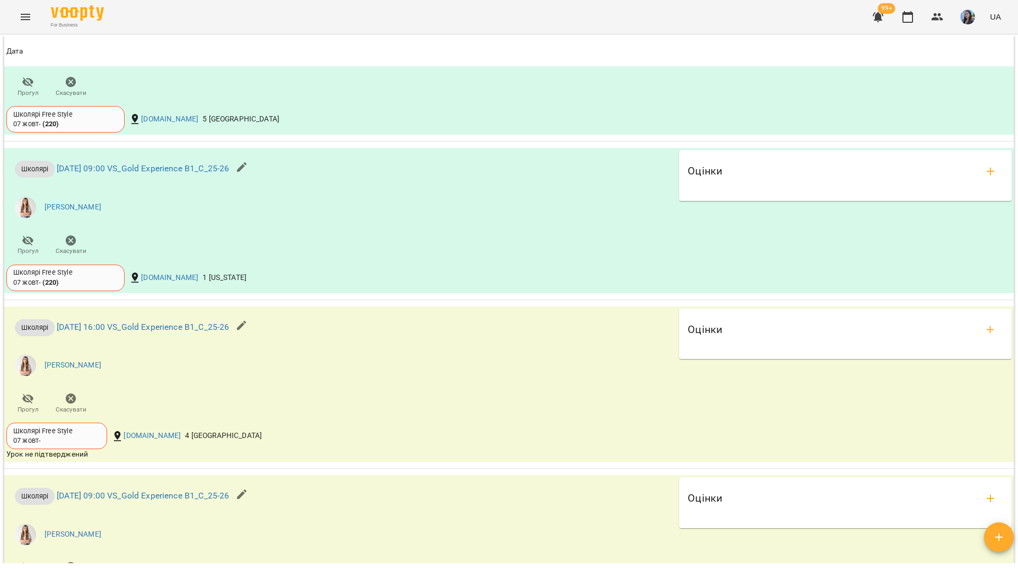
click at [365, 10] on div "For Business 99+ UA" at bounding box center [509, 17] width 1018 height 34
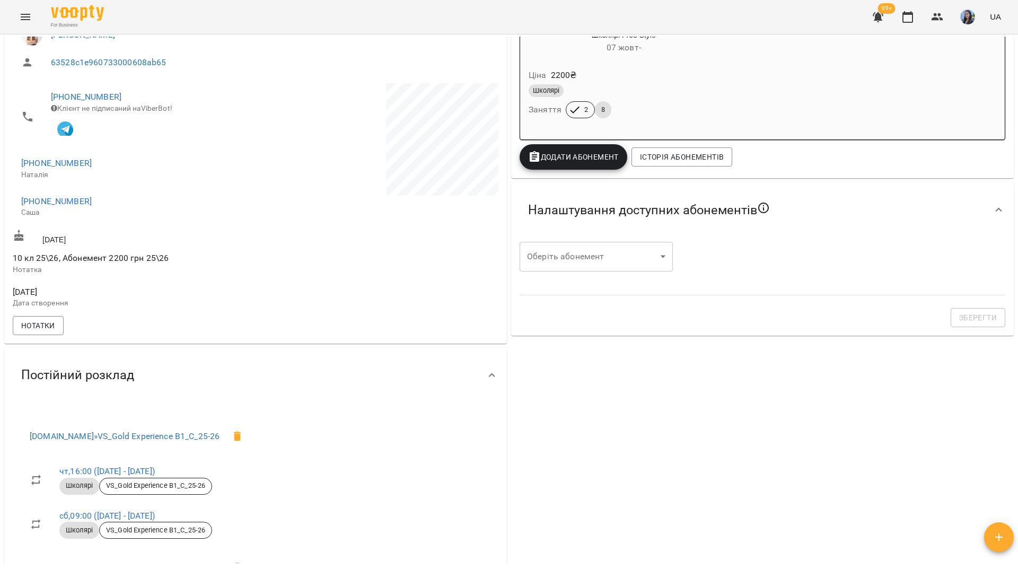
scroll to position [0, 0]
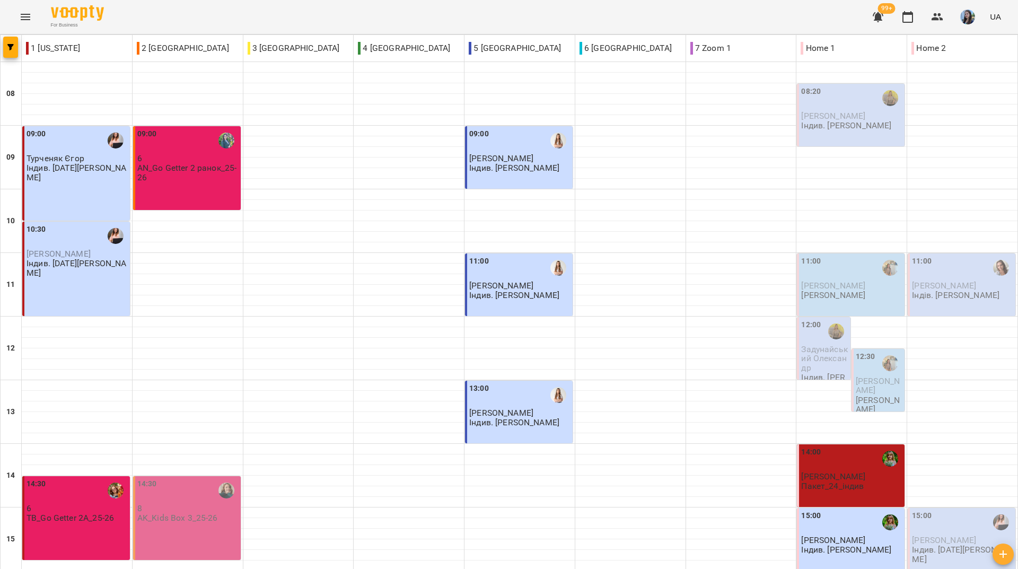
scroll to position [391, 0]
drag, startPoint x: 391, startPoint y: 14, endPoint x: 379, endPoint y: 4, distance: 16.2
click at [391, 14] on div "For Business 99+ UA" at bounding box center [509, 17] width 1018 height 34
click at [305, 17] on div "For Business 99+ UA" at bounding box center [509, 17] width 1018 height 34
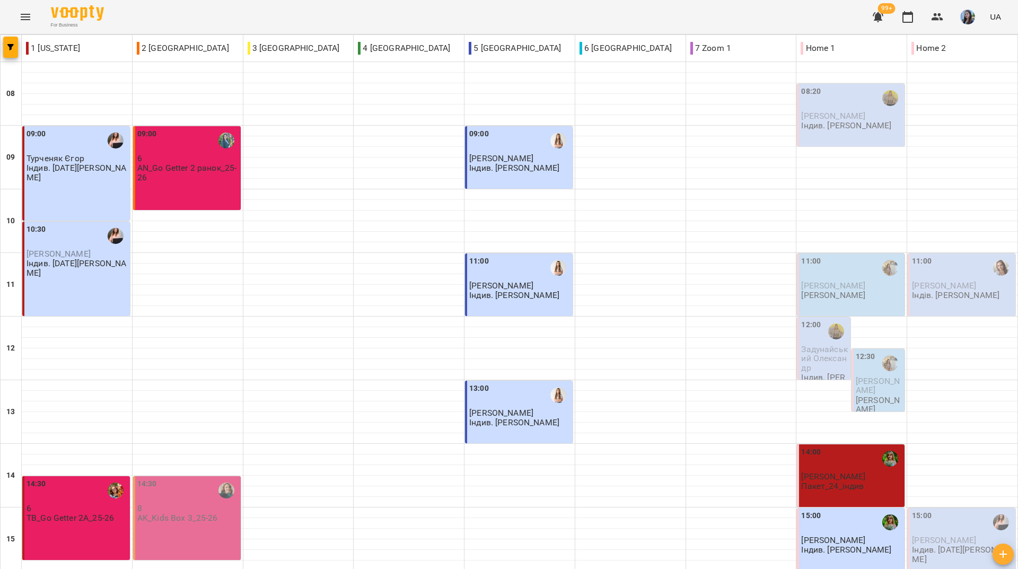
scroll to position [391, 0]
click at [420, 9] on div "For Business 99+ UA" at bounding box center [509, 17] width 1018 height 34
click at [446, 7] on div "For Business 99+ UA" at bounding box center [509, 17] width 1018 height 34
drag, startPoint x: 532, startPoint y: 11, endPoint x: 458, endPoint y: 144, distance: 152.6
click at [532, 11] on div "For Business 99+ UA" at bounding box center [509, 17] width 1018 height 34
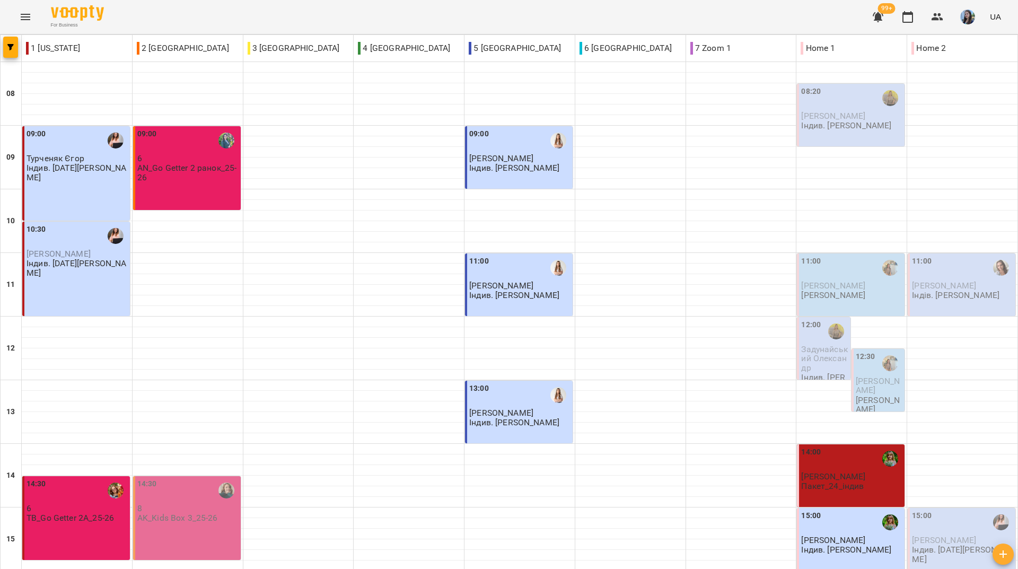
click at [425, 15] on div "For Business 99+ UA" at bounding box center [509, 17] width 1018 height 34
click at [339, 21] on div "For Business 99+ UA" at bounding box center [509, 17] width 1018 height 34
click at [307, 20] on div "For Business 99+ UA" at bounding box center [509, 17] width 1018 height 34
click at [427, 15] on div "For Business 99+ UA" at bounding box center [509, 17] width 1018 height 34
click at [425, 11] on div "For Business 99+ UA" at bounding box center [509, 17] width 1018 height 34
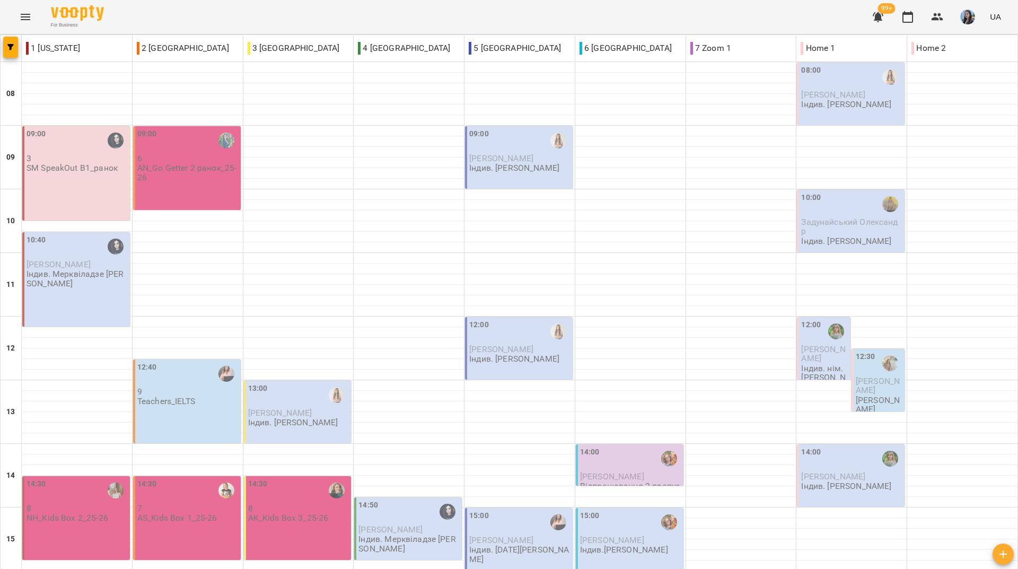
scroll to position [212, 0]
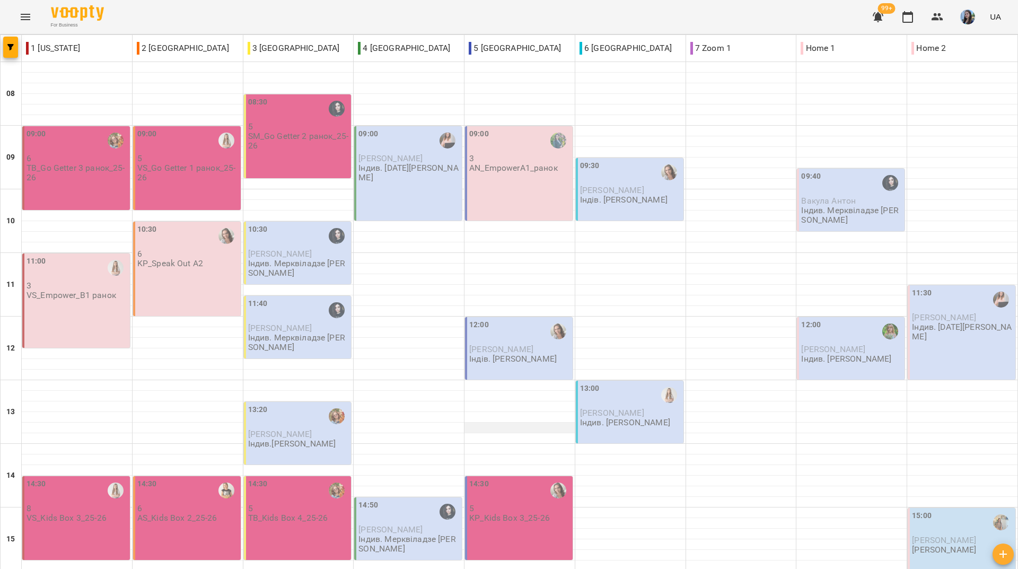
scroll to position [265, 0]
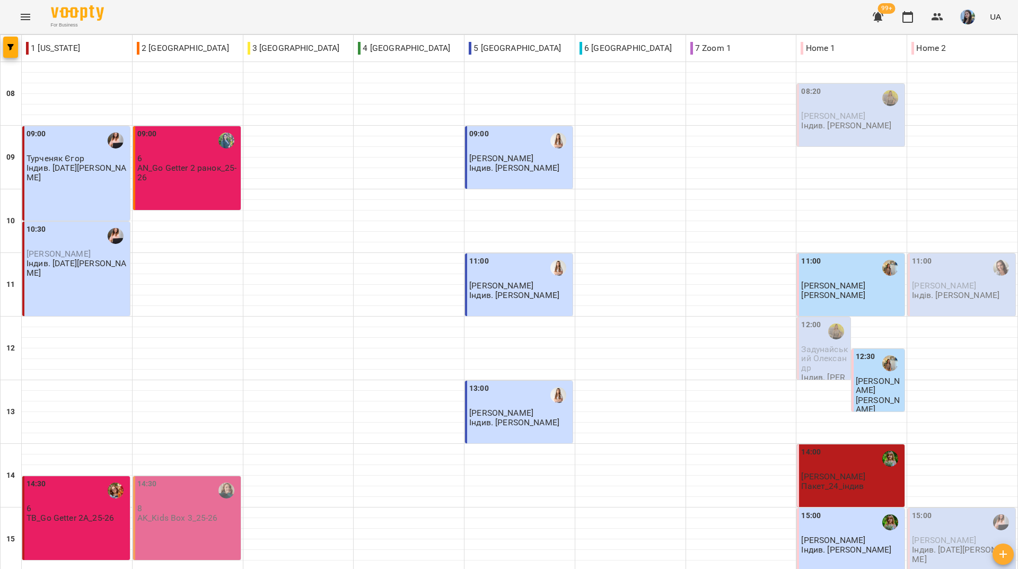
click at [709, 27] on div "For Business 99+ UA" at bounding box center [509, 17] width 1018 height 34
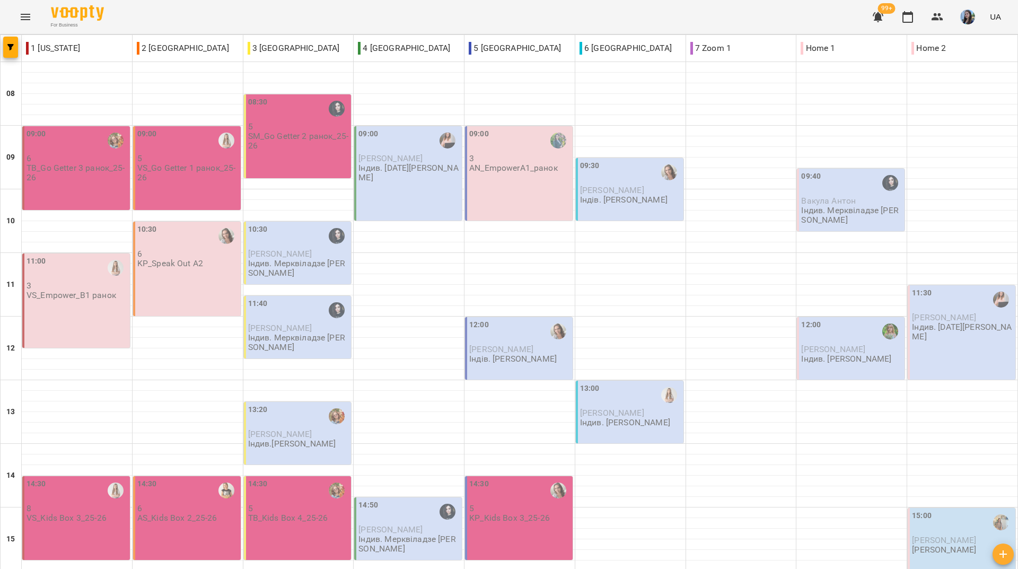
scroll to position [391, 0]
click at [773, 518] on div at bounding box center [741, 523] width 110 height 11
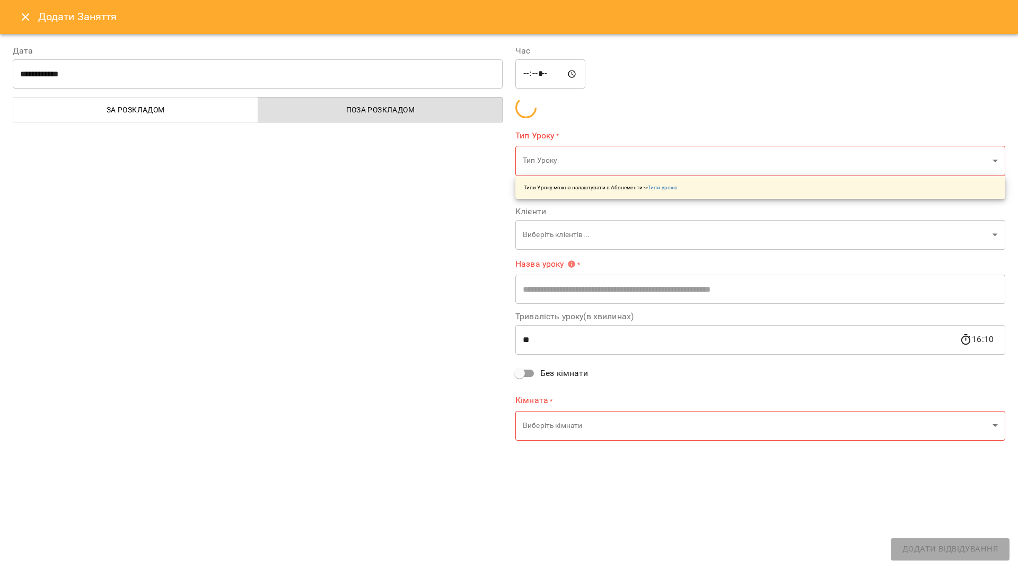
type input "**********"
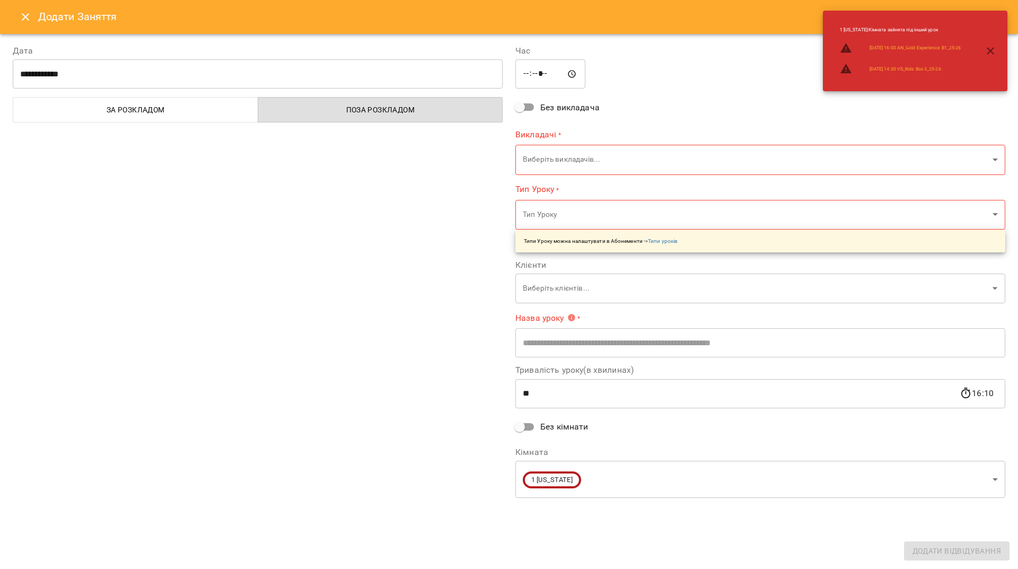
click at [29, 16] on icon "Close" at bounding box center [25, 17] width 13 height 13
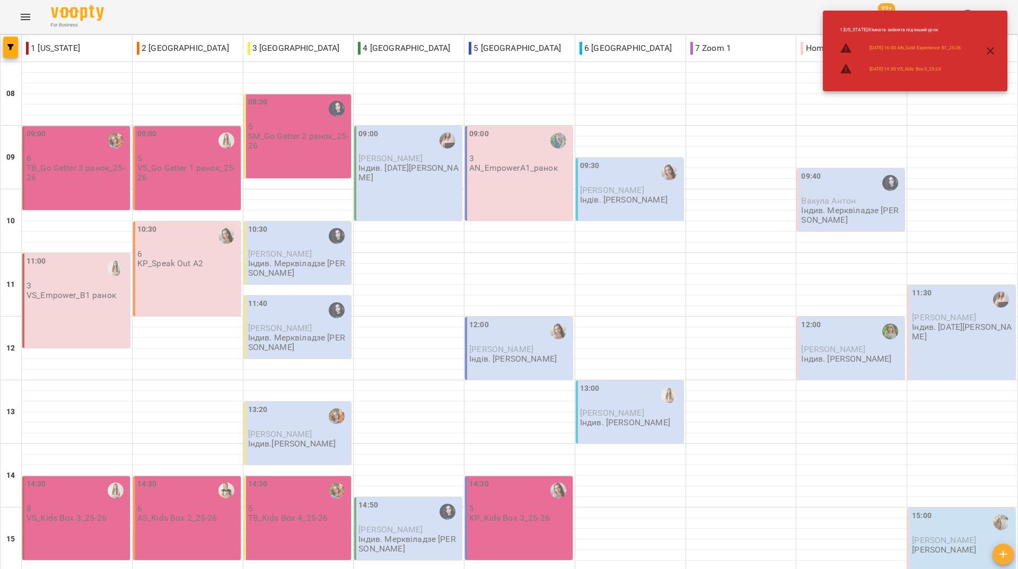
scroll to position [20, 0]
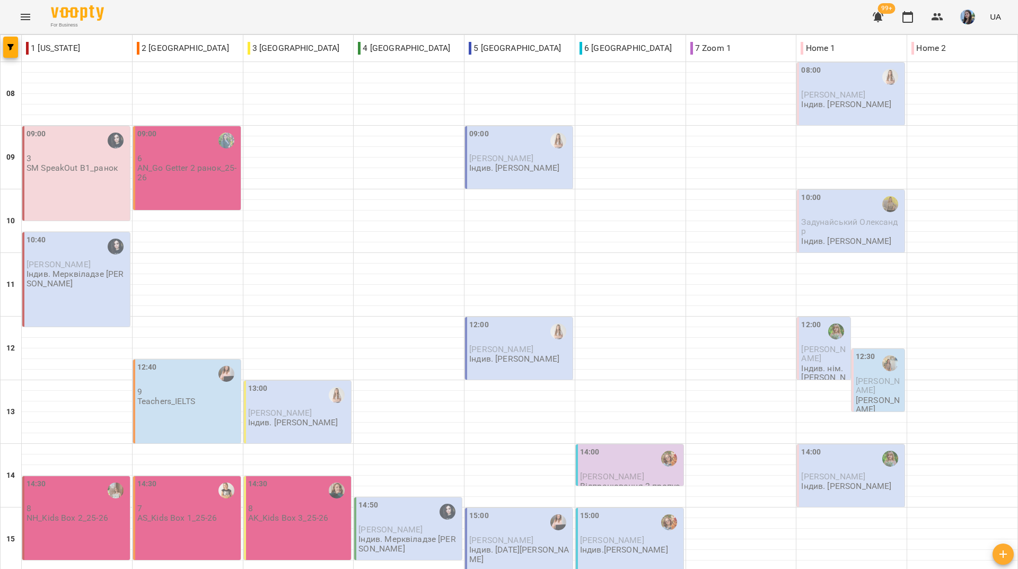
scroll to position [391, 0]
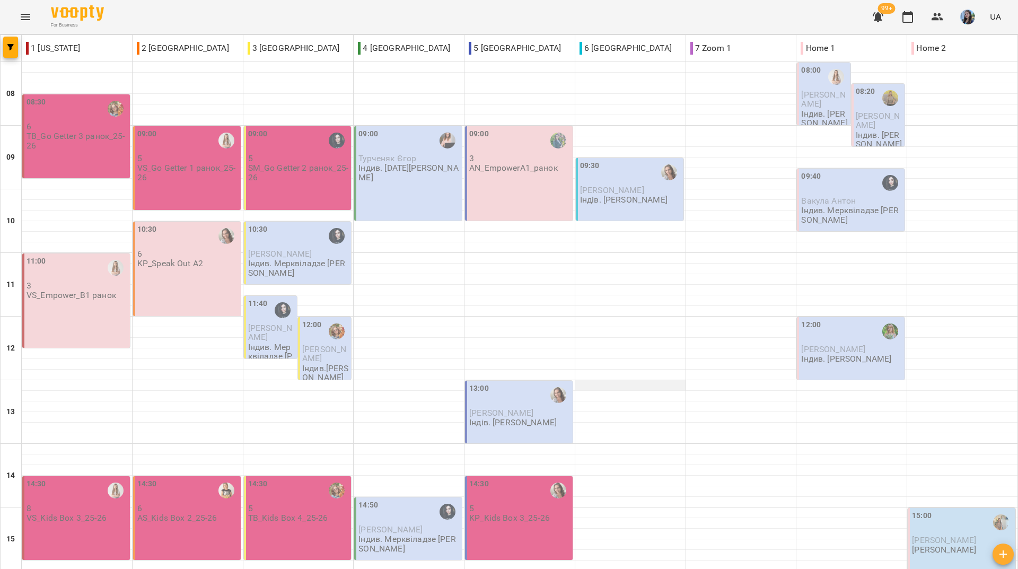
scroll to position [338, 0]
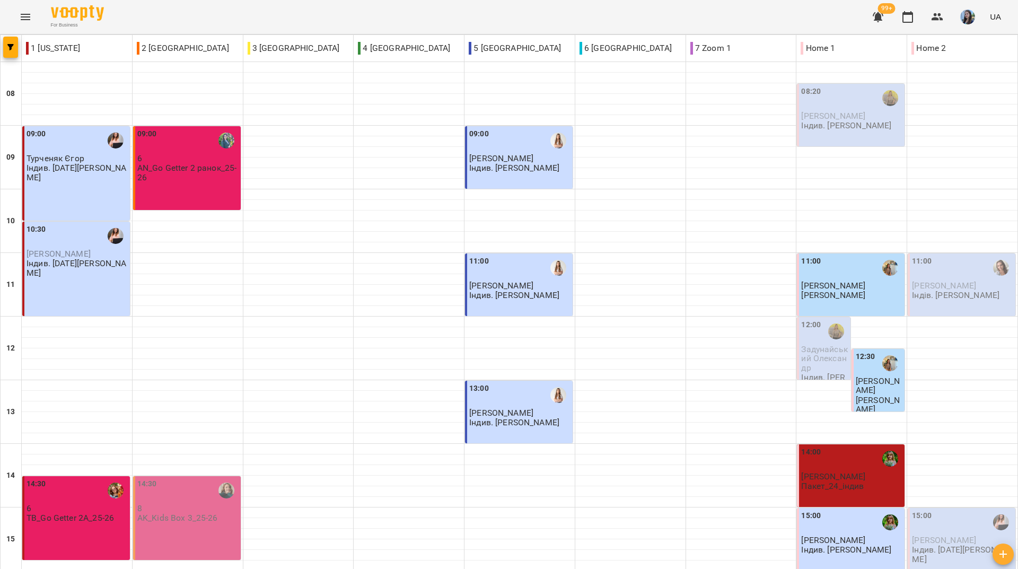
drag, startPoint x: 451, startPoint y: 16, endPoint x: 476, endPoint y: 55, distance: 46.5
click at [452, 17] on div "For Business 99+ UA" at bounding box center [509, 17] width 1018 height 34
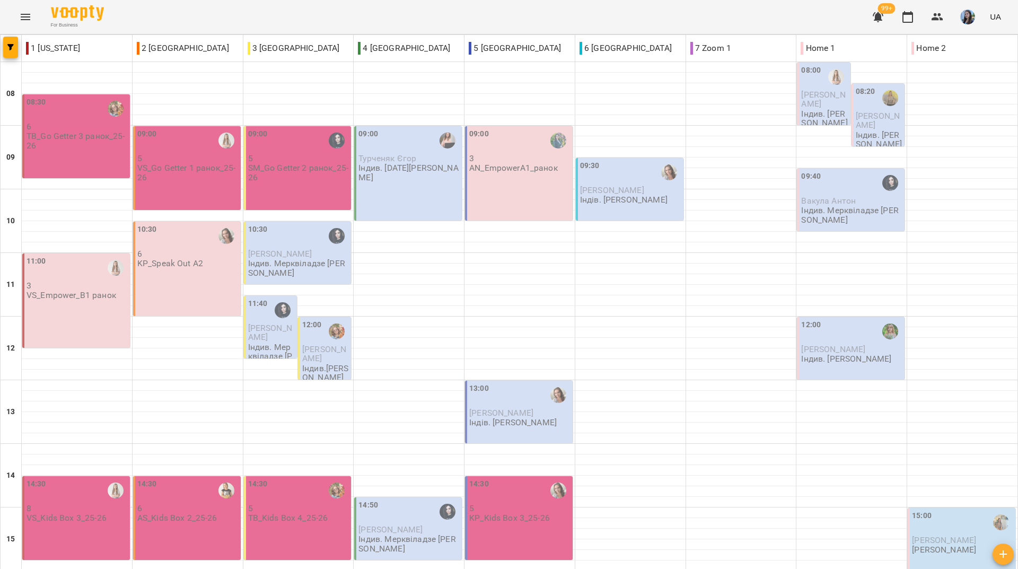
scroll to position [391, 0]
click at [563, 14] on div "For Business 99+ UA" at bounding box center [509, 17] width 1018 height 34
click at [466, 20] on div "For Business 98 UA" at bounding box center [509, 17] width 1018 height 34
click at [377, 31] on div "For Business 98 UA" at bounding box center [509, 17] width 1018 height 34
click at [436, 28] on div "For Business 98 UA" at bounding box center [509, 17] width 1018 height 34
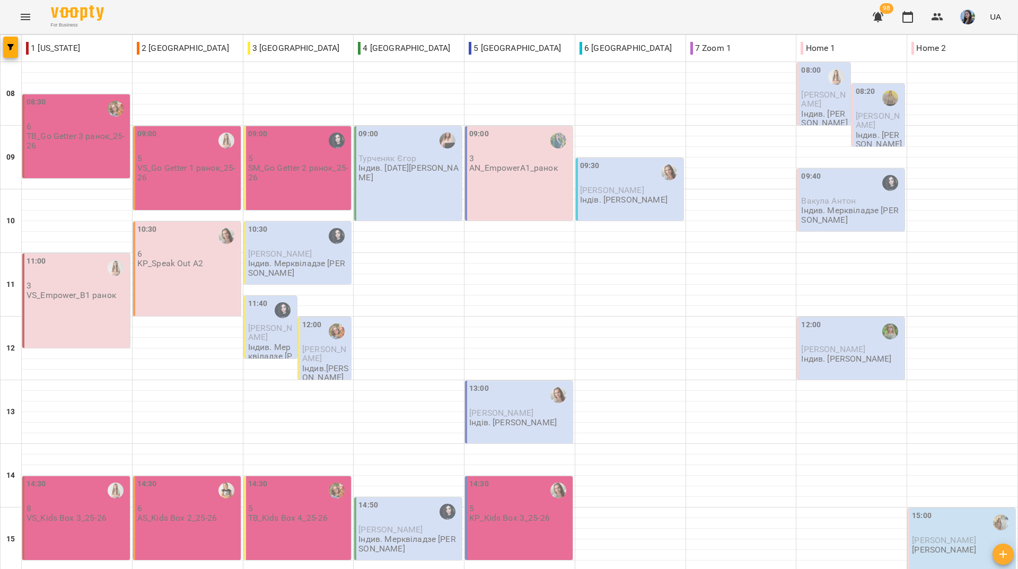
drag, startPoint x: 281, startPoint y: 7, endPoint x: 277, endPoint y: 2, distance: 6.9
click at [281, 7] on div "For Business 98 UA" at bounding box center [509, 17] width 1018 height 34
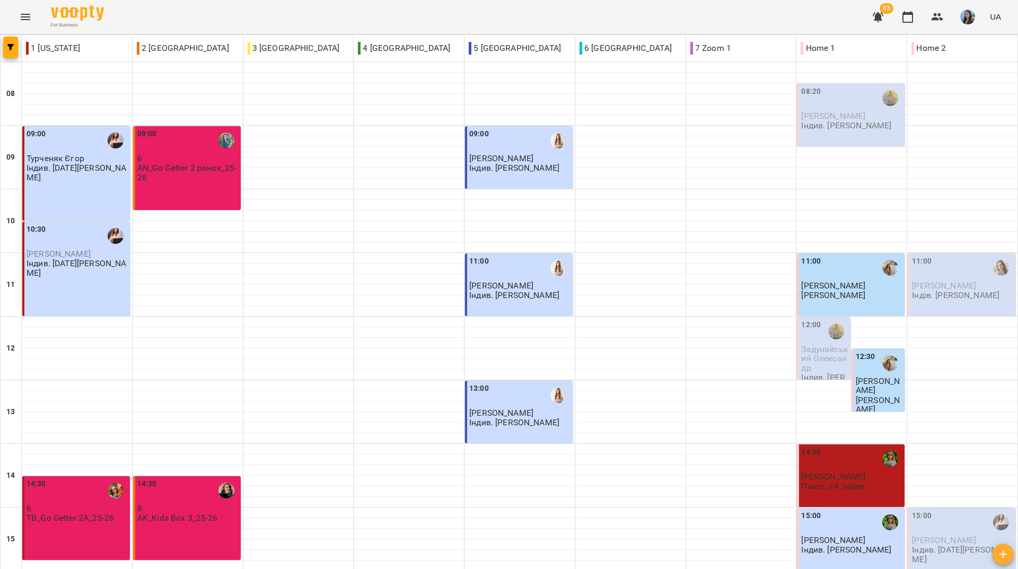
drag, startPoint x: 423, startPoint y: 13, endPoint x: 440, endPoint y: 6, distance: 17.8
click at [423, 13] on div "For Business 83 UA" at bounding box center [509, 17] width 1018 height 34
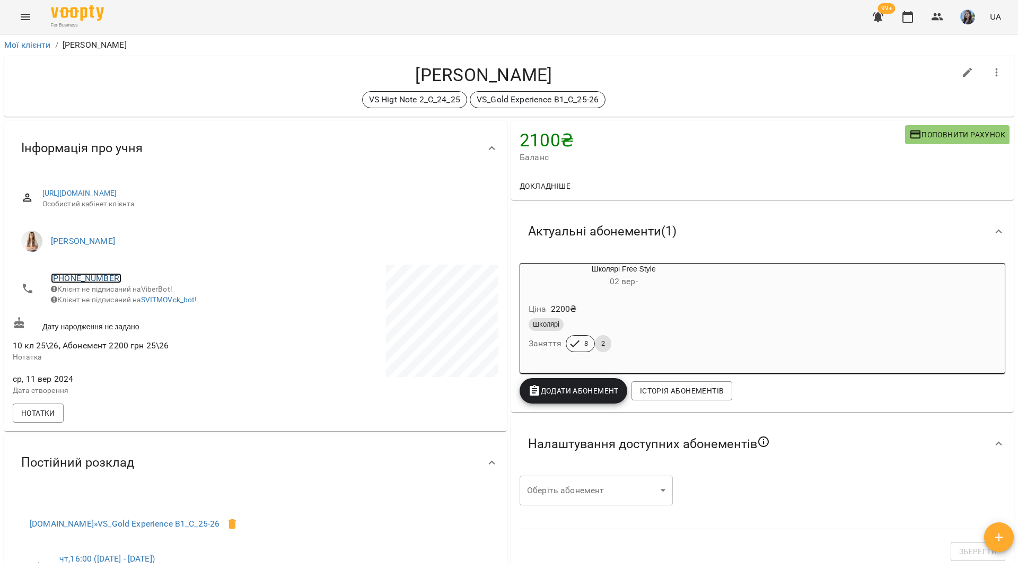
click at [106, 277] on link "[PHONE_NUMBER]" at bounding box center [86, 278] width 71 height 10
click at [137, 295] on img at bounding box center [129, 299] width 16 height 16
click at [212, 106] on div "VS Higt Note 2_C_24_25 VS_Gold Experience B1_C_25-26" at bounding box center [484, 99] width 943 height 17
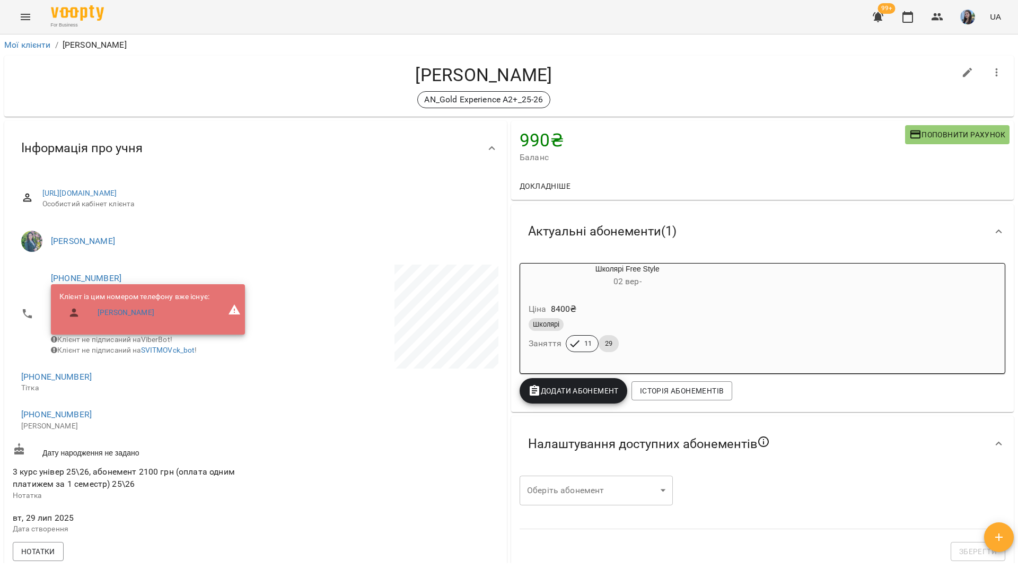
click at [366, 15] on div "For Business 99+ UA" at bounding box center [509, 17] width 1018 height 34
click at [105, 276] on link "[PHONE_NUMBER]" at bounding box center [86, 278] width 71 height 10
click at [131, 299] on img at bounding box center [129, 299] width 16 height 16
click at [60, 417] on link "+380673598416" at bounding box center [56, 414] width 71 height 10
click at [95, 448] on img at bounding box center [100, 442] width 16 height 16
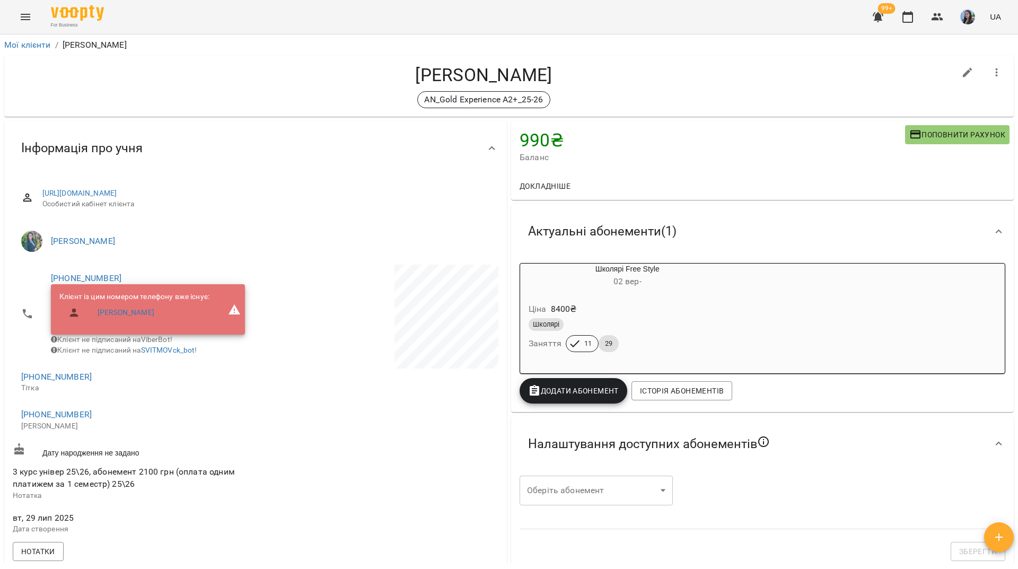
click at [294, 11] on div "For Business 99+ UA" at bounding box center [509, 17] width 1018 height 34
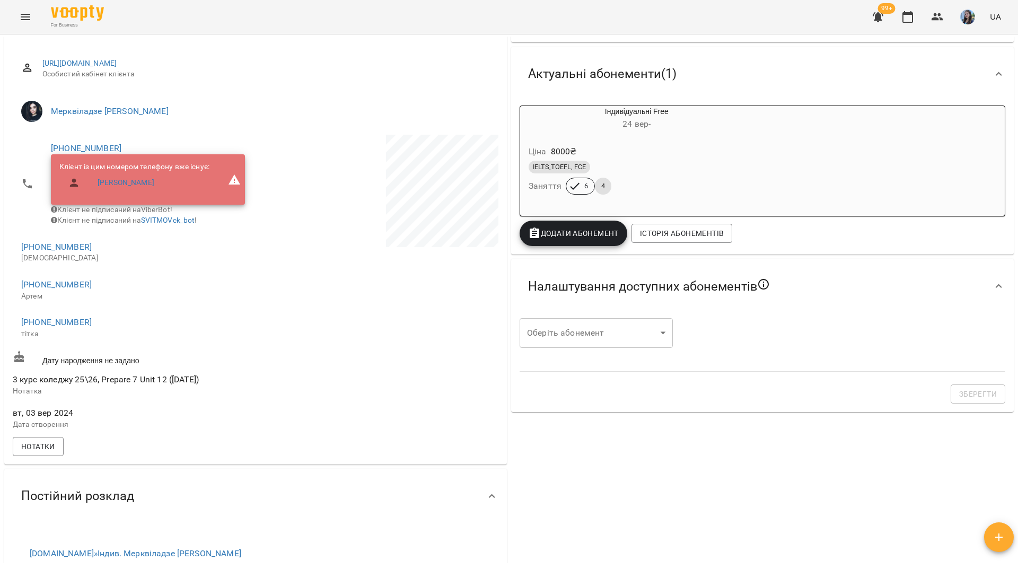
scroll to position [159, 0]
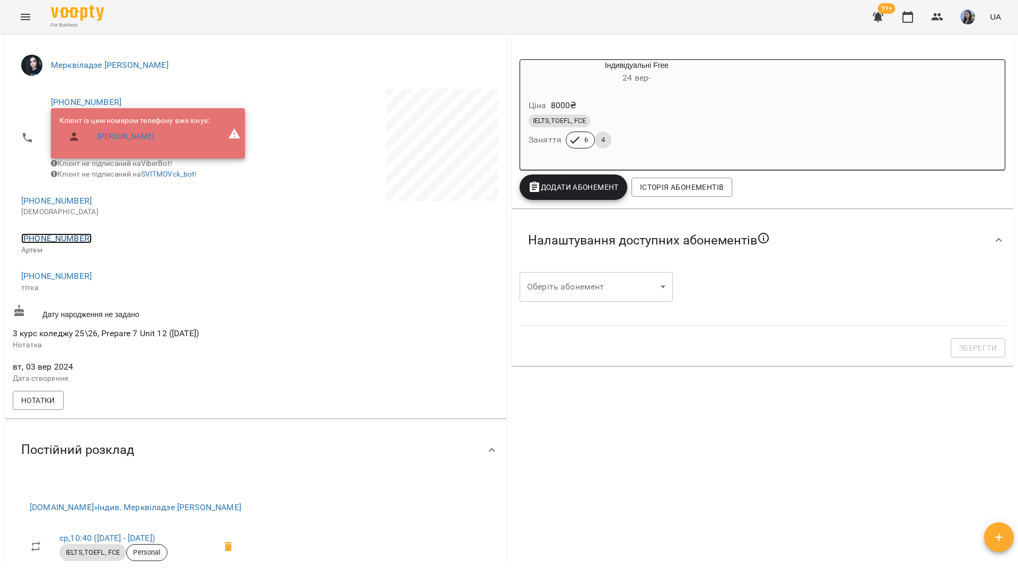
click at [60, 243] on link "[PHONE_NUMBER]" at bounding box center [56, 238] width 71 height 10
click at [97, 272] on img at bounding box center [100, 266] width 16 height 16
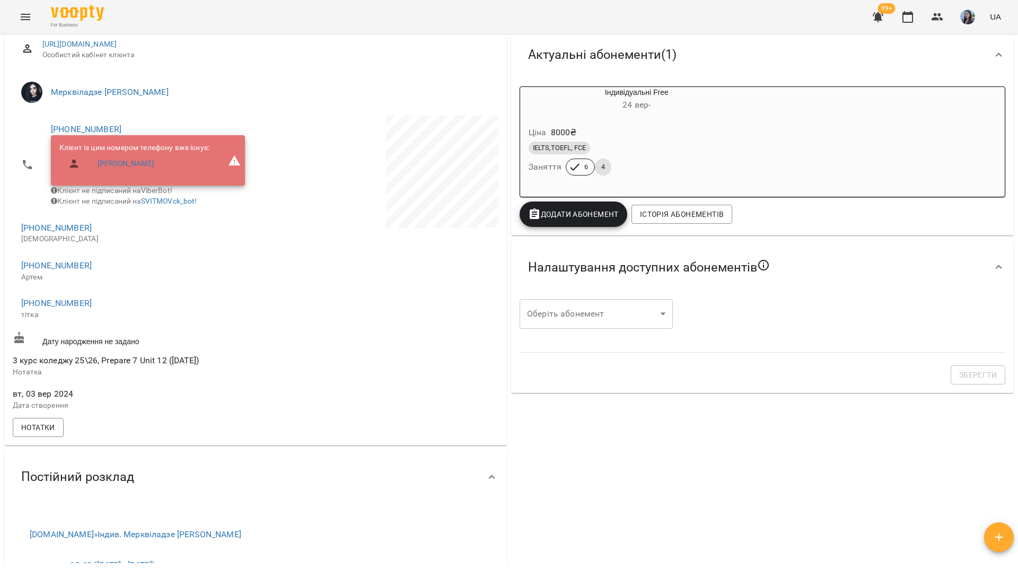
scroll to position [0, 0]
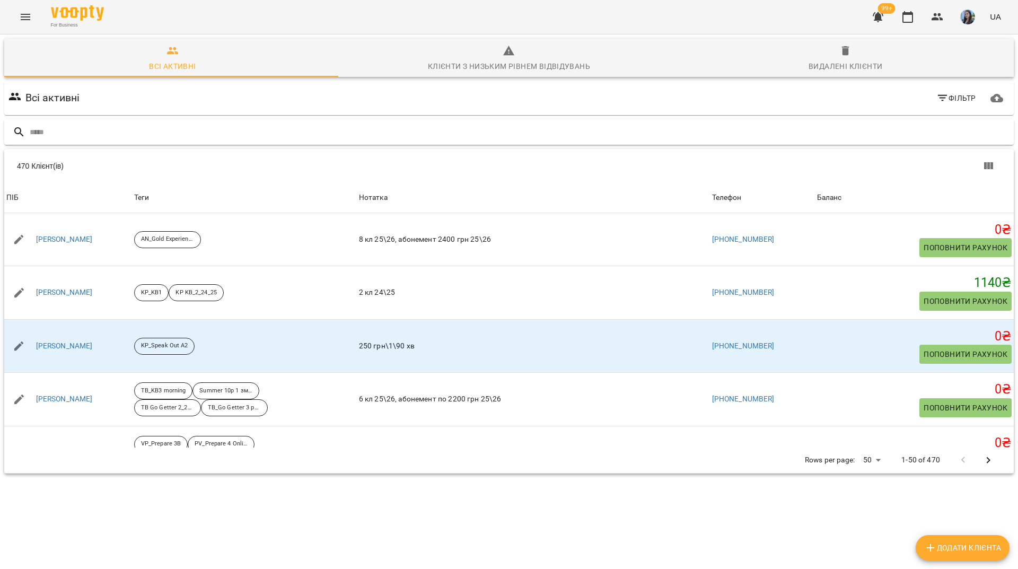
click at [286, 127] on input "text" at bounding box center [520, 133] width 980 height 18
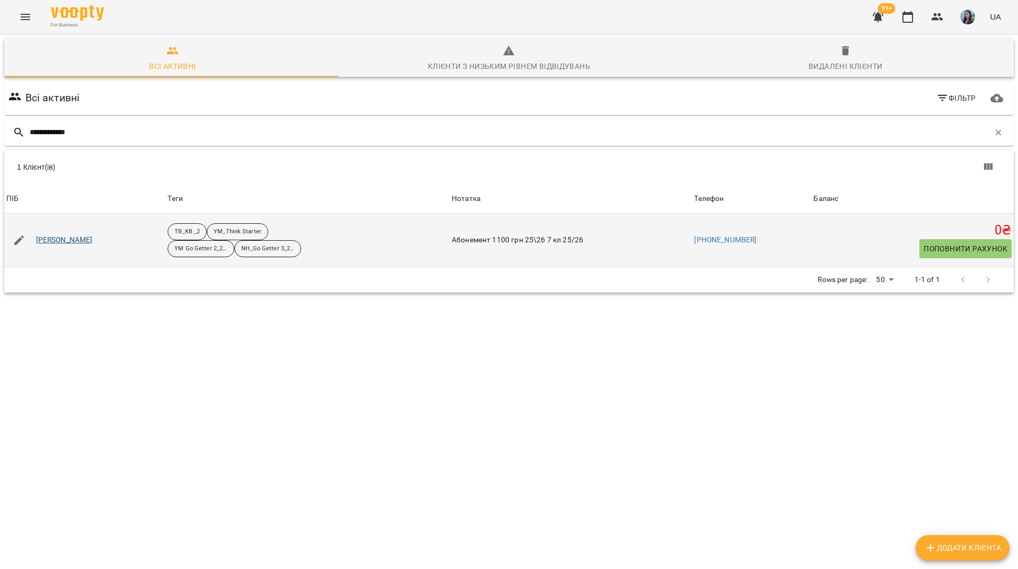
type input "**********"
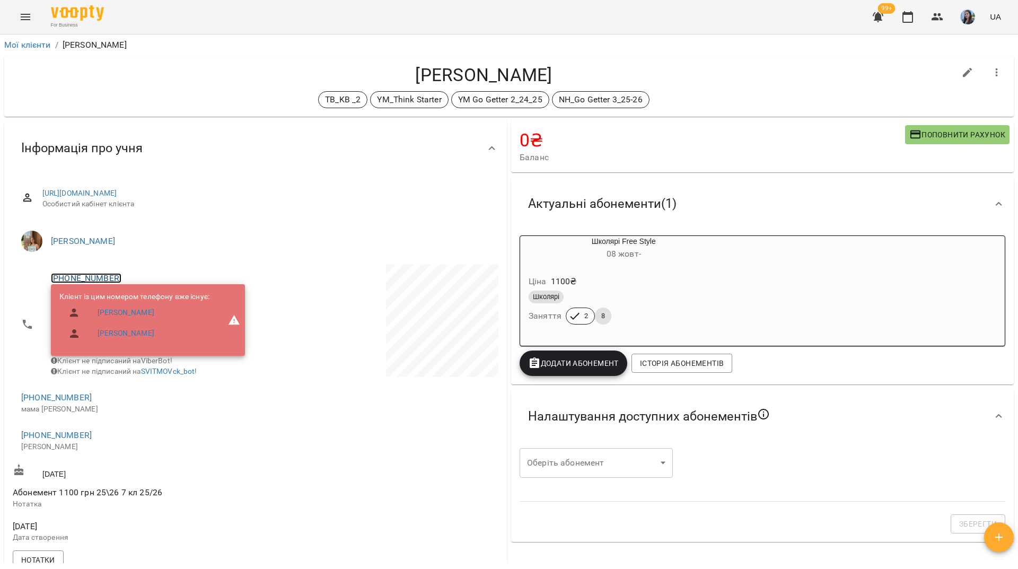
click at [108, 276] on link "[PHONE_NUMBER]" at bounding box center [86, 278] width 71 height 10
click at [138, 298] on link at bounding box center [129, 298] width 33 height 22
click at [216, 105] on div "TB_KB _2 YM_Think Starter YM Go Getter 2_24_25 NH_Go Getter 3_25-26" at bounding box center [484, 99] width 943 height 17
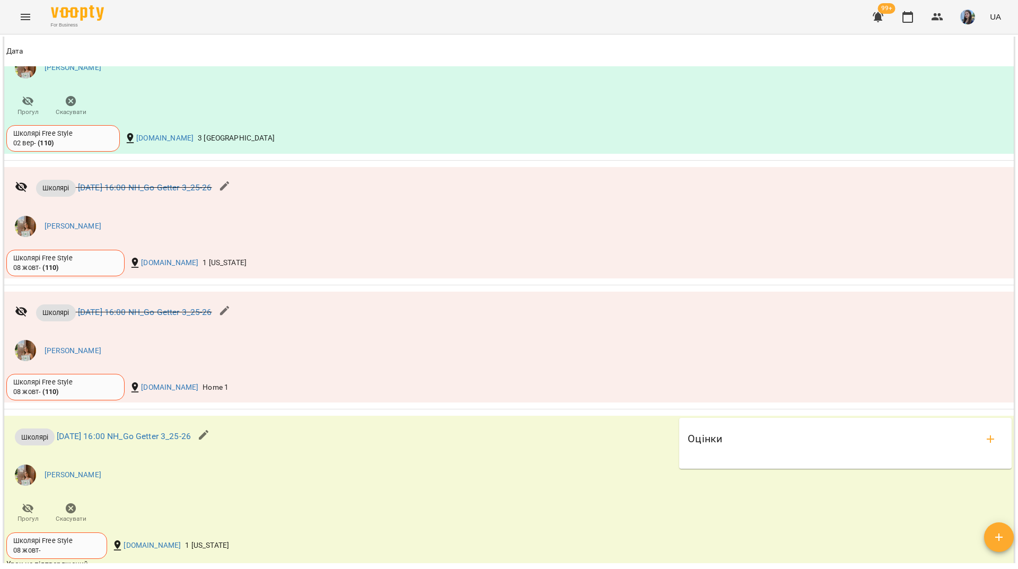
scroll to position [1326, 0]
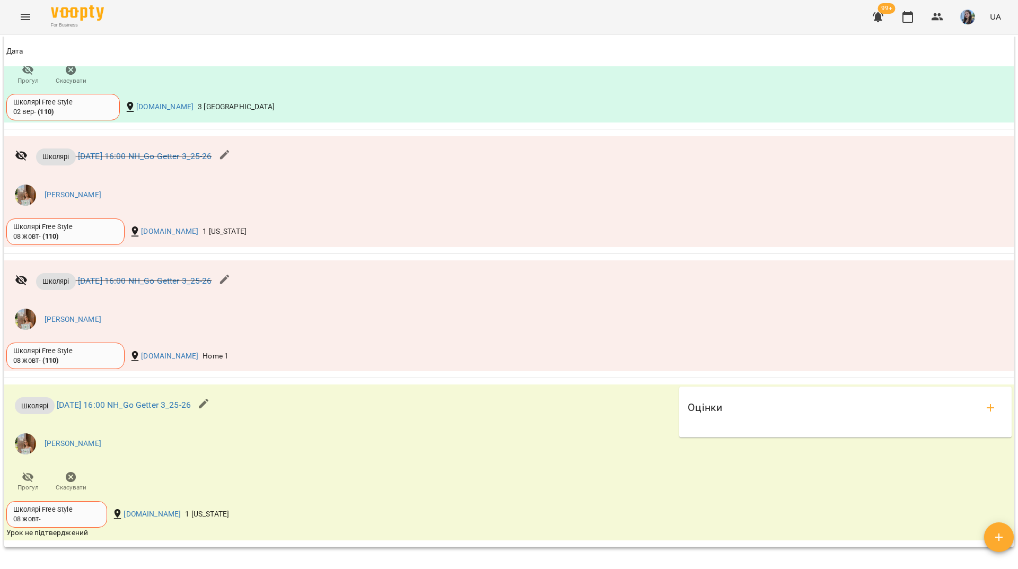
drag, startPoint x: 483, startPoint y: 19, endPoint x: 490, endPoint y: 25, distance: 10.1
click at [486, 22] on div "For Business 99+ UA" at bounding box center [509, 17] width 1018 height 34
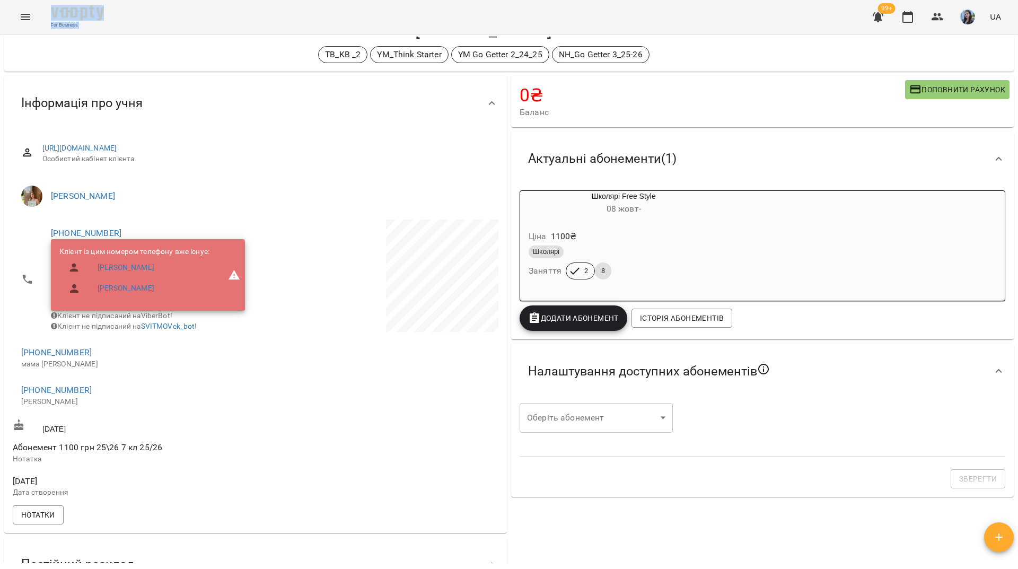
scroll to position [212, 0]
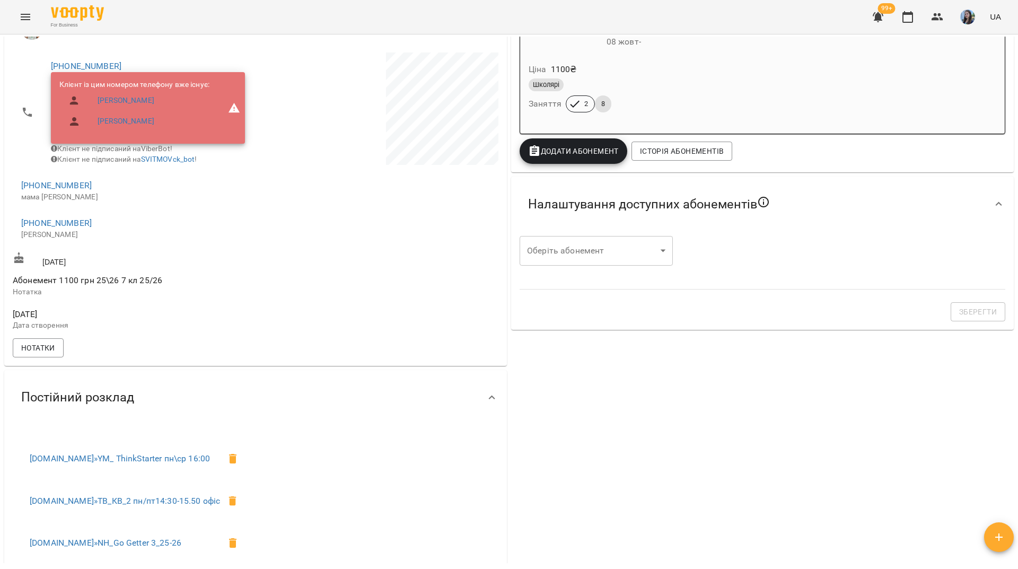
drag, startPoint x: 120, startPoint y: 346, endPoint x: 99, endPoint y: 354, distance: 22.5
click at [120, 346] on div "Нотатки" at bounding box center [256, 347] width 490 height 23
click at [60, 357] on button "Нотатки" at bounding box center [38, 347] width 51 height 19
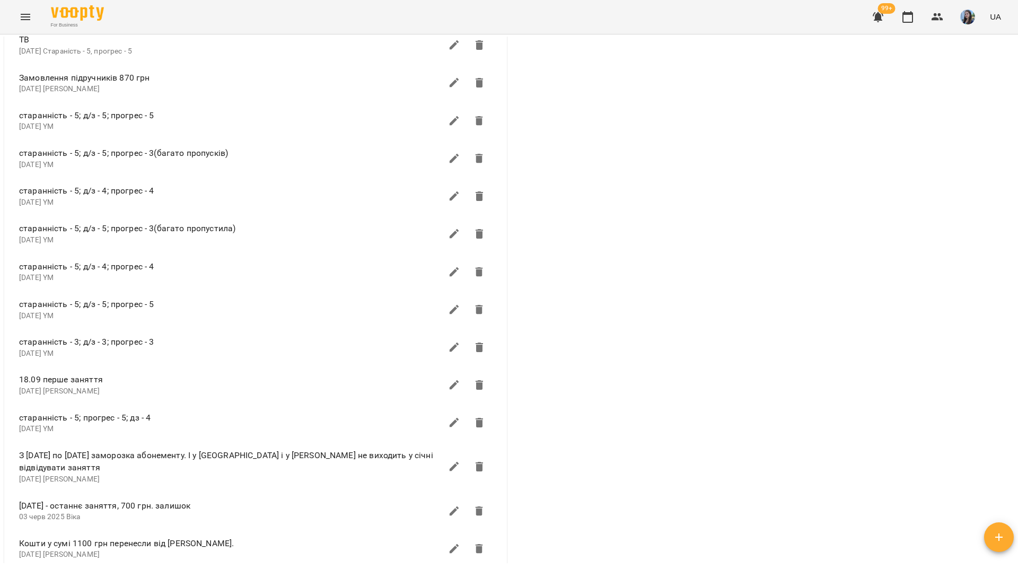
scroll to position [743, 0]
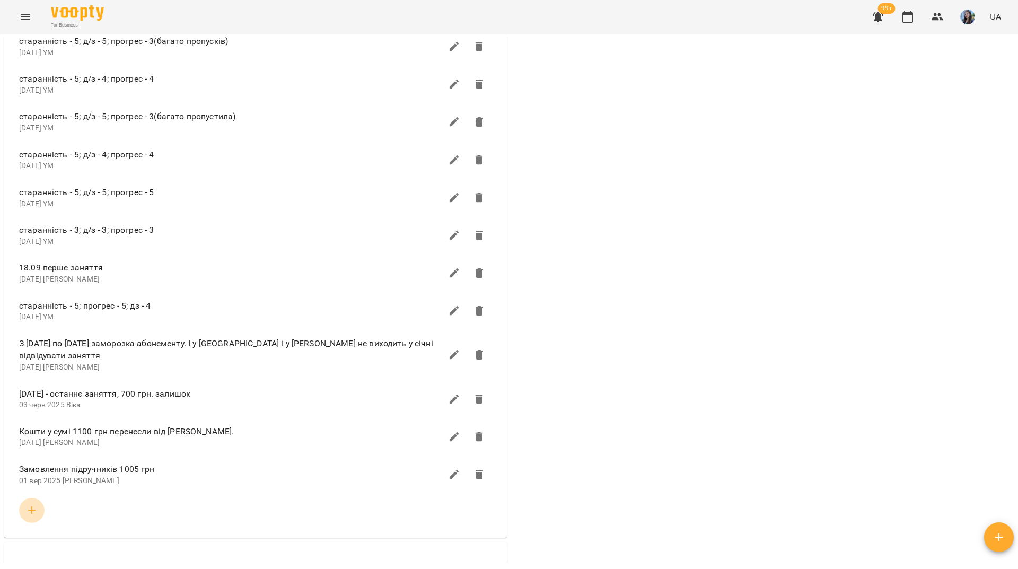
click at [36, 504] on icon "button" at bounding box center [31, 510] width 13 height 13
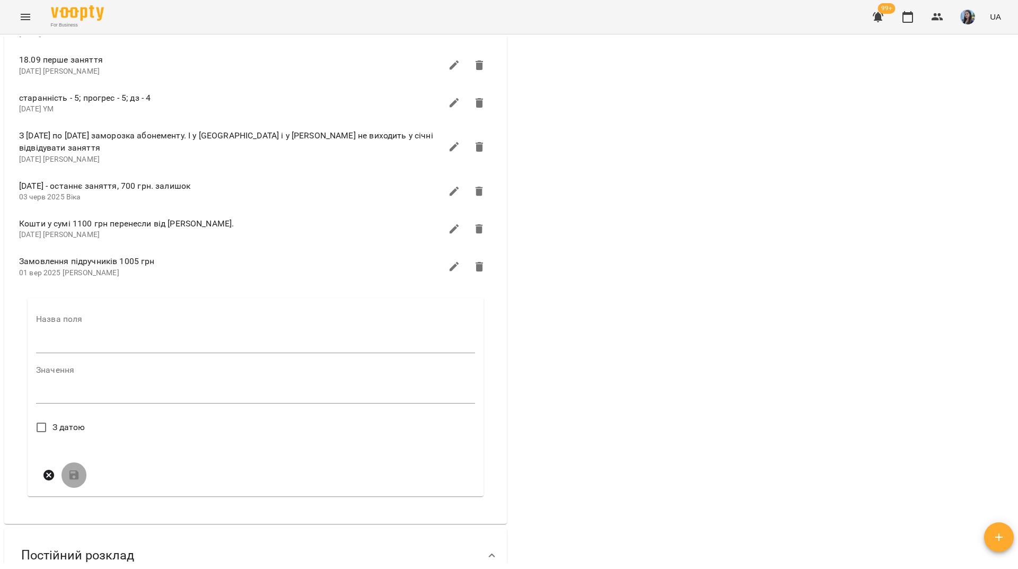
scroll to position [955, 0]
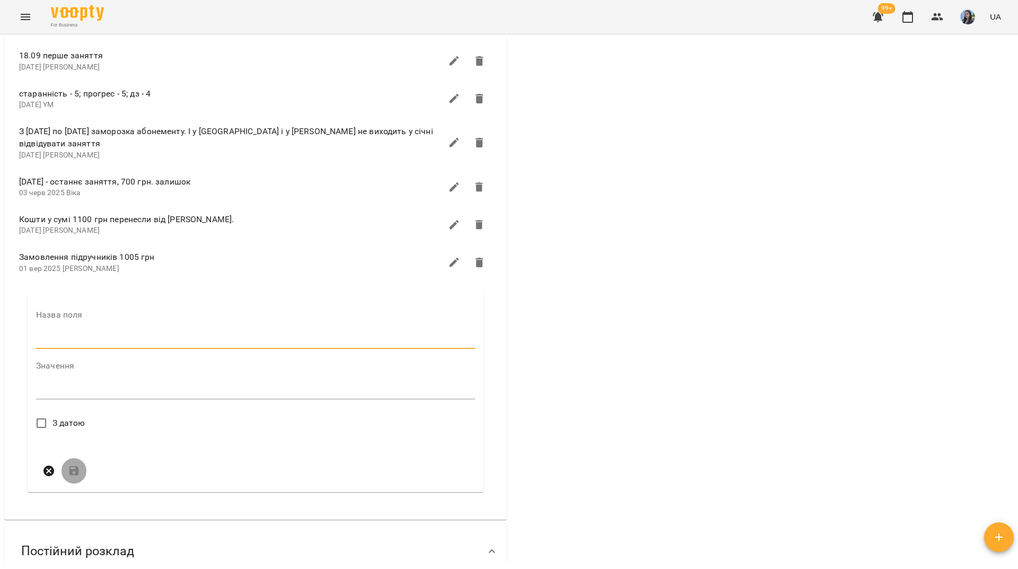
click at [82, 336] on input "text" at bounding box center [255, 340] width 439 height 17
type input "****"
click at [74, 395] on textarea at bounding box center [255, 394] width 439 height 10
paste textarea "**********"
click at [168, 388] on textarea "**********" at bounding box center [231, 391] width 391 height 10
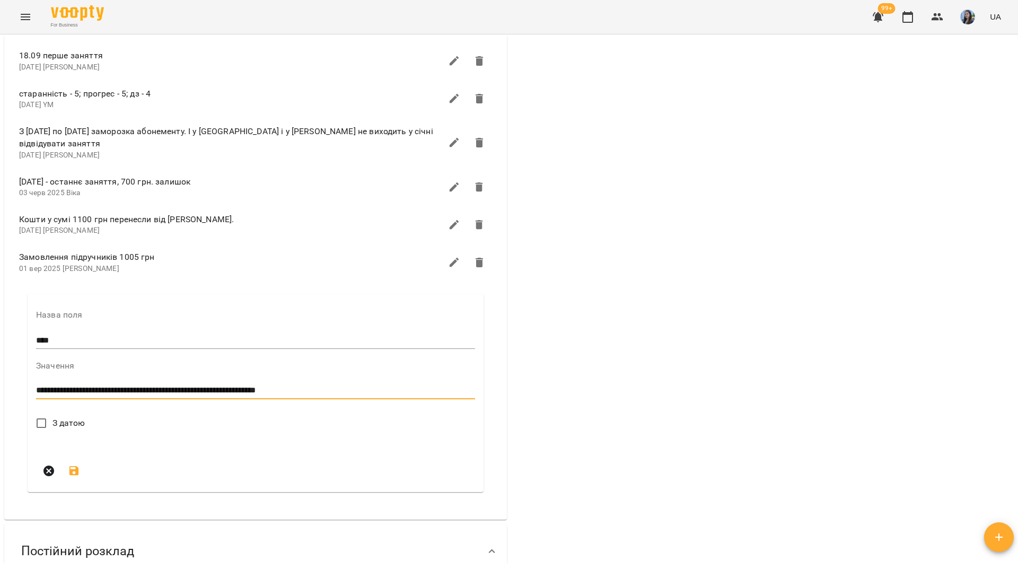
click at [351, 388] on textarea "**********" at bounding box center [231, 391] width 391 height 10
click at [36, 384] on div "**********" at bounding box center [256, 393] width 456 height 198
click at [37, 386] on textarea "**********" at bounding box center [231, 391] width 391 height 10
click at [425, 386] on textarea "**********" at bounding box center [231, 391] width 391 height 10
type textarea "**********"
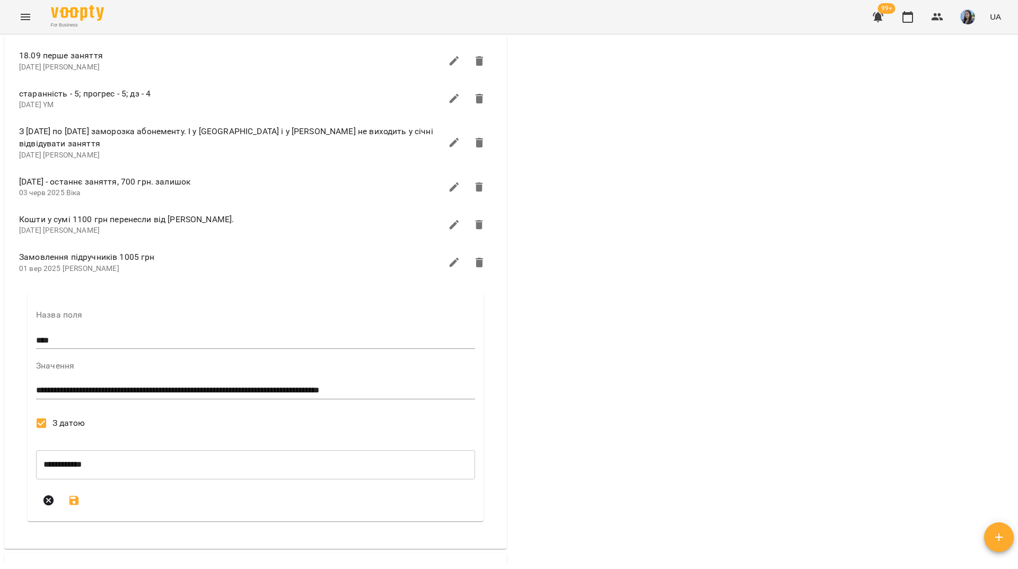
click at [78, 494] on icon "submit" at bounding box center [74, 500] width 13 height 13
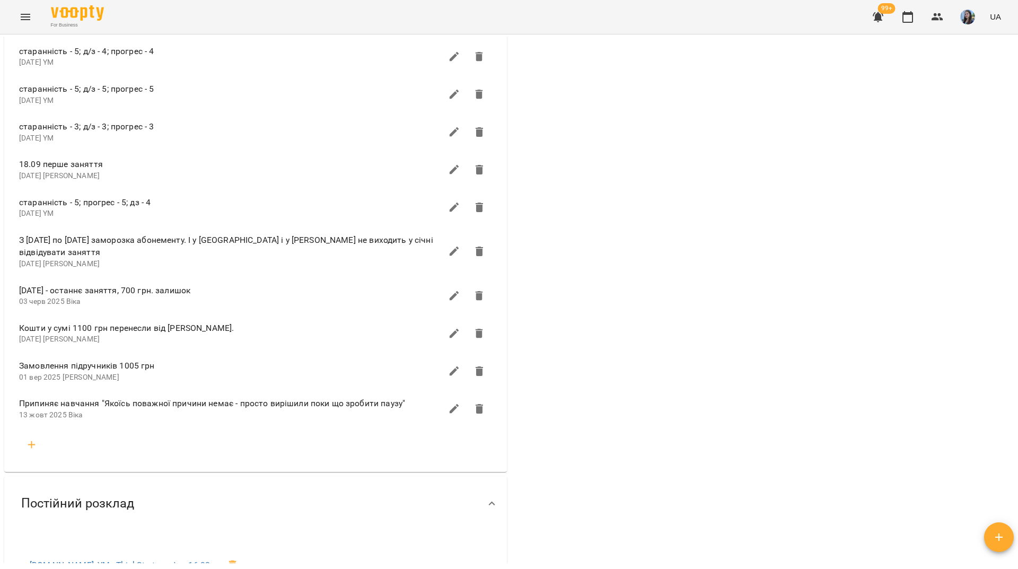
scroll to position [796, 0]
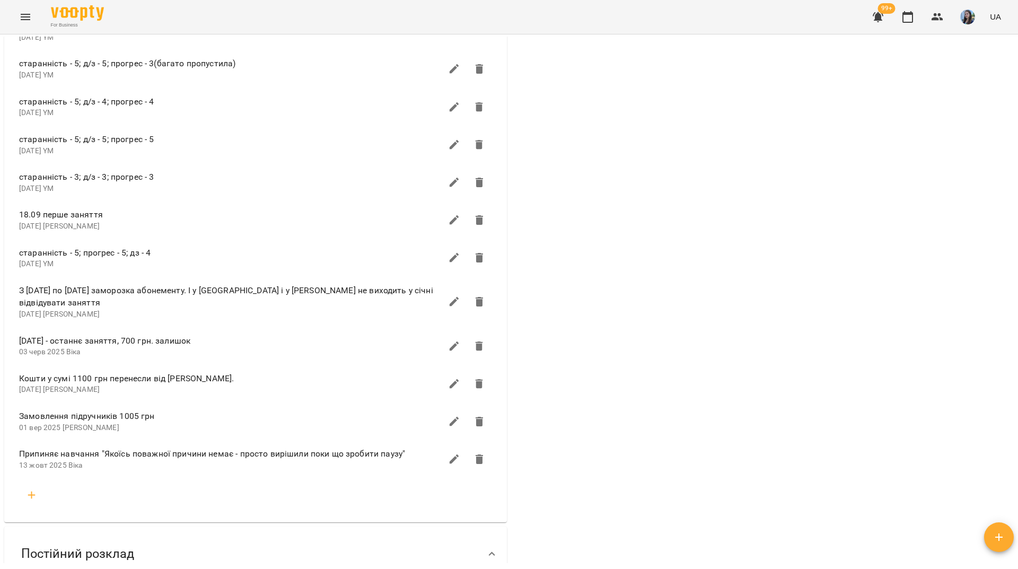
click at [36, 495] on icon "button" at bounding box center [31, 495] width 13 height 13
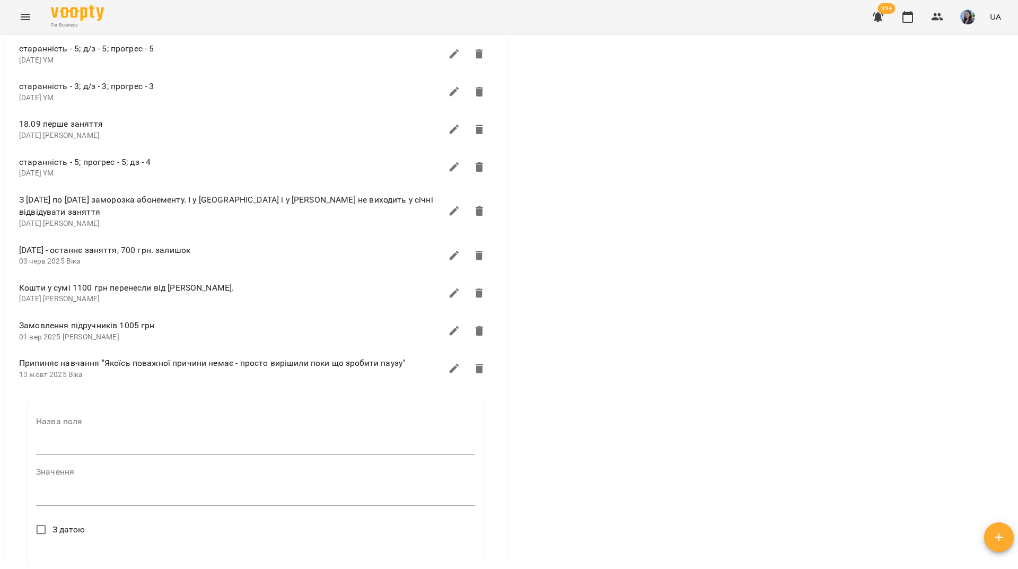
scroll to position [902, 0]
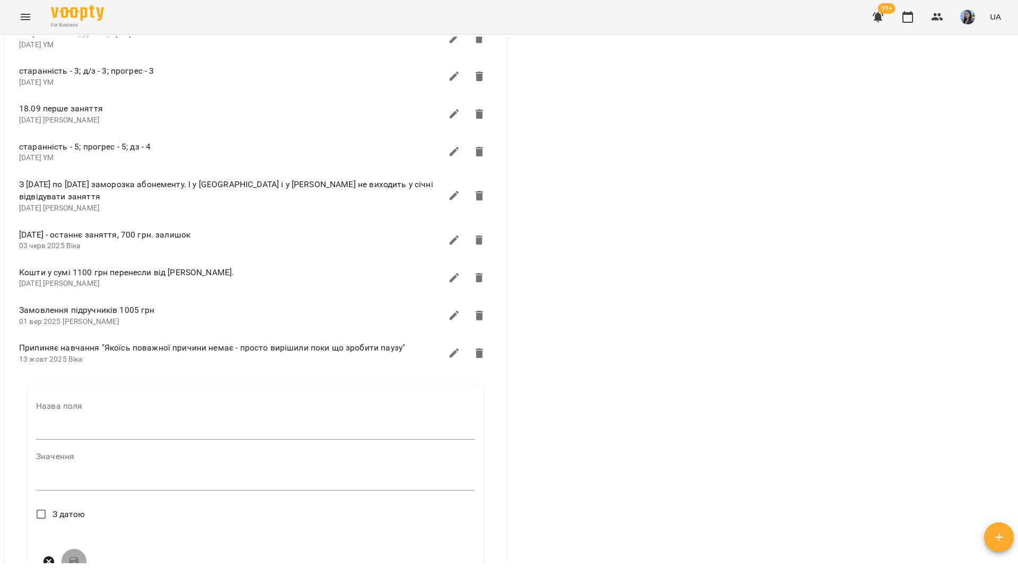
click at [93, 426] on input "text" at bounding box center [255, 431] width 439 height 17
type input "****"
click at [58, 481] on textarea at bounding box center [255, 486] width 439 height 10
type textarea "**********"
click at [68, 508] on span "З датою" at bounding box center [69, 514] width 33 height 13
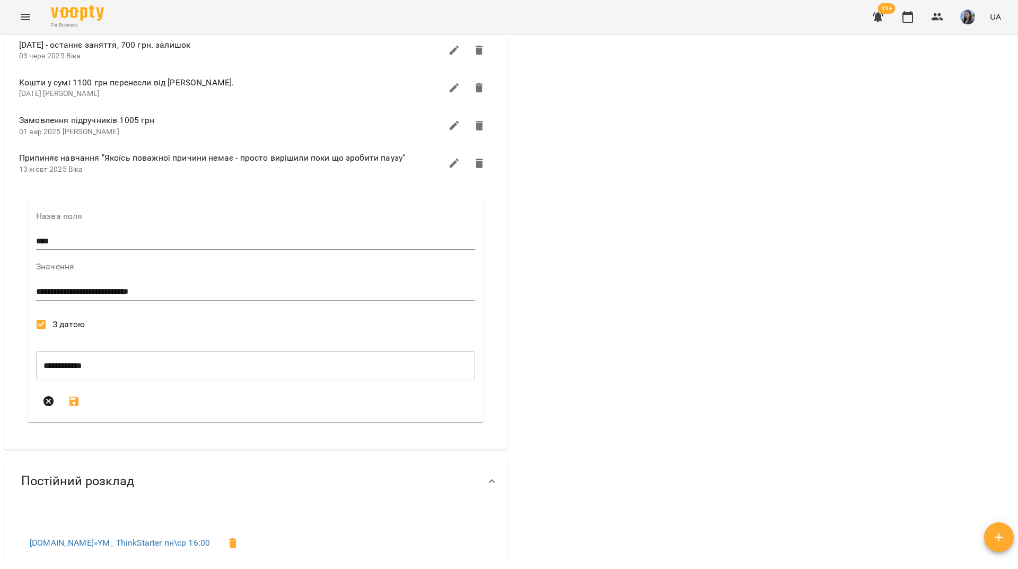
scroll to position [1114, 0]
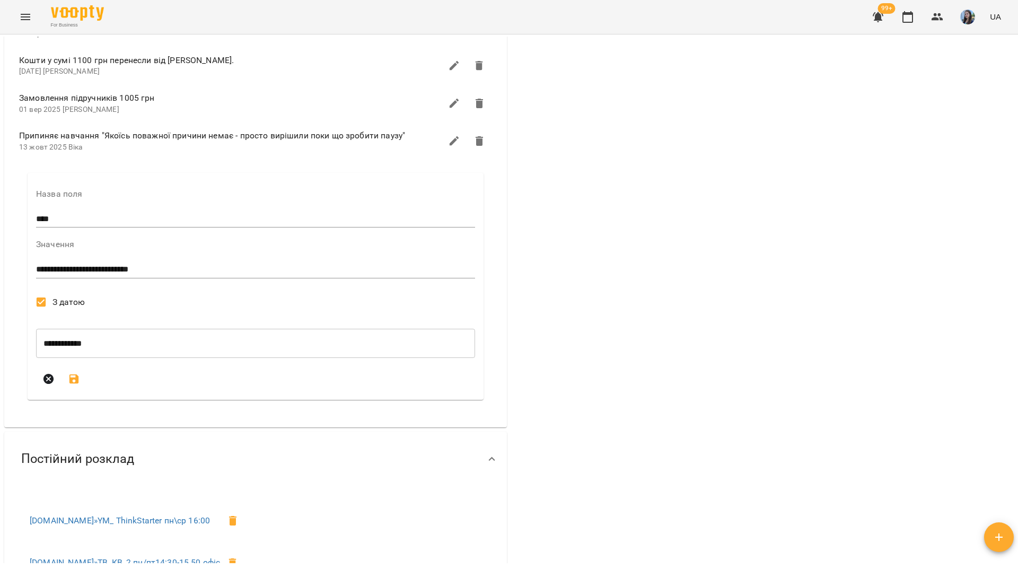
click at [73, 377] on icon "submit" at bounding box center [74, 379] width 13 height 13
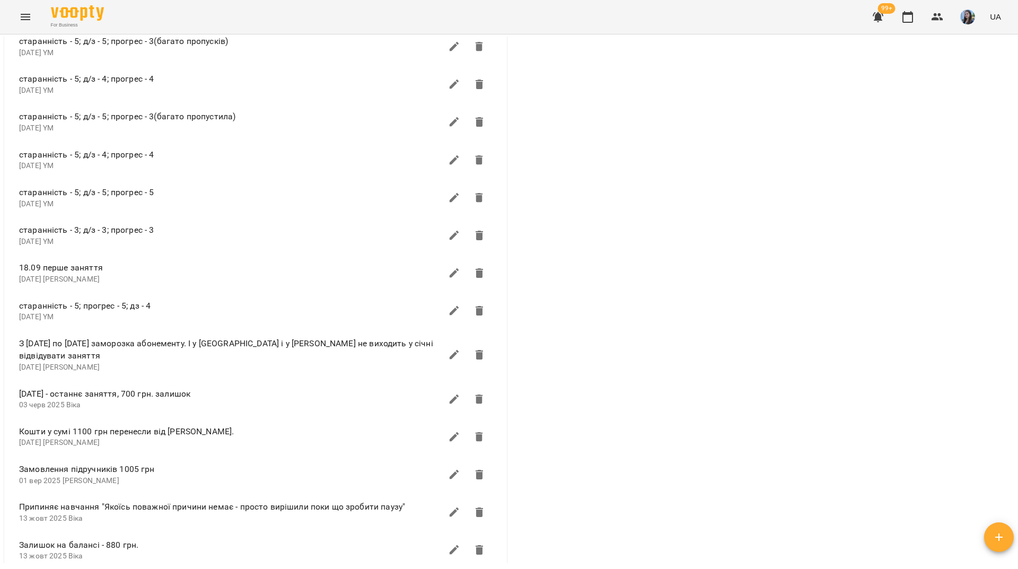
click at [716, 209] on div "0 ₴ Баланс Поповнити рахунок Актуальні абонементи ( 1 ) Школярі Free Style 08 ж…" at bounding box center [762, 276] width 507 height 1801
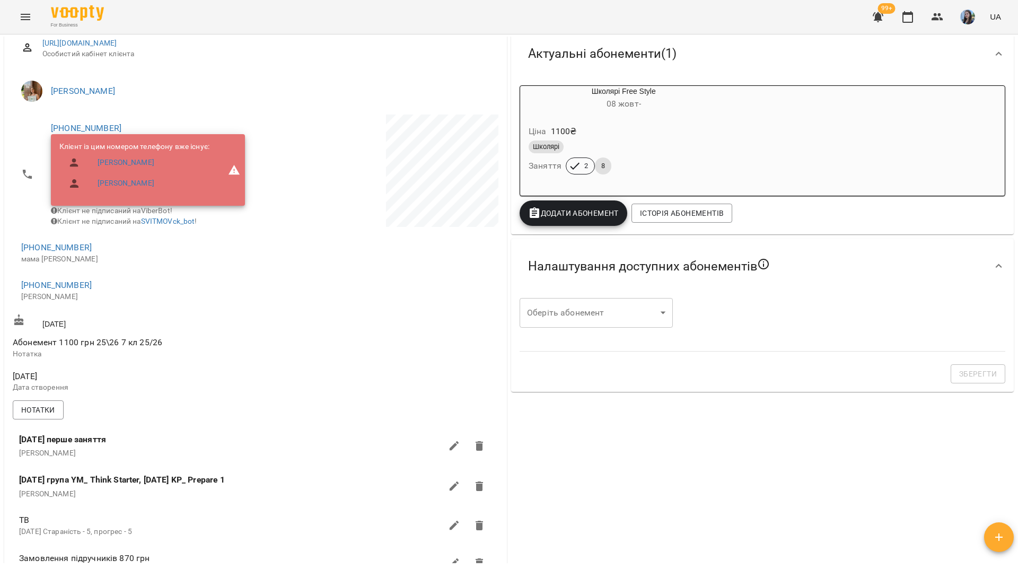
scroll to position [0, 0]
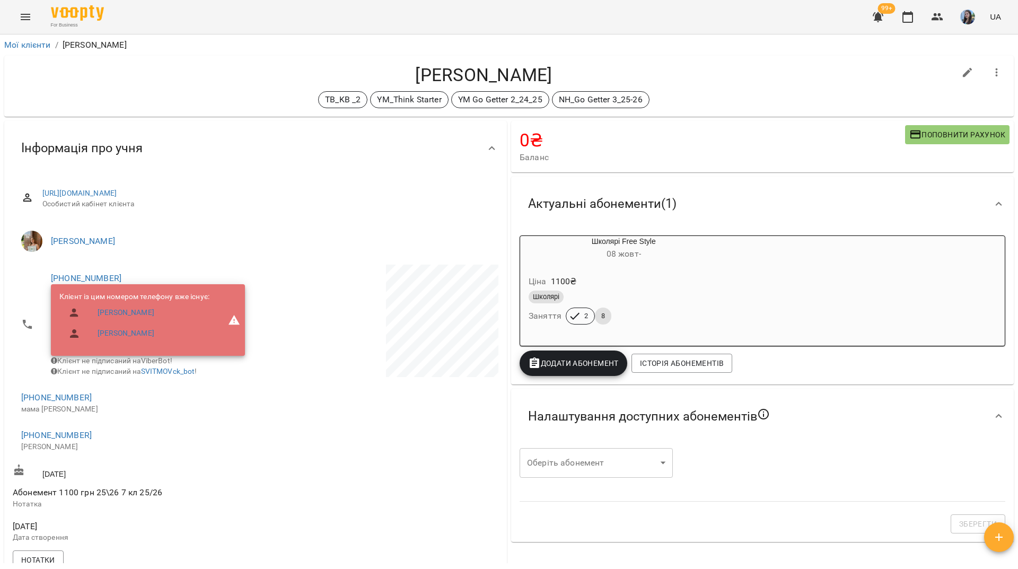
click at [683, 281] on div "Ціна 1100 ₴" at bounding box center [624, 281] width 195 height 19
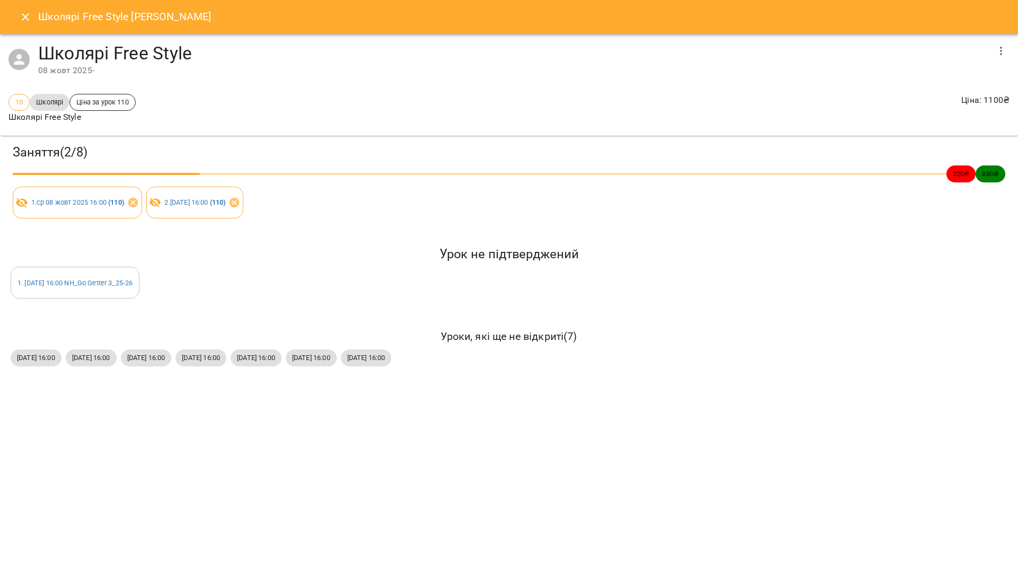
click at [999, 50] on icon "button" at bounding box center [1001, 51] width 13 height 13
click at [861, 110] on li "Видалити" at bounding box center [914, 107] width 193 height 19
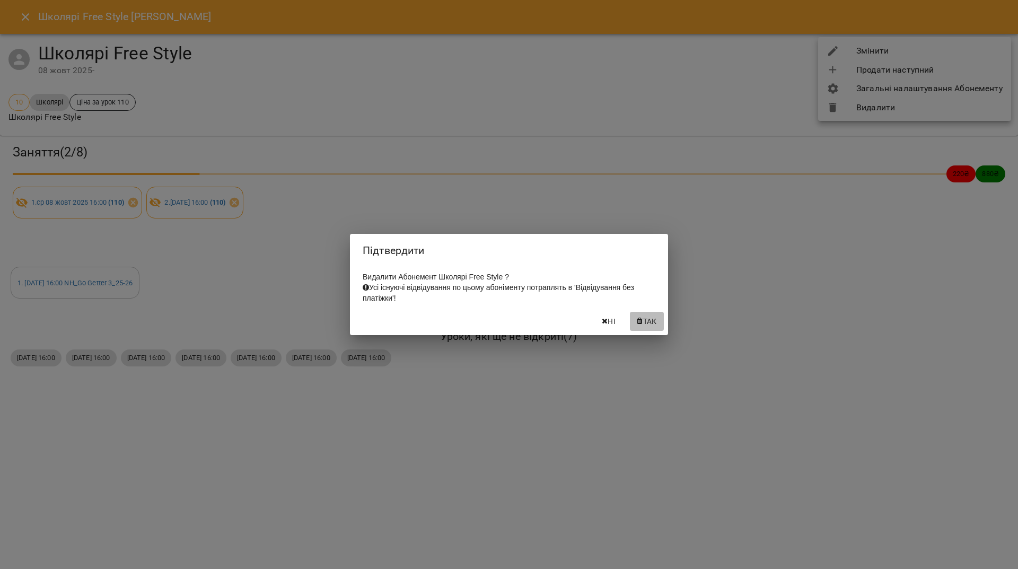
click at [643, 326] on span "Так" at bounding box center [650, 321] width 14 height 13
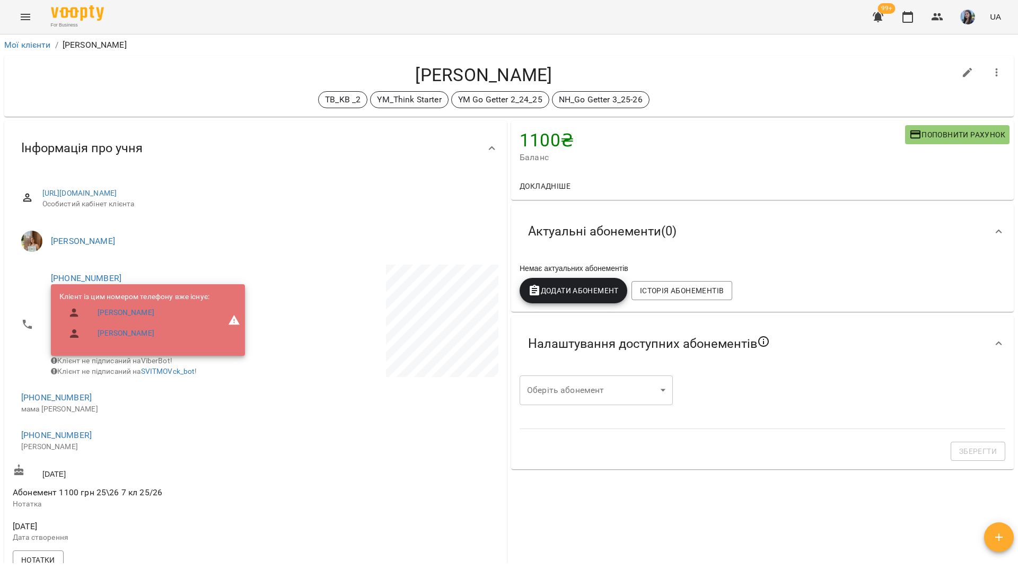
click at [576, 293] on span "Додати Абонемент" at bounding box center [573, 290] width 91 height 13
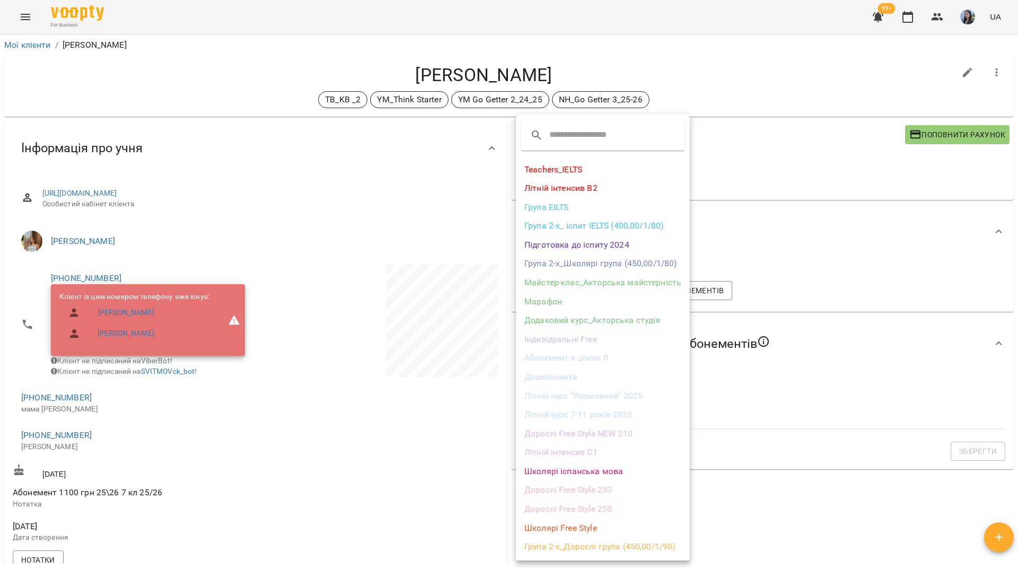
click at [576, 525] on li "Школярі Free Style" at bounding box center [603, 528] width 174 height 19
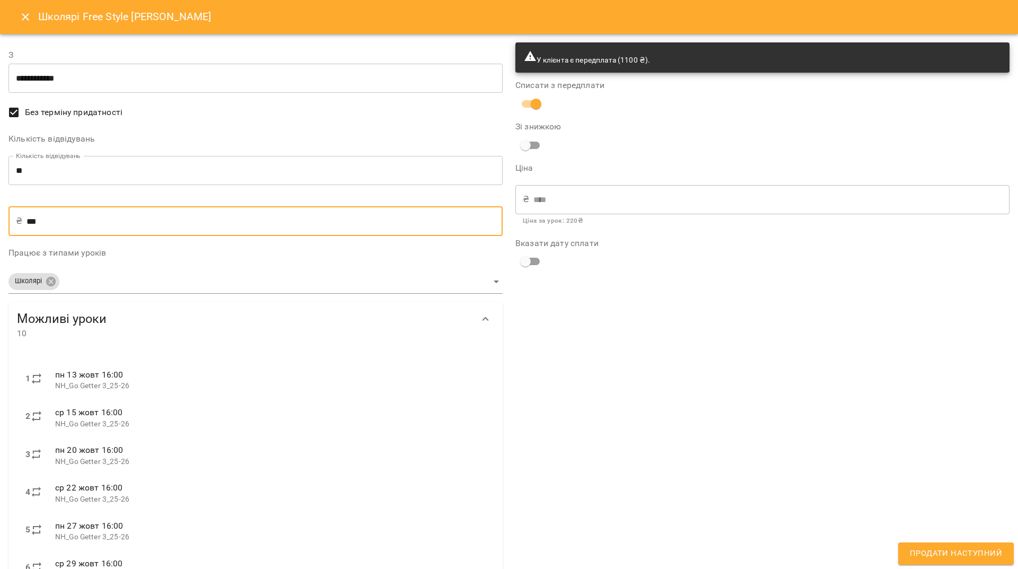
click at [62, 223] on input "***" at bounding box center [265, 221] width 476 height 30
click at [36, 223] on input "***" at bounding box center [265, 221] width 476 height 30
type input "**"
type input "***"
type input "*"
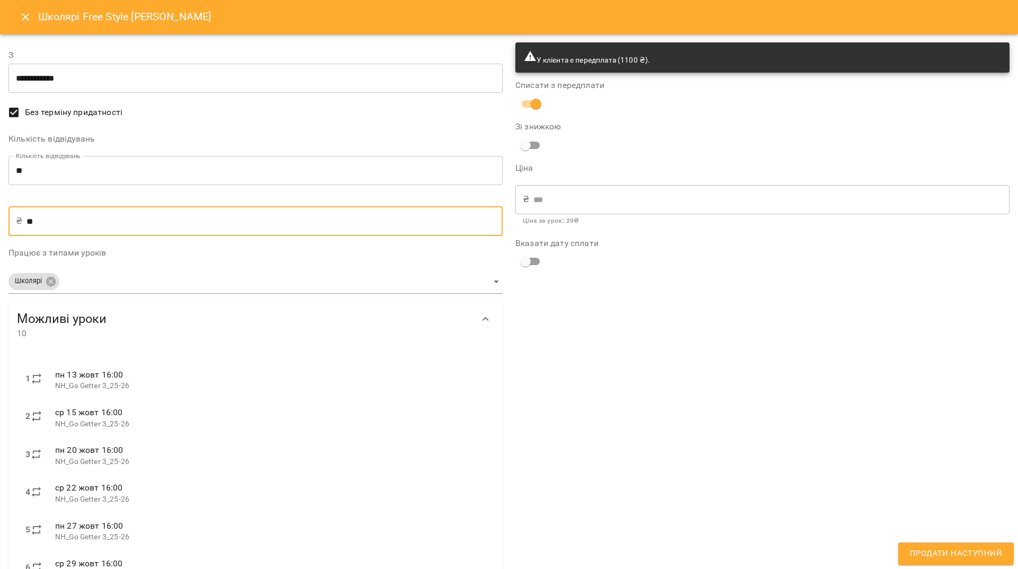
type input "*"
type input "**"
type input "***"
type input "****"
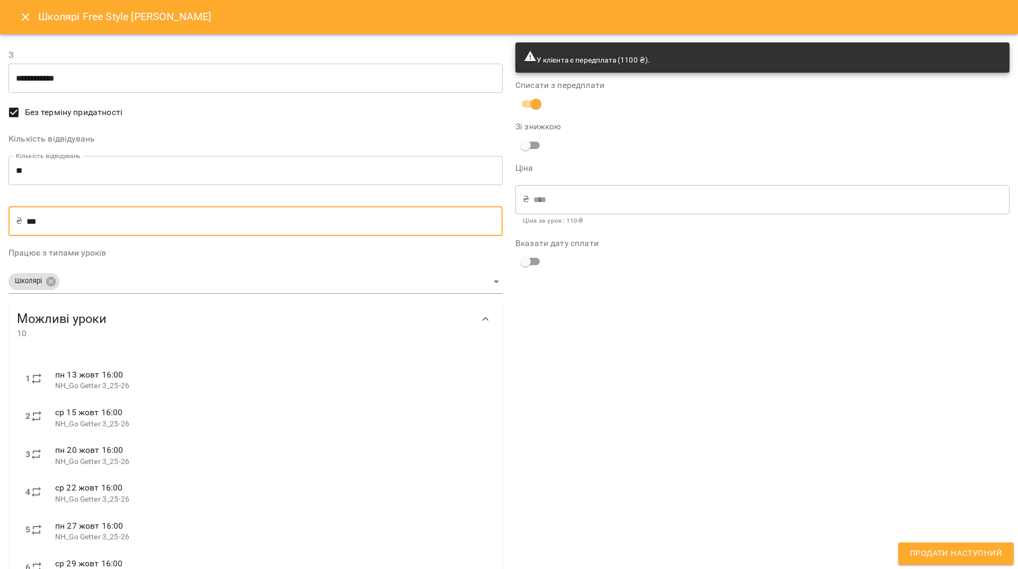
type input "***"
click at [33, 170] on input "**" at bounding box center [255, 171] width 494 height 30
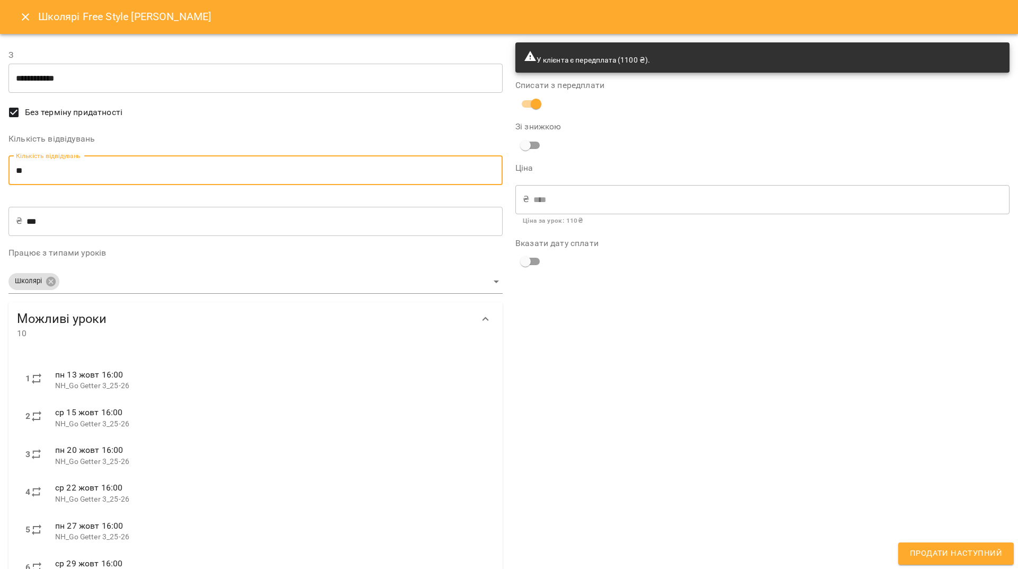
type input "*"
type input "***"
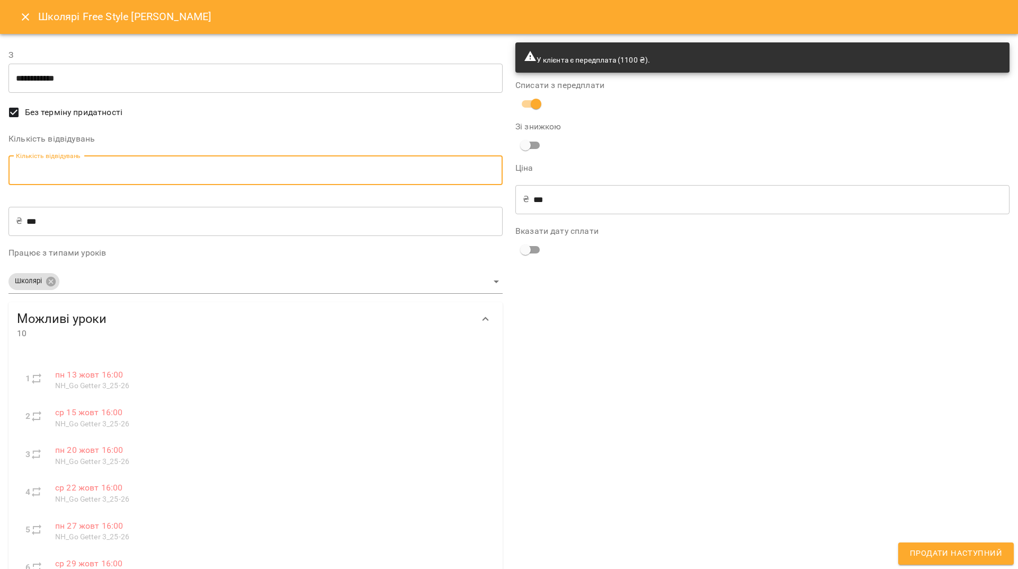
type input "*"
type input "***"
type input "*"
click at [804, 512] on div "У клієнта є передплата (1100 ₴). Списати з передплати Зі знижкою Ціна ₴ *** ​ Ц…" at bounding box center [762, 399] width 507 height 726
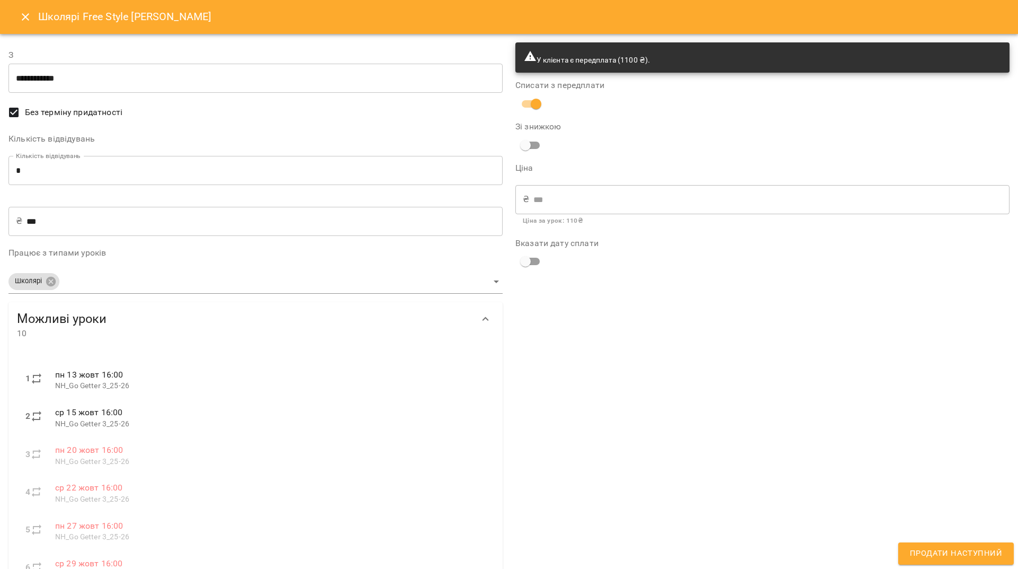
click at [256, 70] on input "**********" at bounding box center [255, 79] width 494 height 30
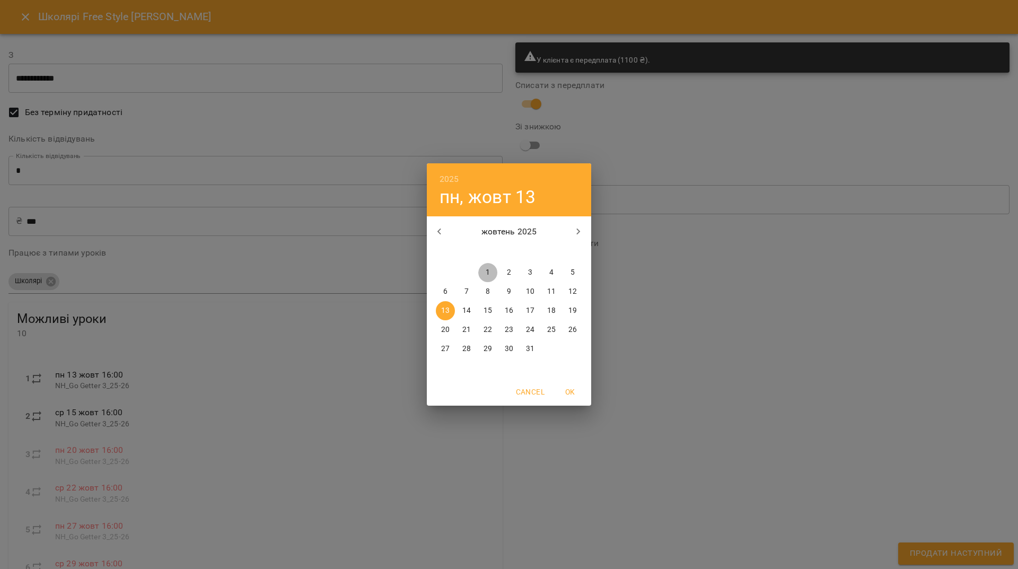
click at [488, 274] on p "1" at bounding box center [488, 272] width 4 height 11
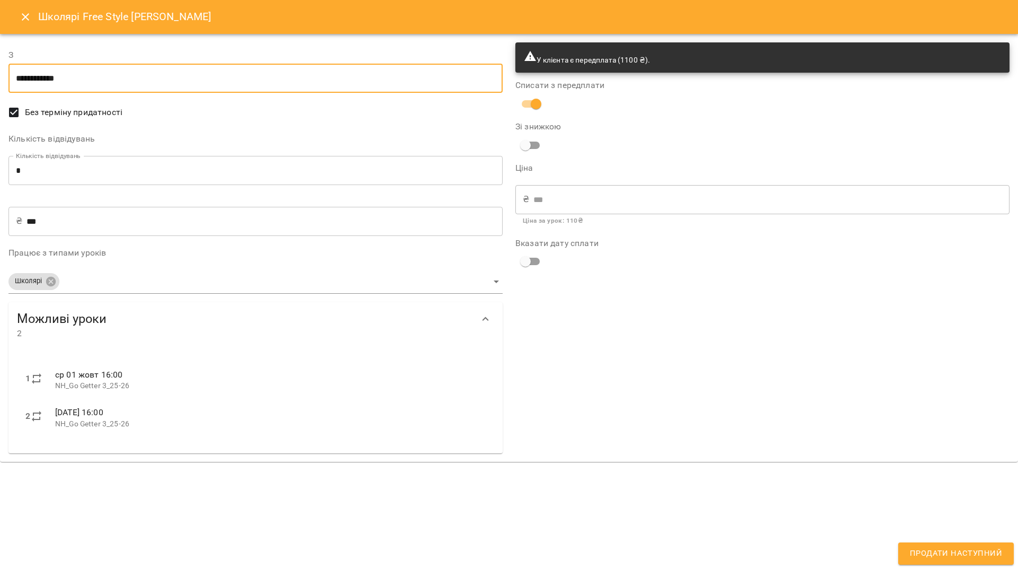
click at [68, 82] on input "**********" at bounding box center [255, 79] width 494 height 30
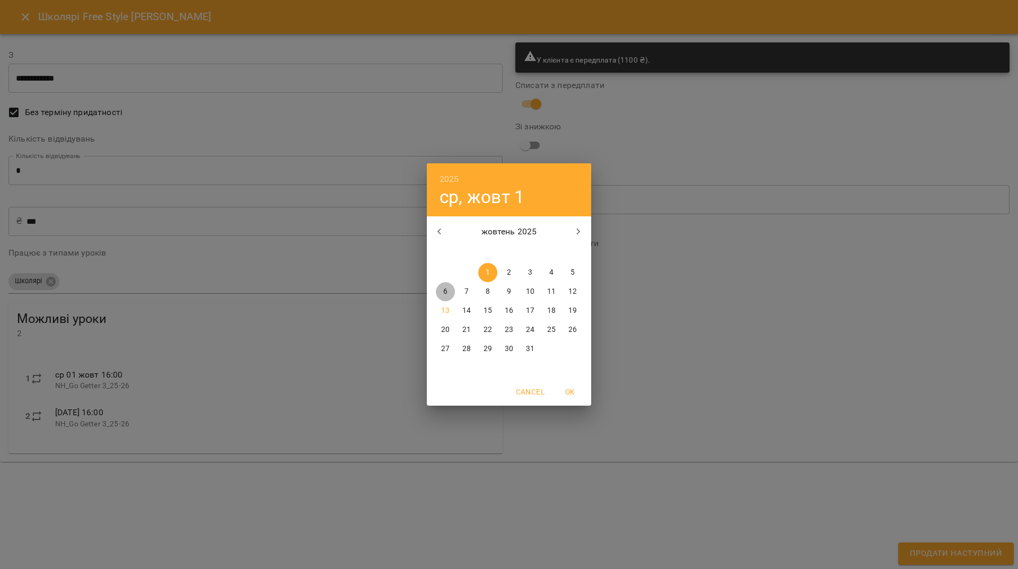
click at [447, 295] on p "6" at bounding box center [445, 291] width 4 height 11
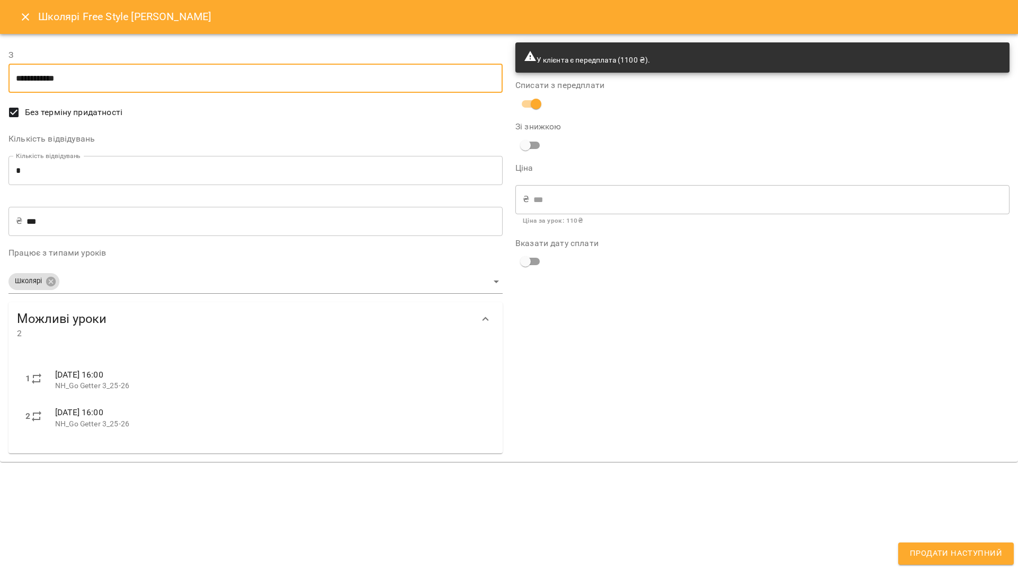
click at [359, 82] on input "**********" at bounding box center [255, 79] width 494 height 30
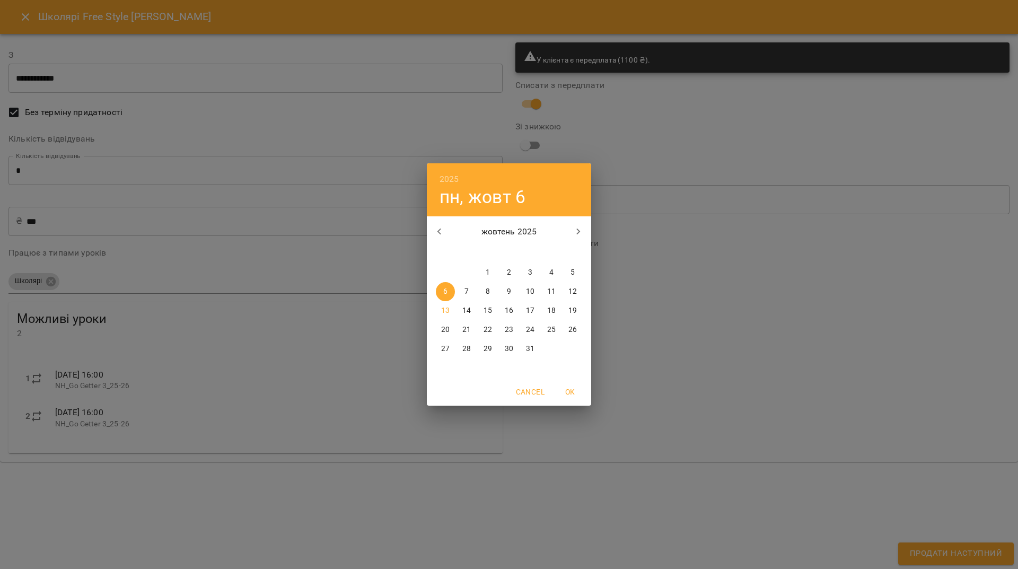
click at [490, 297] on button "8" at bounding box center [487, 291] width 19 height 19
type input "**********"
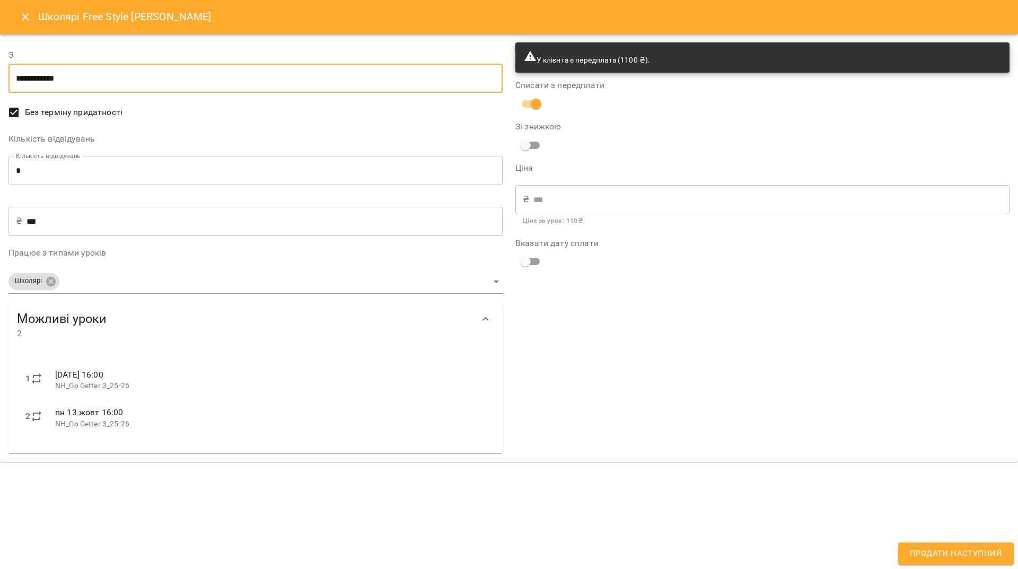
click at [981, 548] on span "Продати наступний" at bounding box center [956, 554] width 92 height 14
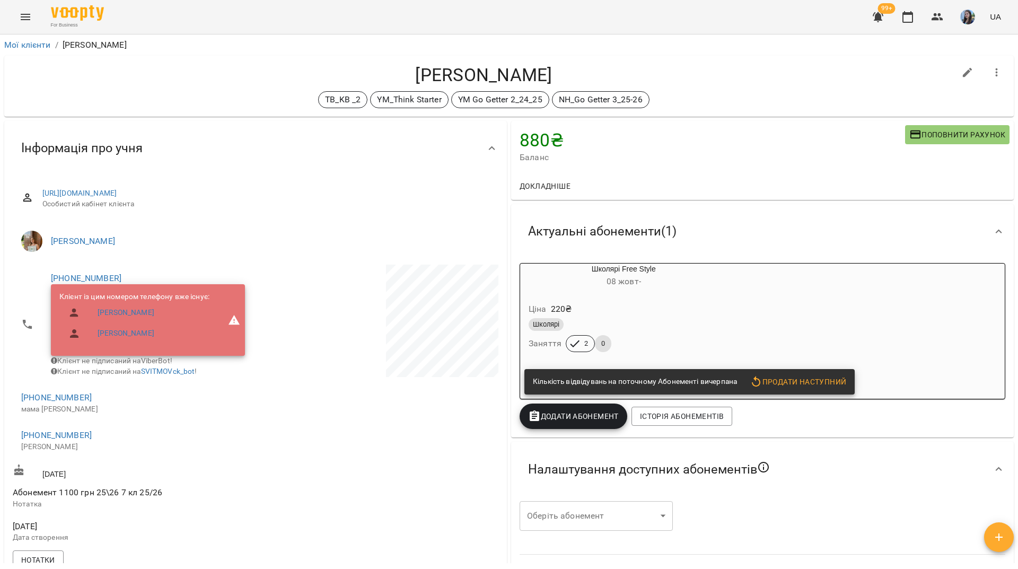
drag, startPoint x: 137, startPoint y: 81, endPoint x: 155, endPoint y: 107, distance: 31.3
click at [137, 81] on h4 "Тернавська Аня" at bounding box center [484, 75] width 943 height 22
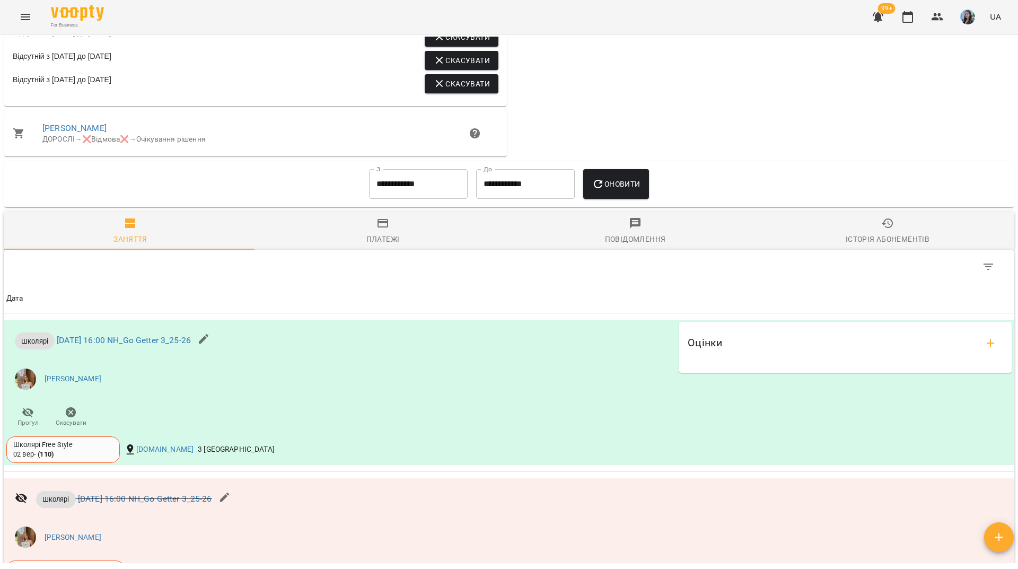
scroll to position [1962, 0]
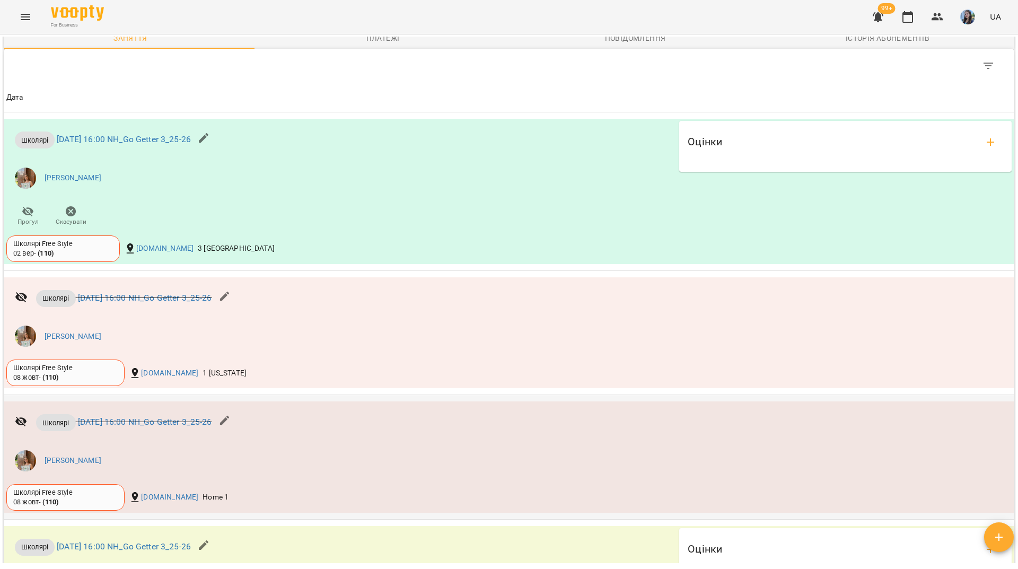
click at [231, 418] on icon "button" at bounding box center [225, 420] width 13 height 13
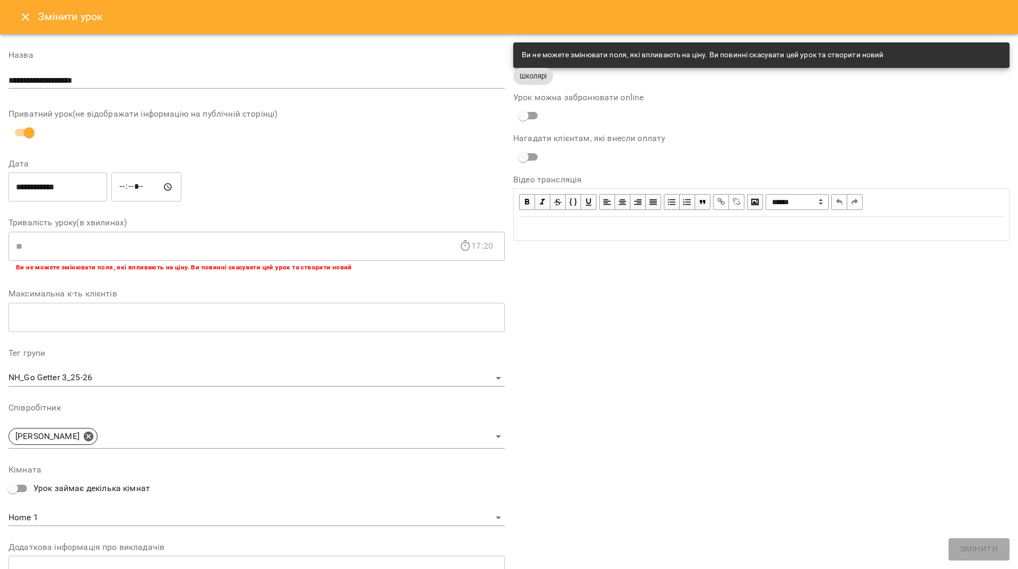
click at [18, 18] on button "Close" at bounding box center [25, 16] width 25 height 25
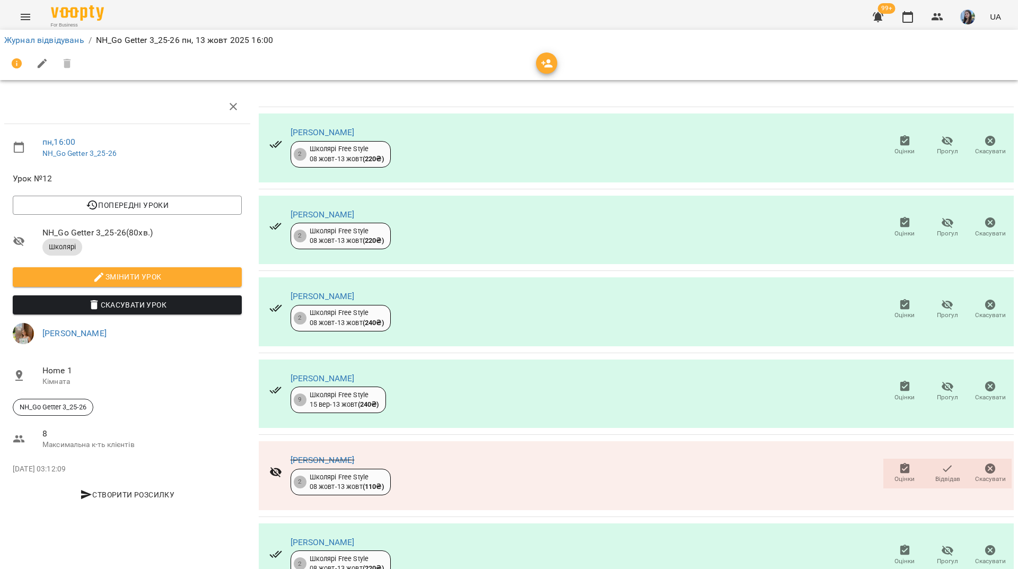
scroll to position [159, 0]
click at [984, 462] on icon "button" at bounding box center [990, 468] width 13 height 13
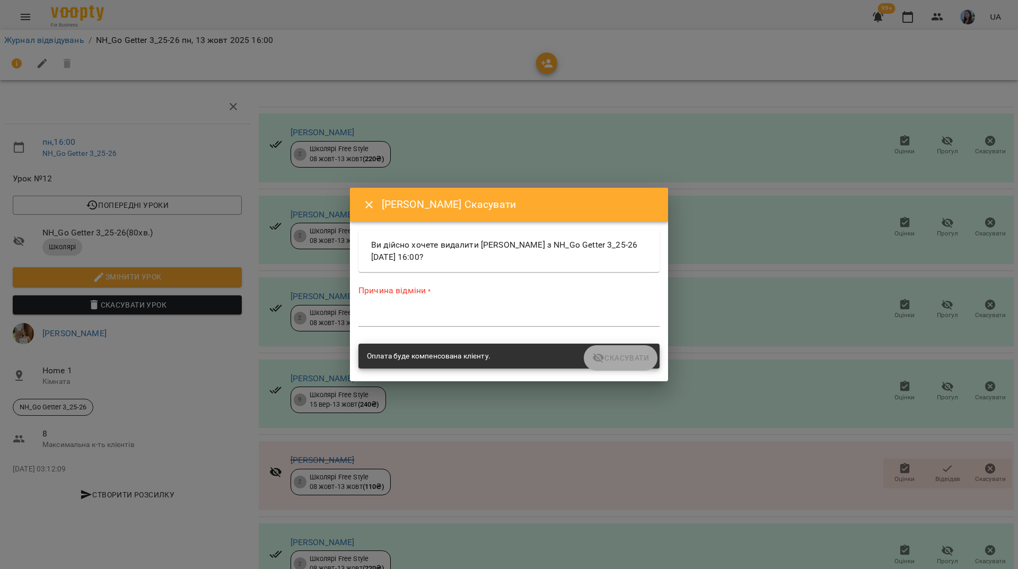
click at [504, 317] on textarea at bounding box center [509, 318] width 301 height 10
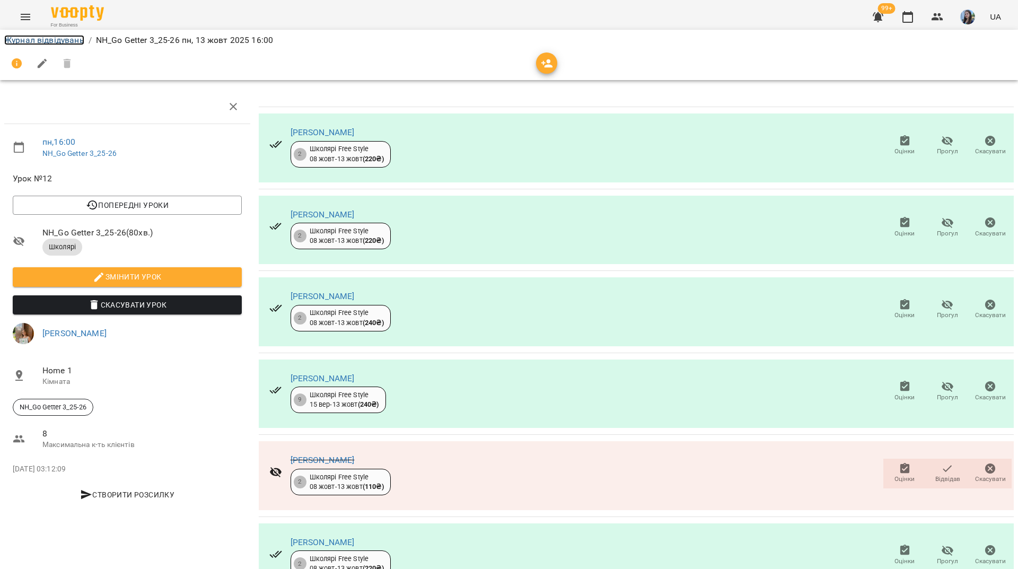
click at [68, 40] on link "Журнал відвідувань" at bounding box center [44, 40] width 80 height 10
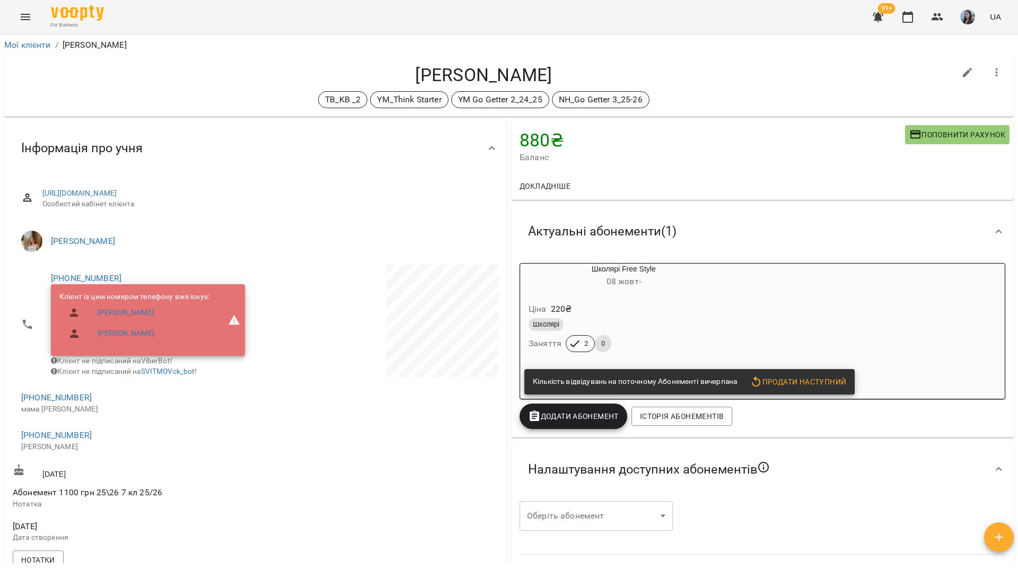
click at [816, 303] on div "Школярі Free Style [DATE] - Ціна 220 ₴ Школярі Заняття 2 0 Кількість відвідуван…" at bounding box center [763, 331] width 486 height 136
click at [688, 313] on div "Ціна 220 ₴" at bounding box center [624, 309] width 195 height 19
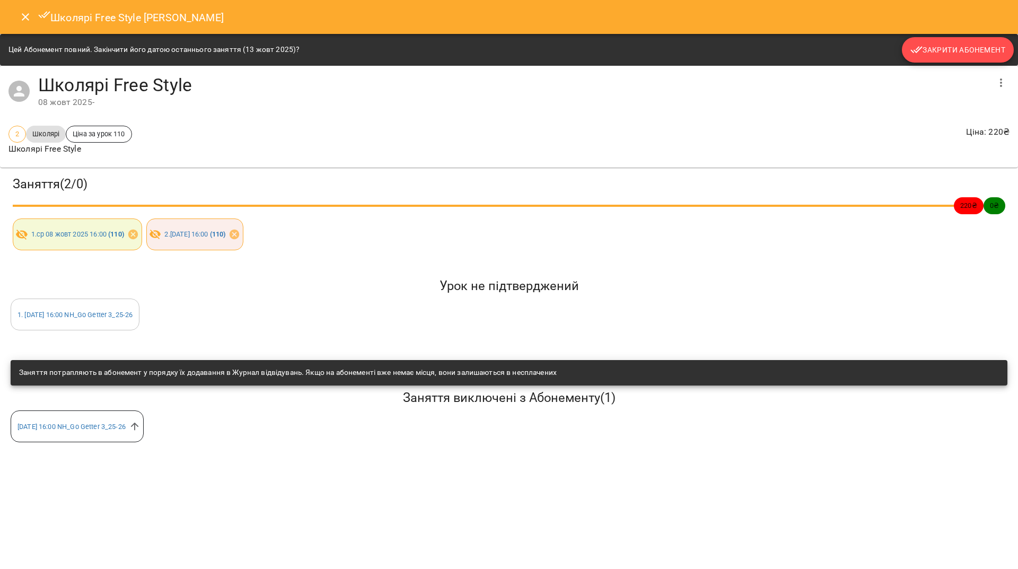
click at [927, 48] on span "Закрити Абонемент" at bounding box center [958, 49] width 95 height 13
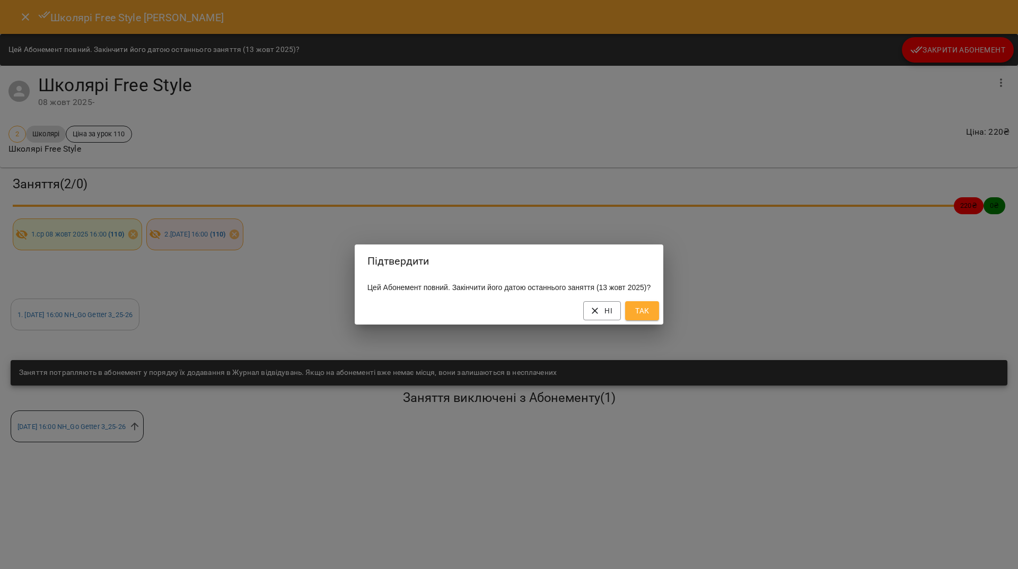
click at [659, 312] on button "Так" at bounding box center [642, 310] width 34 height 19
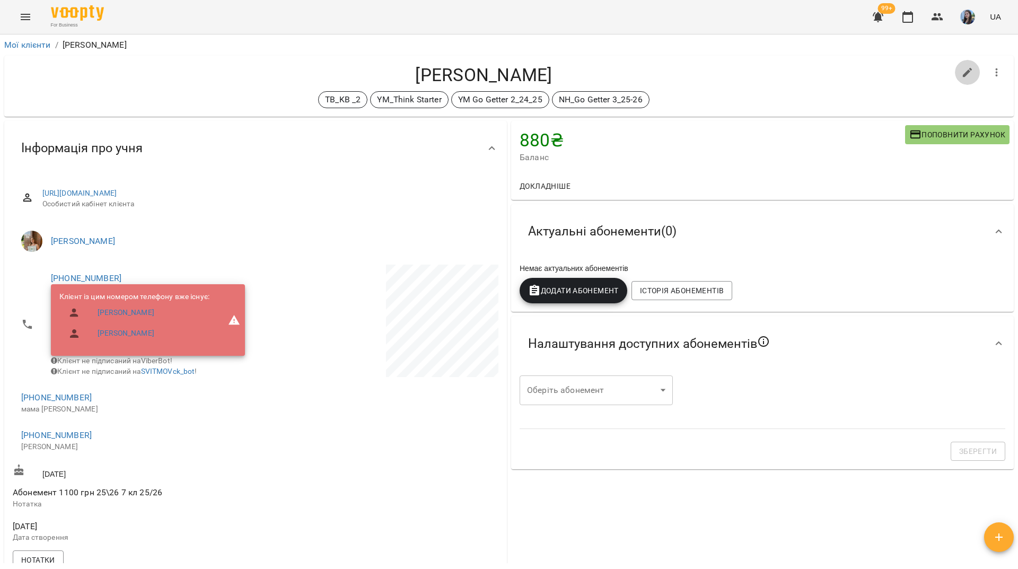
click at [962, 78] on icon "button" at bounding box center [968, 72] width 13 height 13
select select "**"
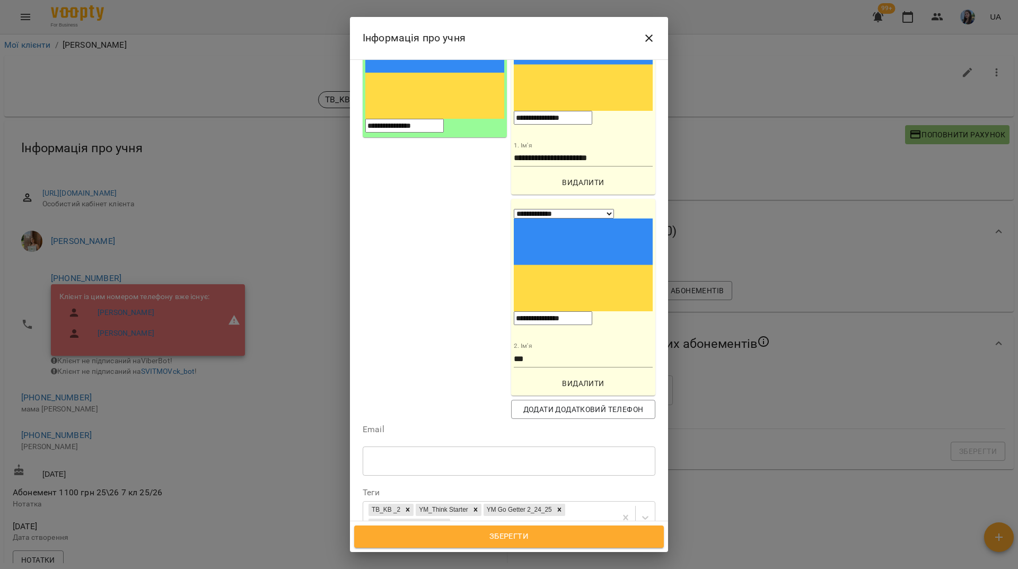
scroll to position [212, 0]
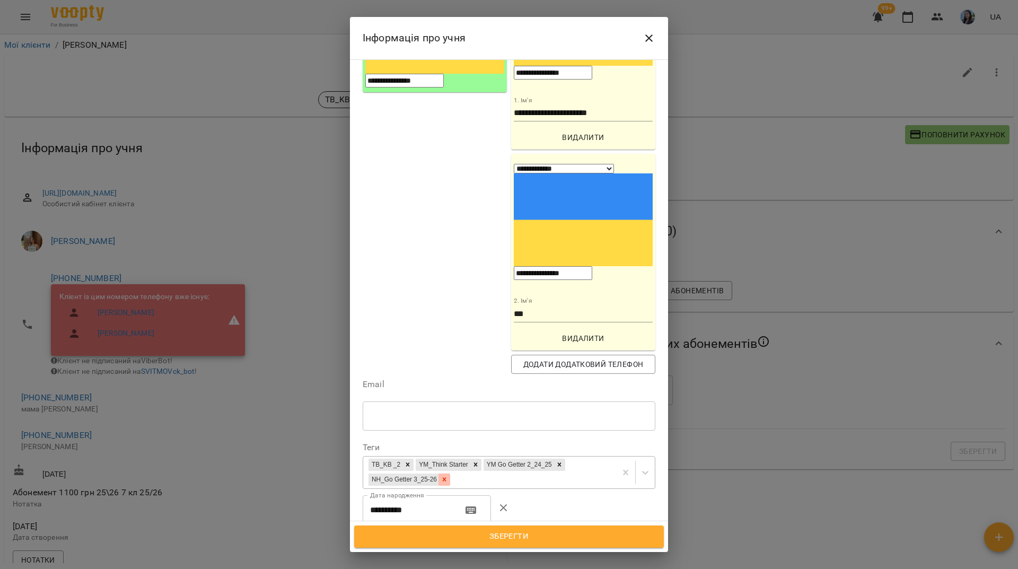
click at [448, 476] on icon at bounding box center [444, 479] width 7 height 7
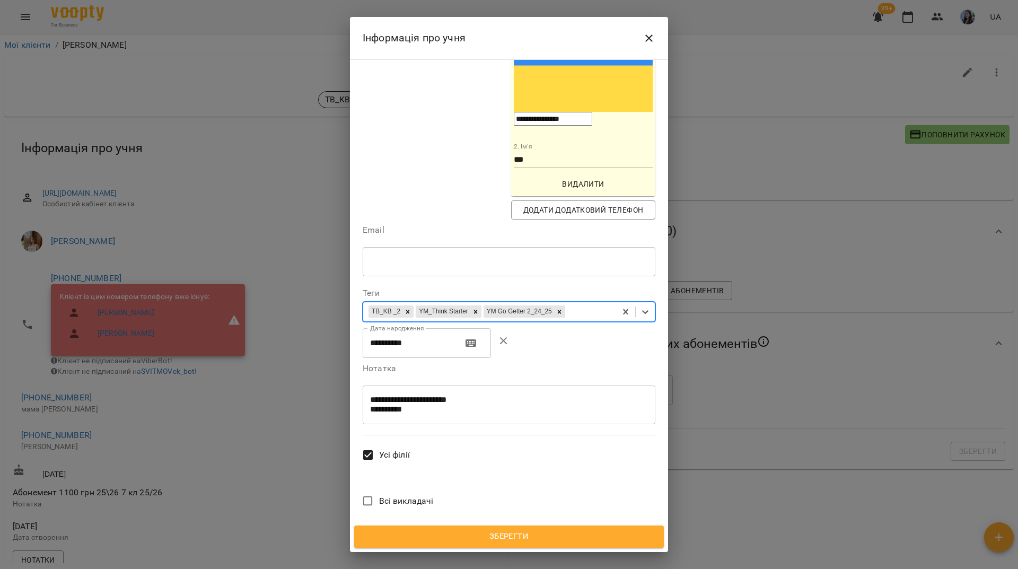
scroll to position [530, 0]
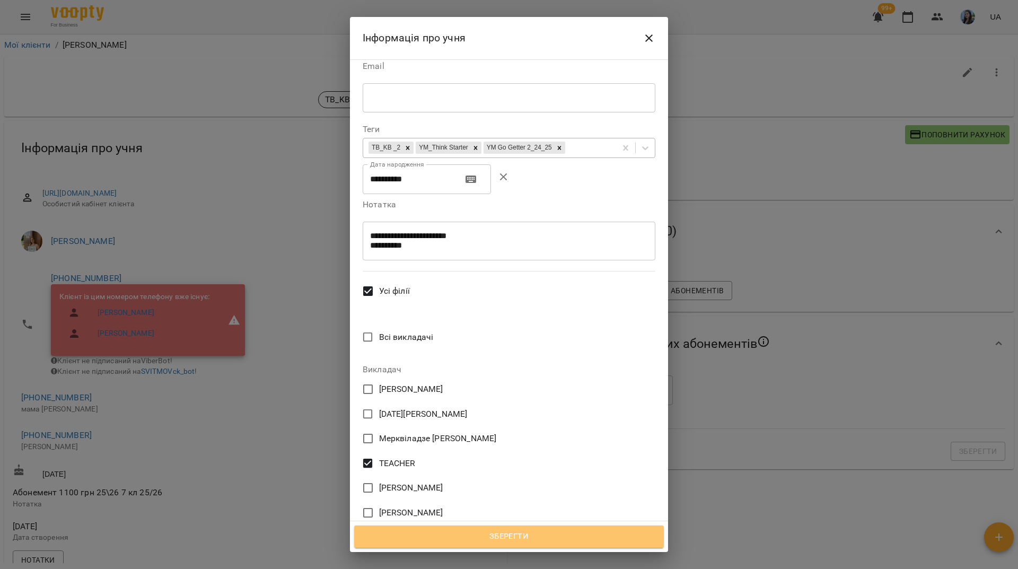
click at [506, 540] on span "Зберегти" at bounding box center [509, 537] width 286 height 14
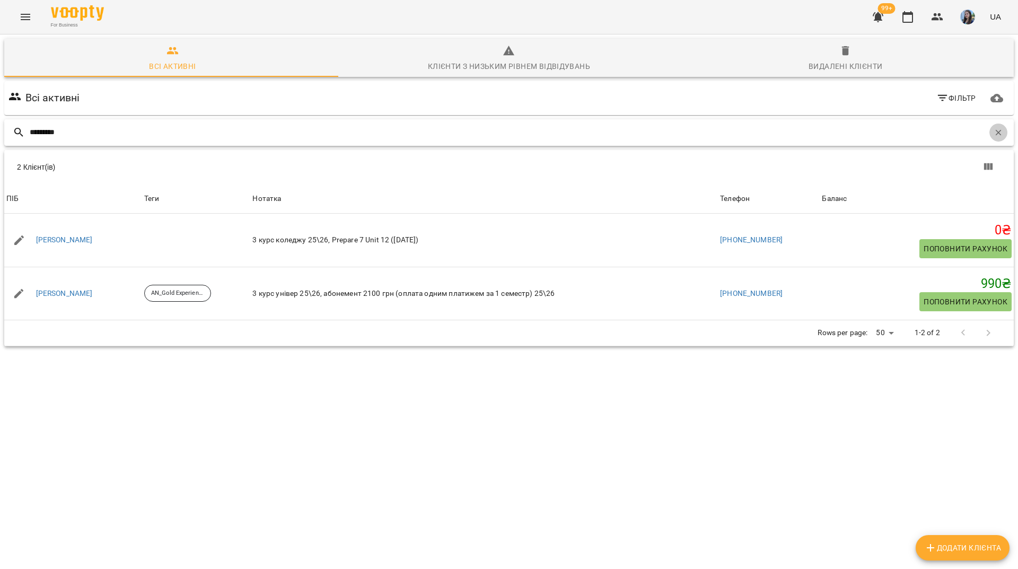
click at [996, 134] on icon "button" at bounding box center [999, 132] width 6 height 6
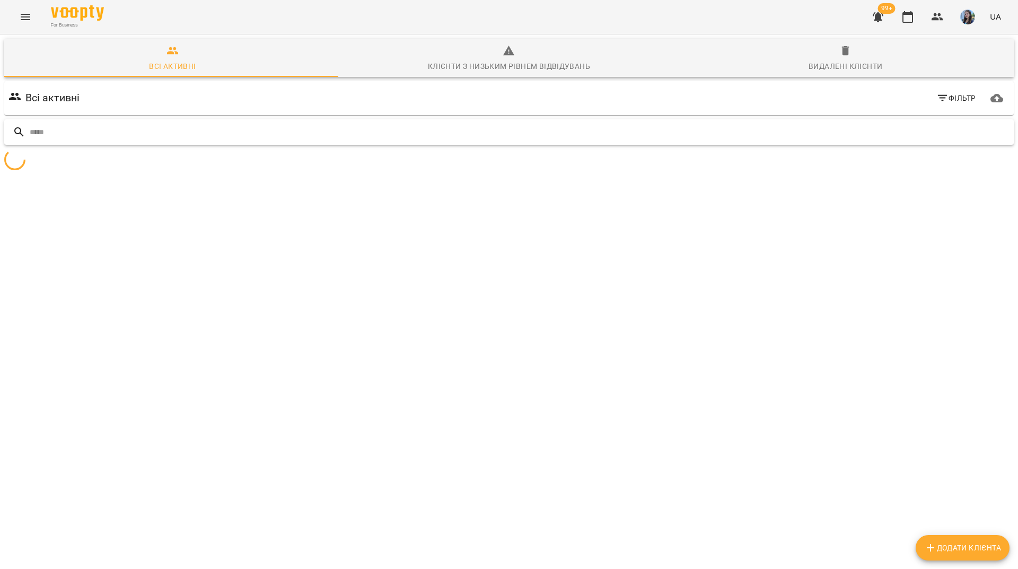
click at [973, 133] on input "text" at bounding box center [520, 133] width 980 height 18
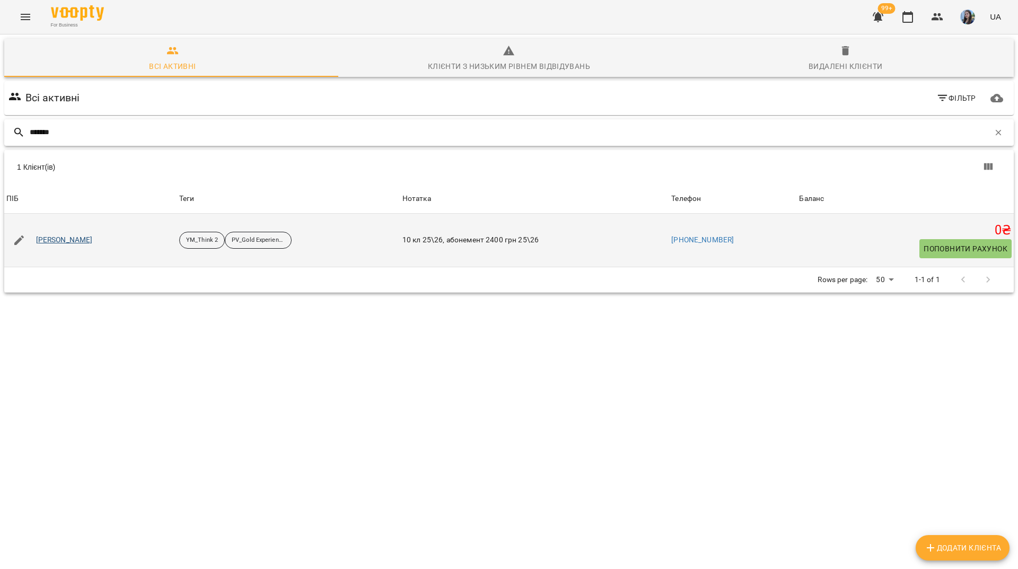
type input "*******"
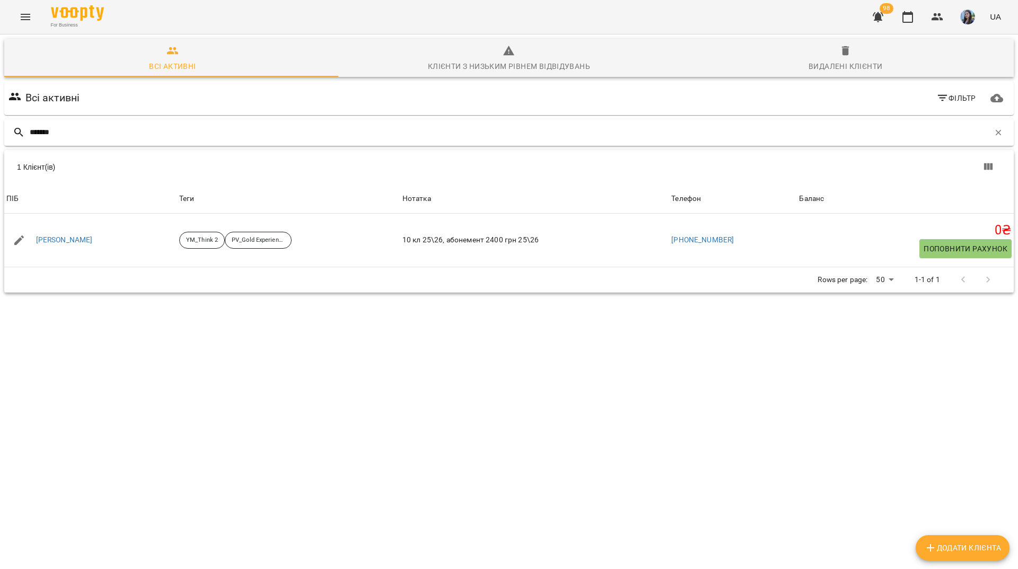
click at [998, 141] on div "*******" at bounding box center [509, 132] width 1010 height 27
click at [994, 135] on icon "button" at bounding box center [999, 133] width 10 height 10
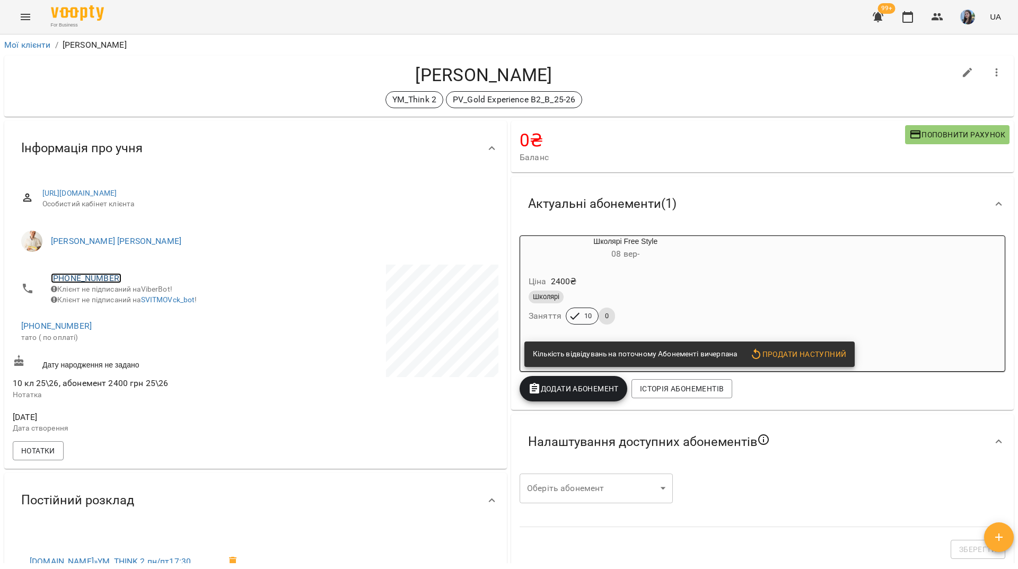
click at [99, 280] on link "[PHONE_NUMBER]" at bounding box center [86, 278] width 71 height 10
click at [135, 304] on img at bounding box center [129, 299] width 16 height 16
drag, startPoint x: 167, startPoint y: 80, endPoint x: 175, endPoint y: 99, distance: 20.7
click at [170, 85] on h4 "[PERSON_NAME]" at bounding box center [484, 75] width 943 height 22
